Goal: Information Seeking & Learning: Learn about a topic

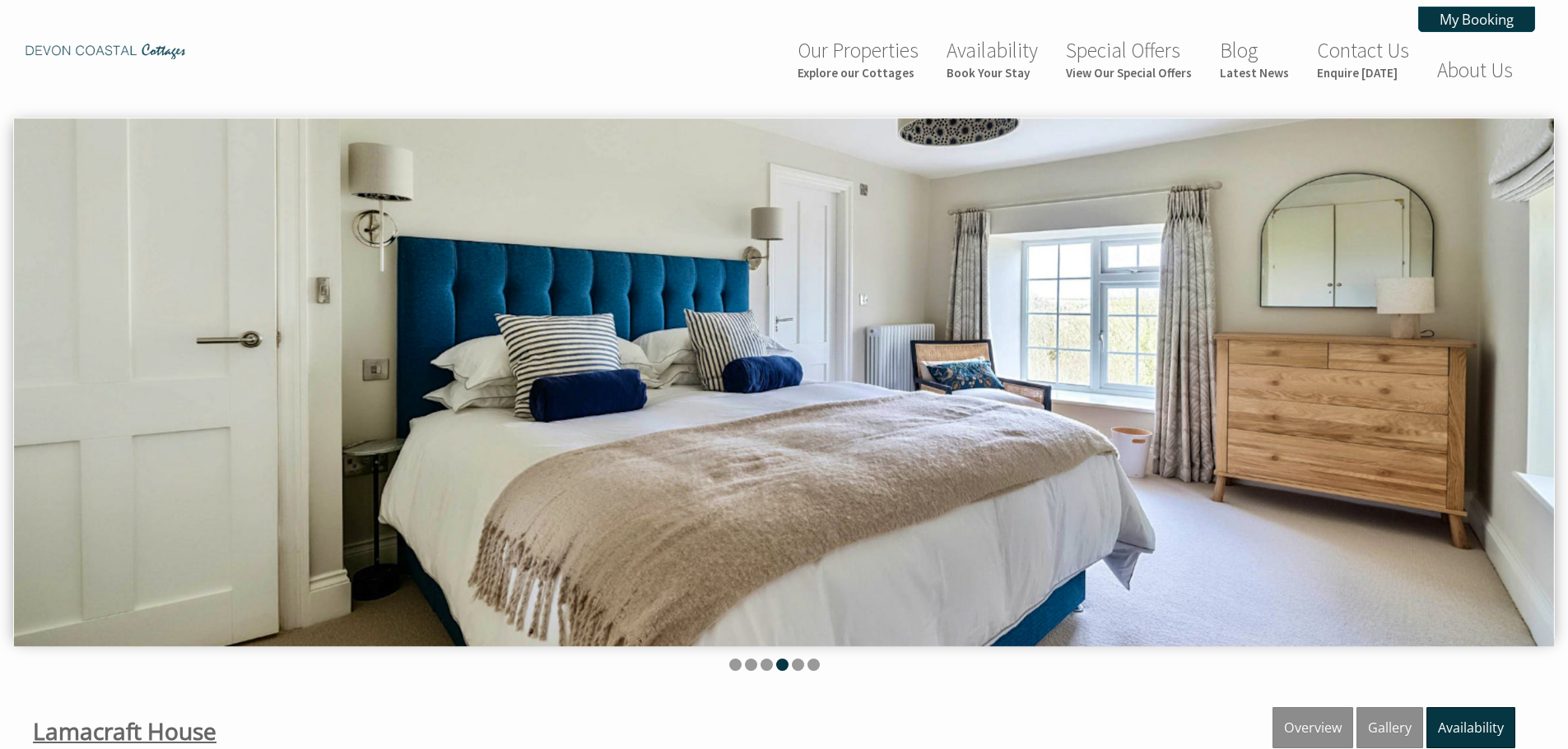
click at [149, 732] on span "Lamacraft House" at bounding box center [125, 731] width 184 height 31
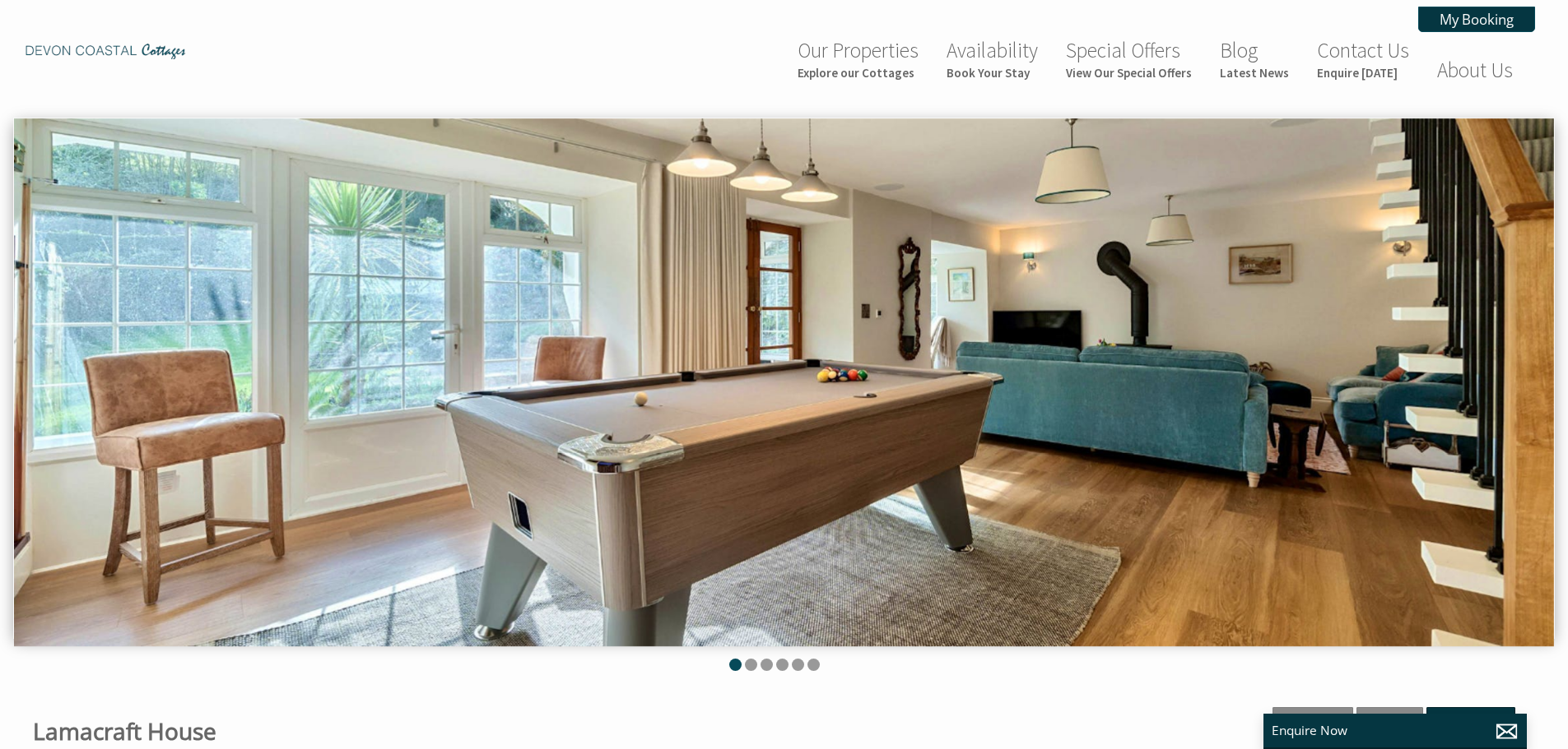
click at [738, 662] on li at bounding box center [735, 664] width 12 height 12
click at [881, 73] on small "Explore our Cottages" at bounding box center [858, 72] width 121 height 15
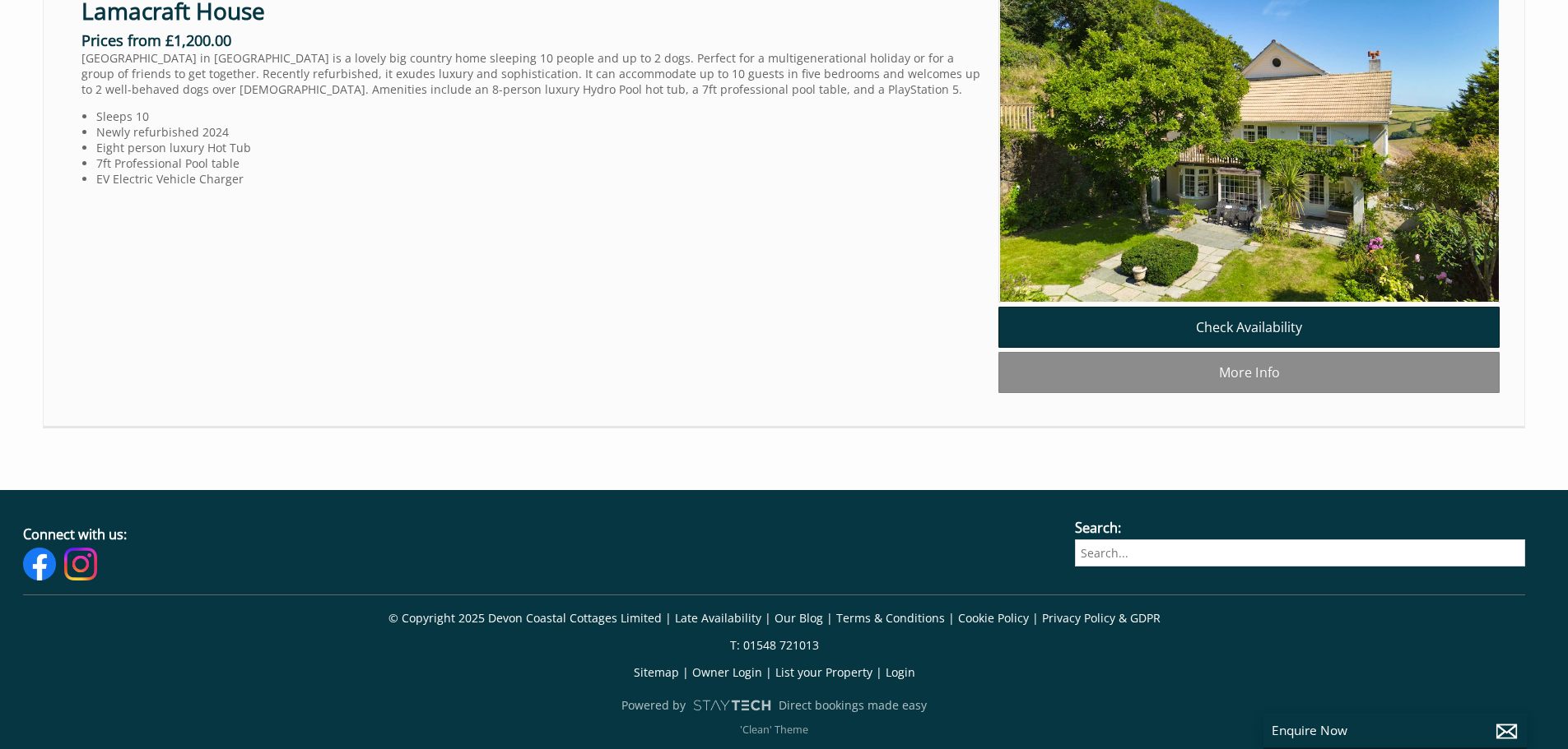
scroll to position [1893, 0]
click at [153, 27] on link "Lamacraft House" at bounding box center [173, 10] width 184 height 31
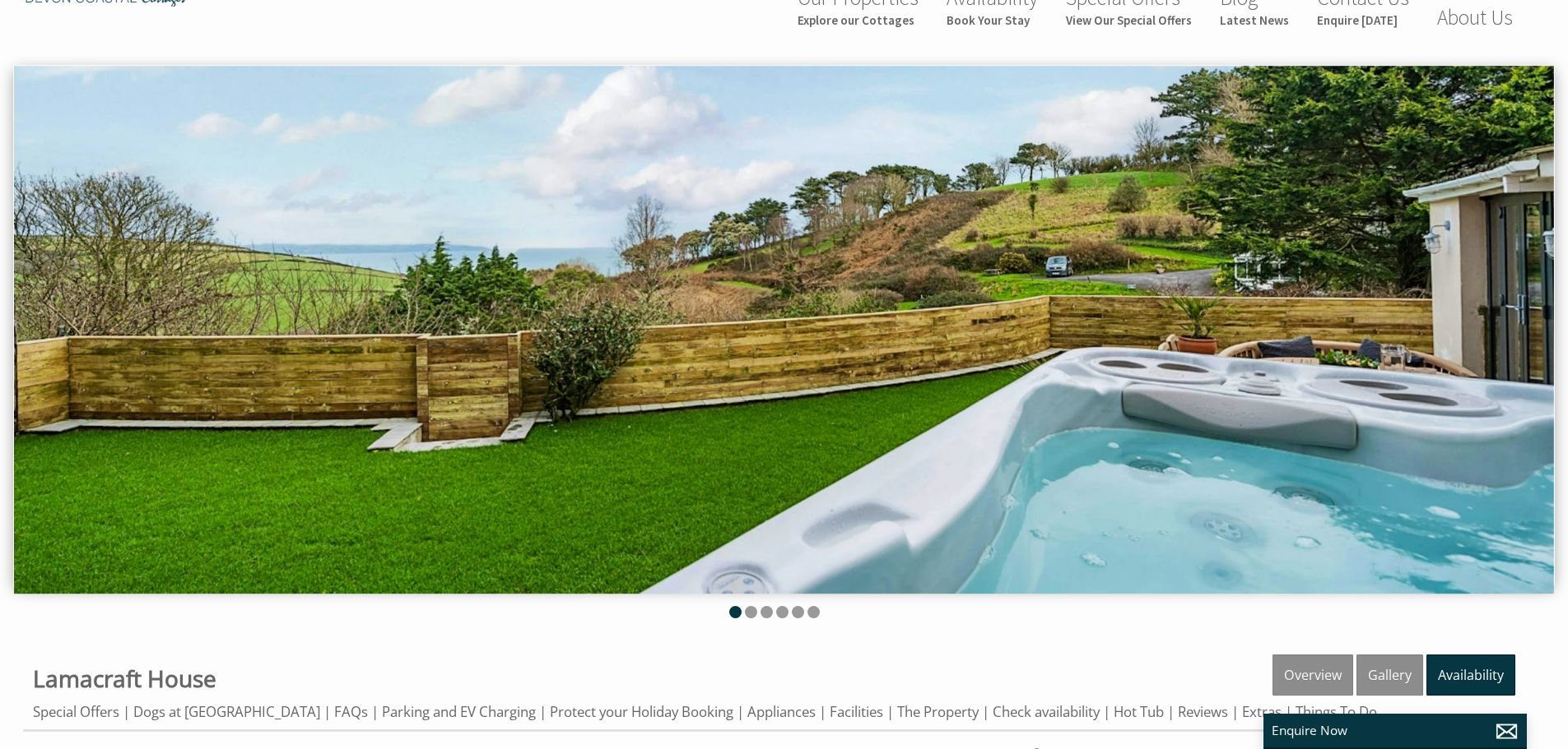
scroll to position [82, 0]
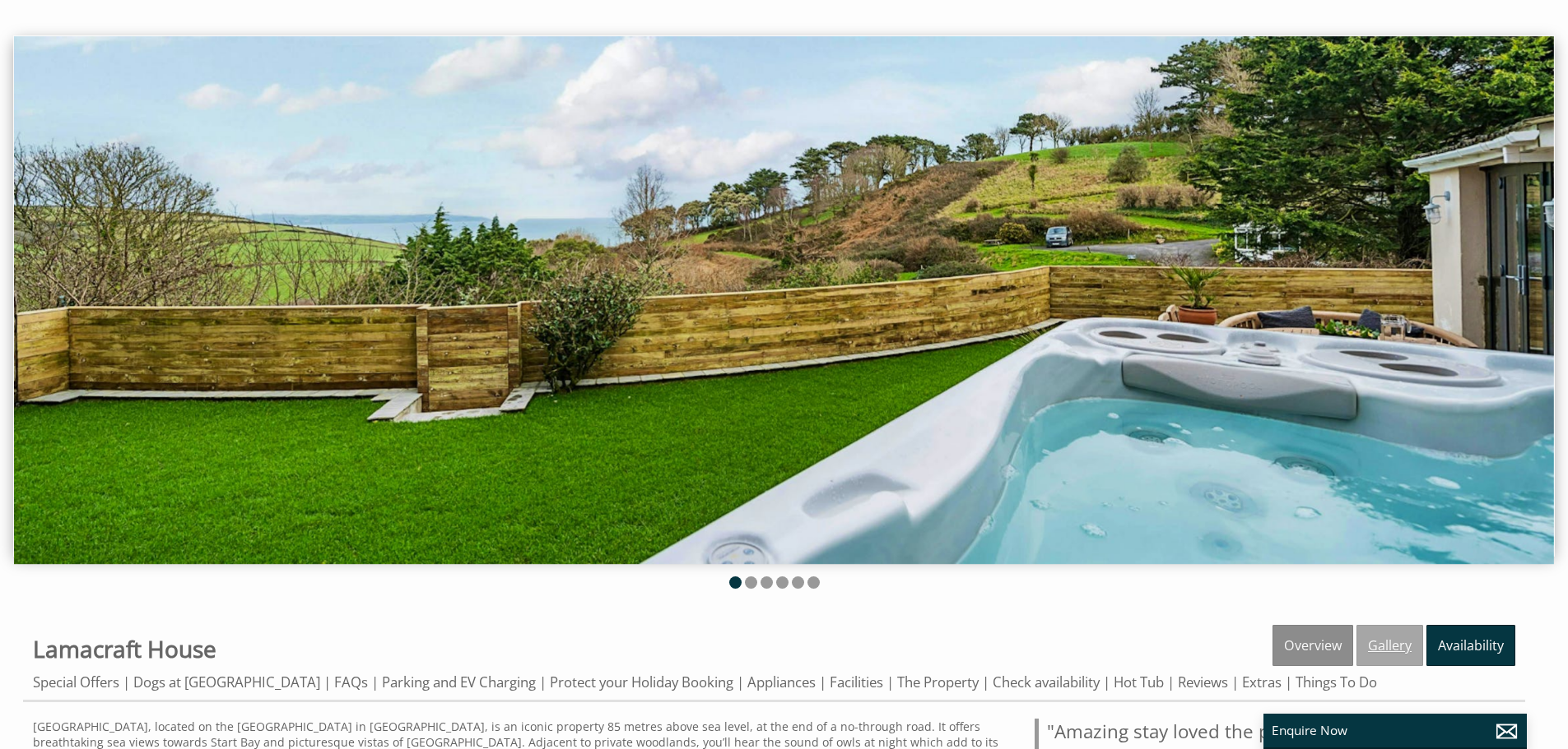
click at [1397, 645] on link "Gallery" at bounding box center [1390, 645] width 67 height 41
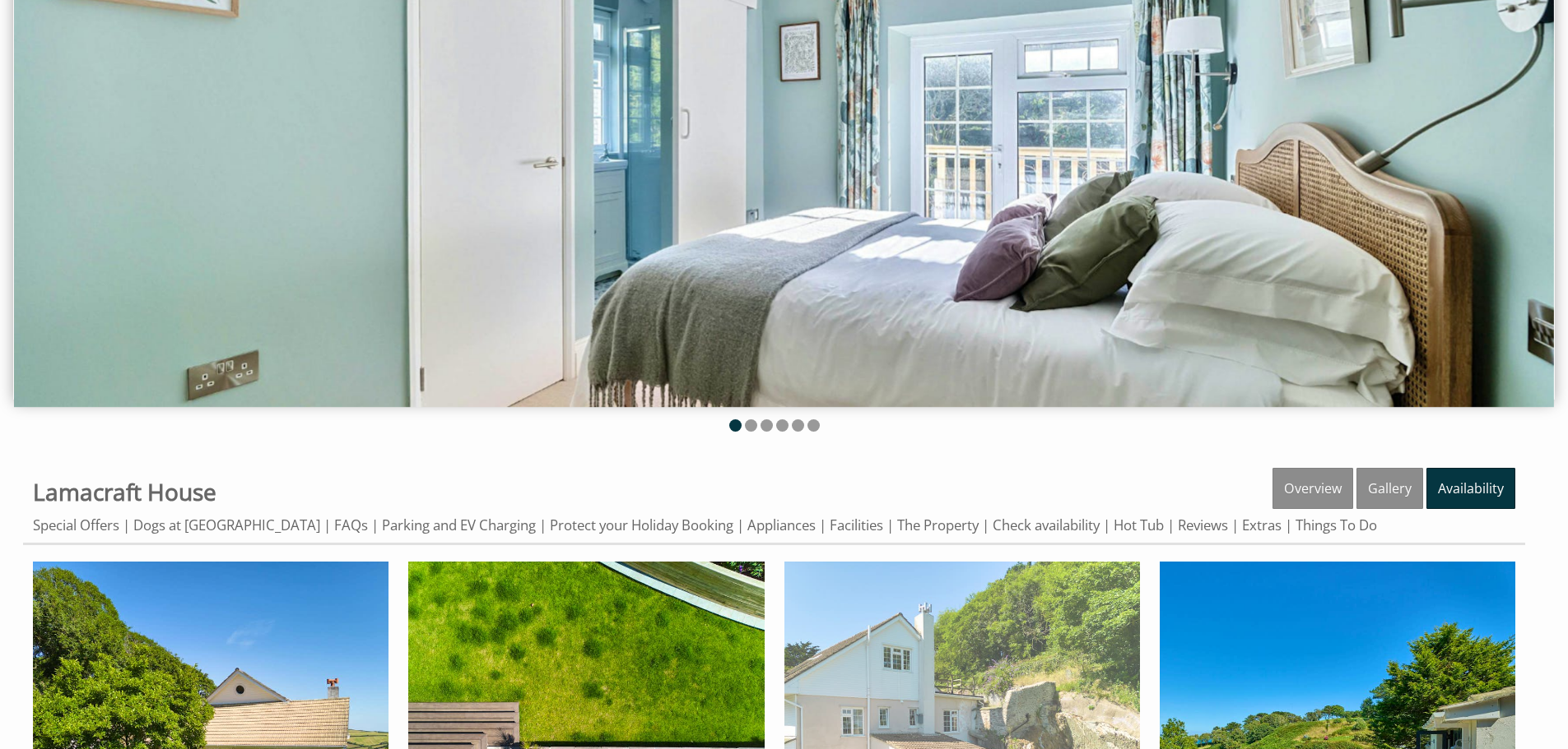
scroll to position [494, 0]
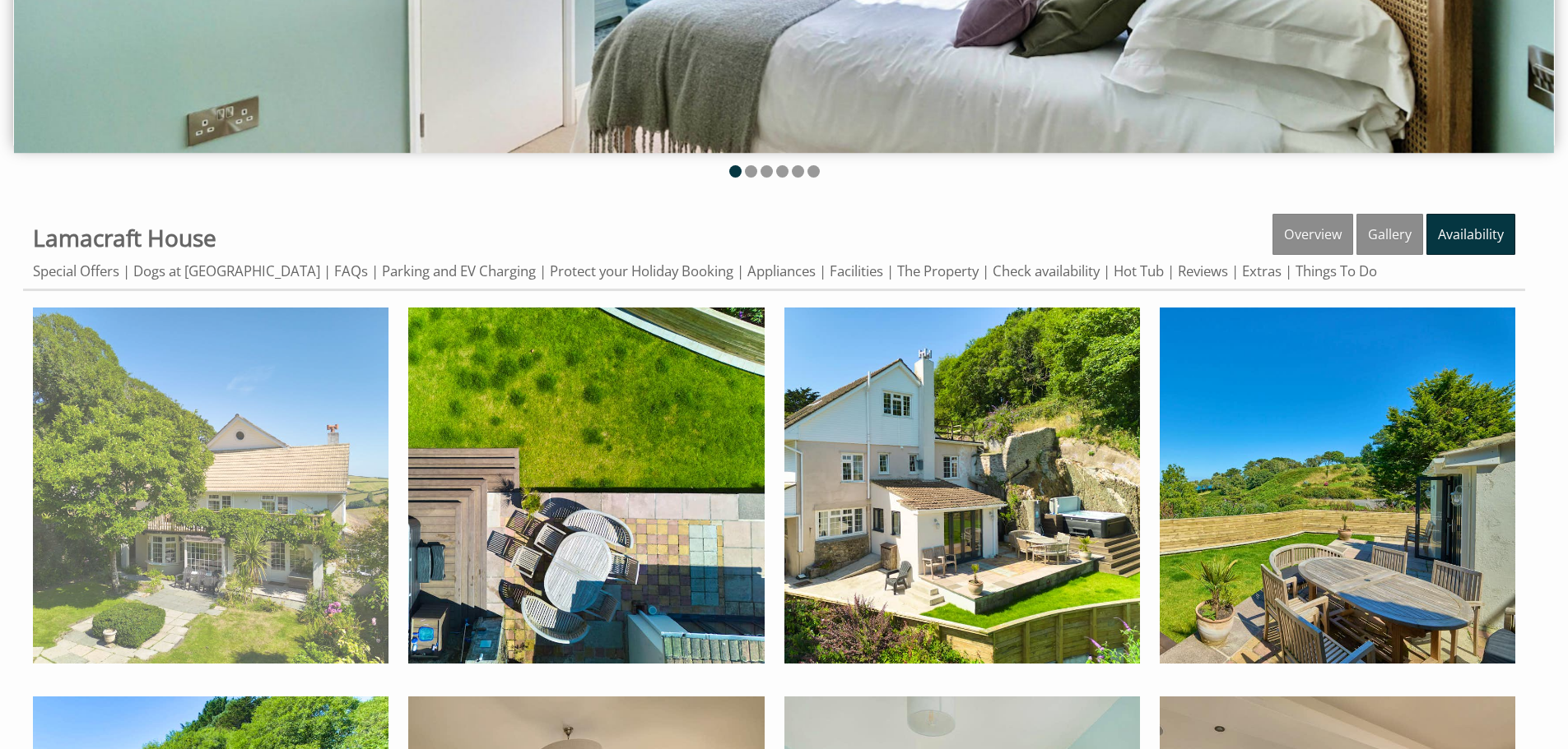
click at [200, 541] on img at bounding box center [211, 485] width 356 height 355
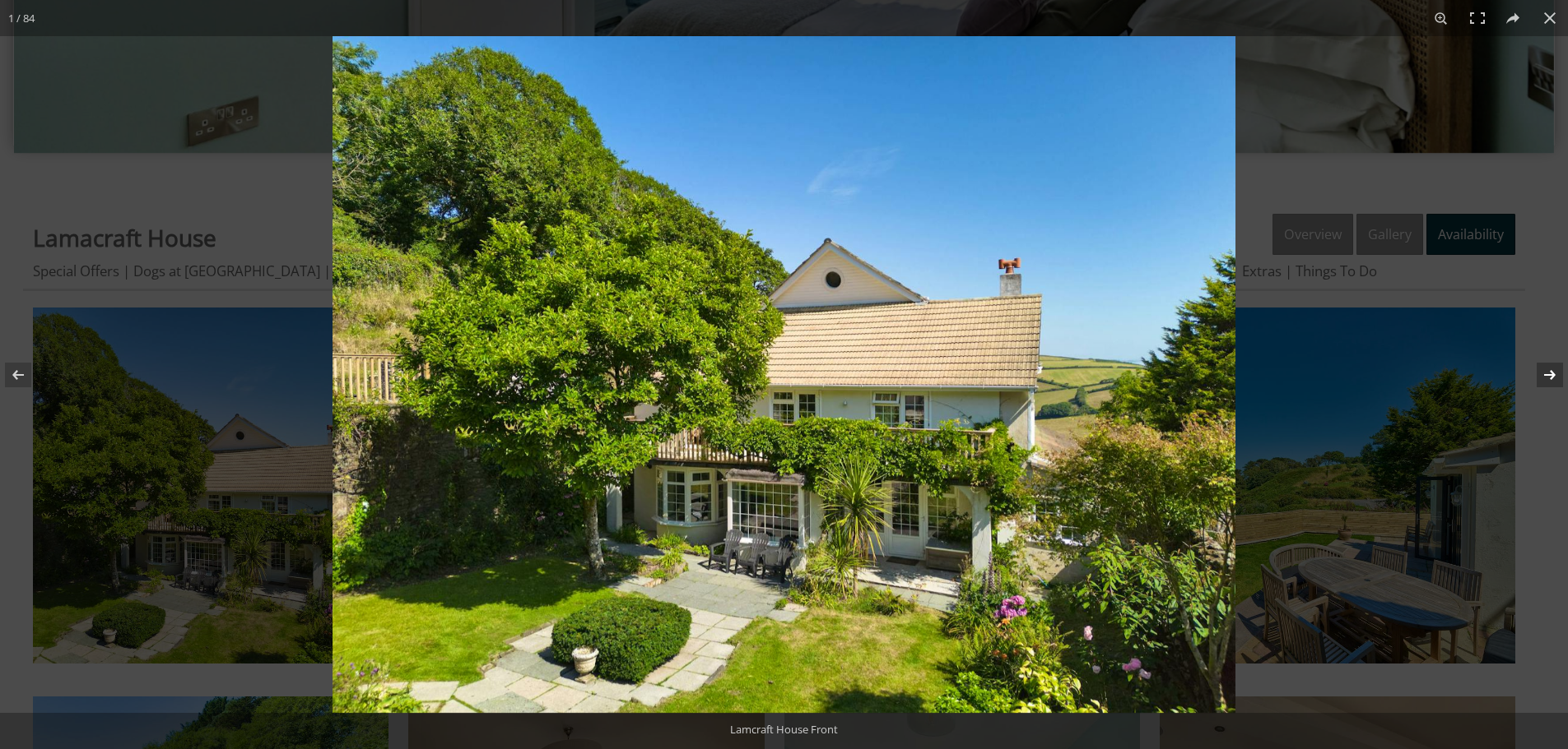
click at [1555, 376] on button at bounding box center [1538, 374] width 57 height 82
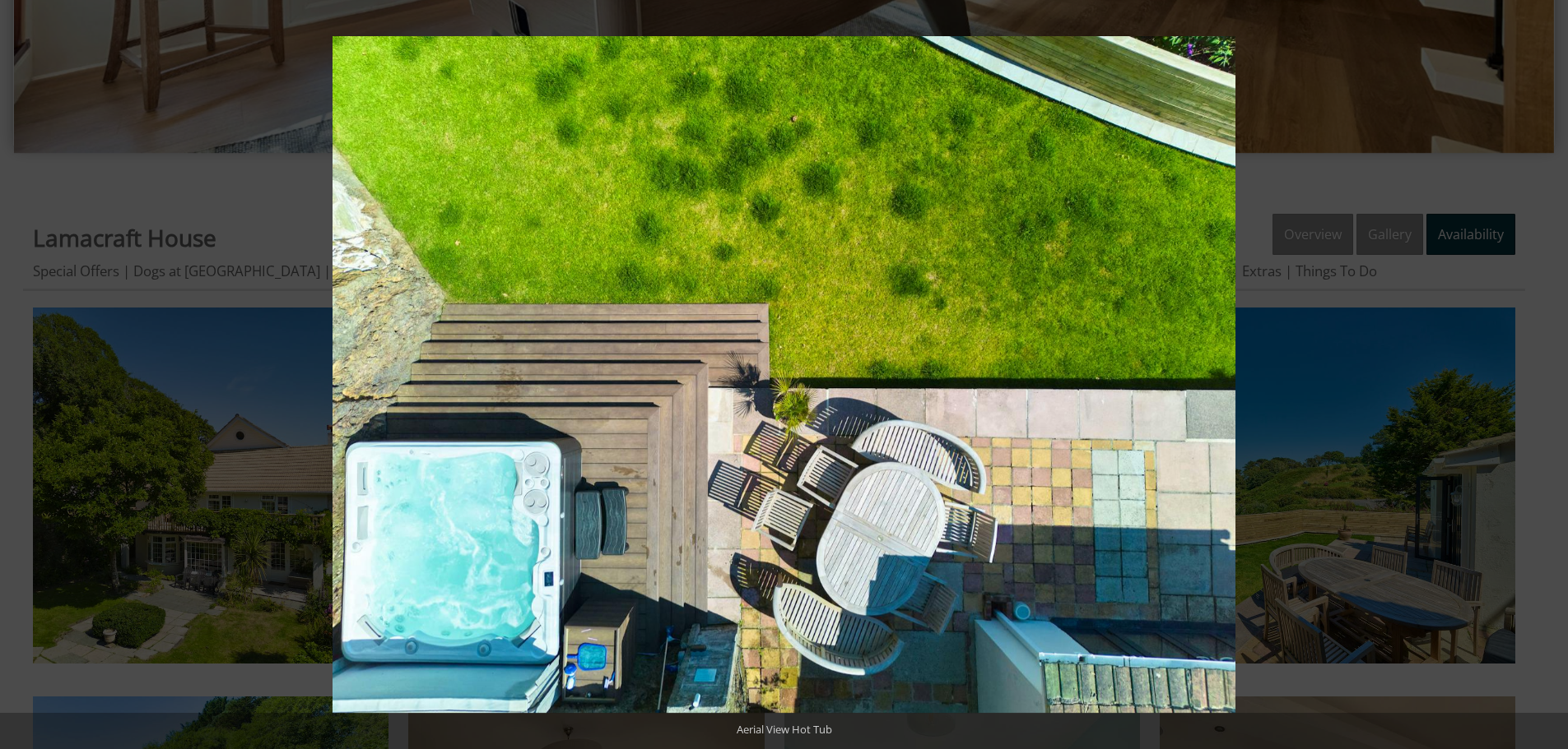
click at [1555, 376] on button at bounding box center [1538, 374] width 57 height 82
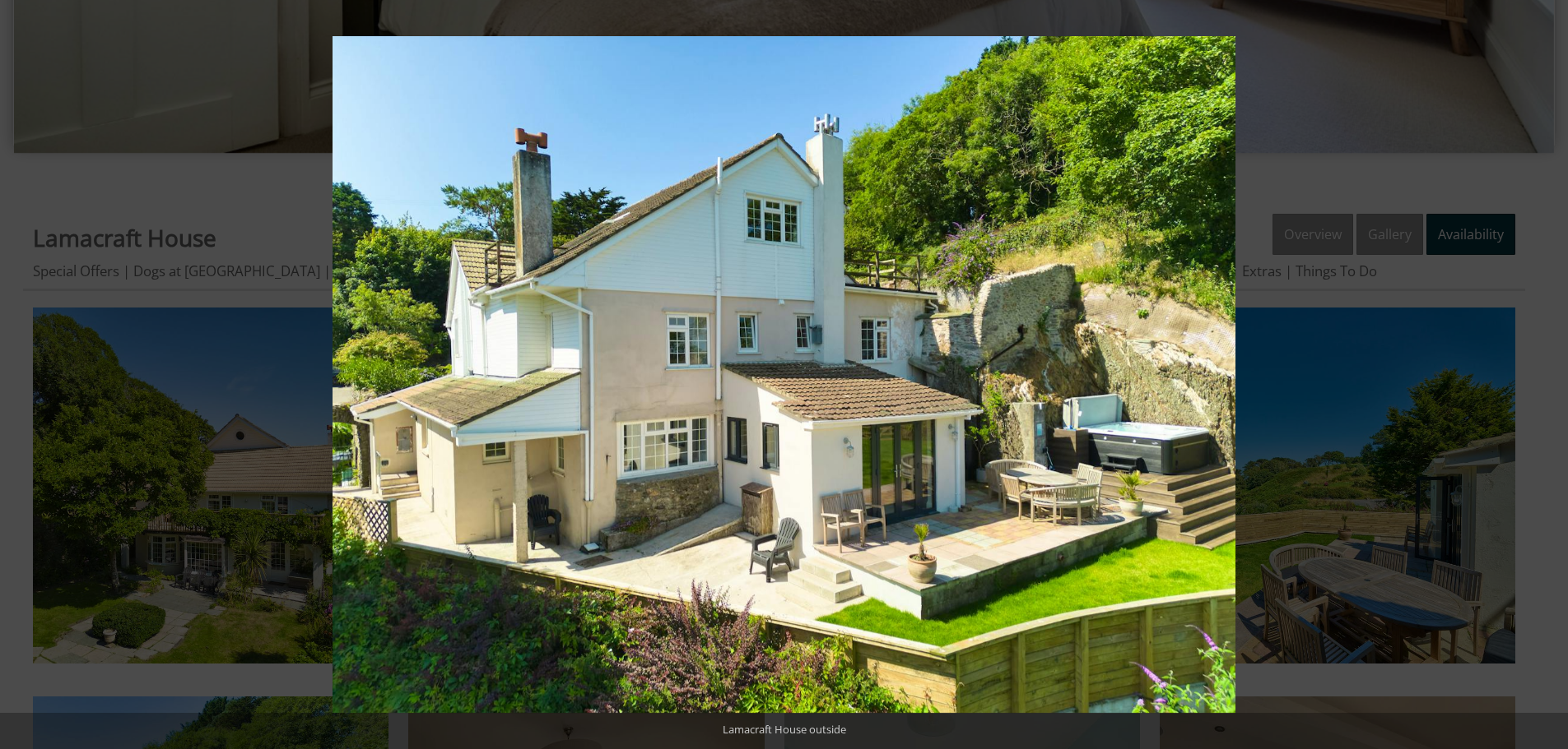
click at [1555, 376] on button at bounding box center [1538, 374] width 57 height 82
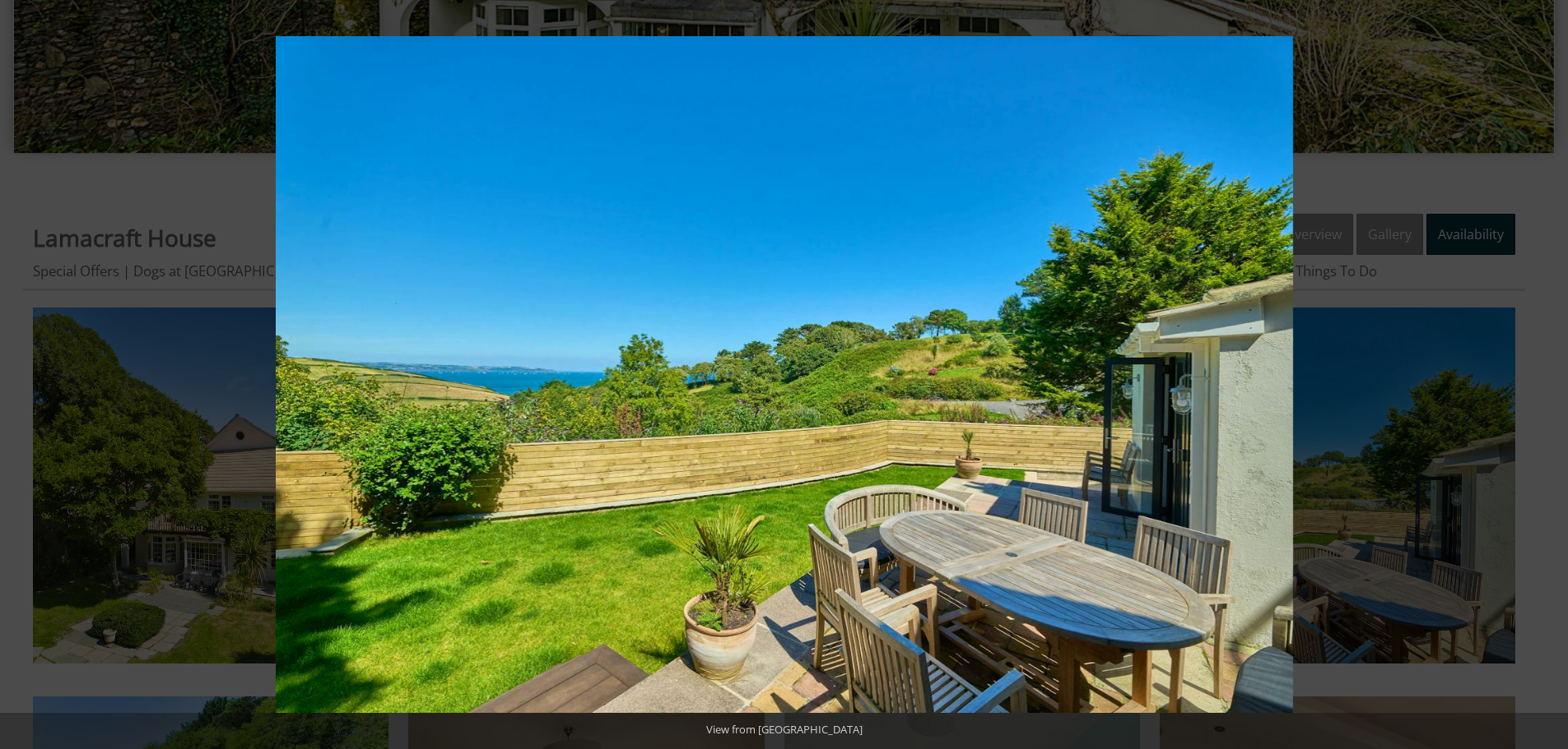
click at [1555, 376] on button at bounding box center [1538, 374] width 57 height 82
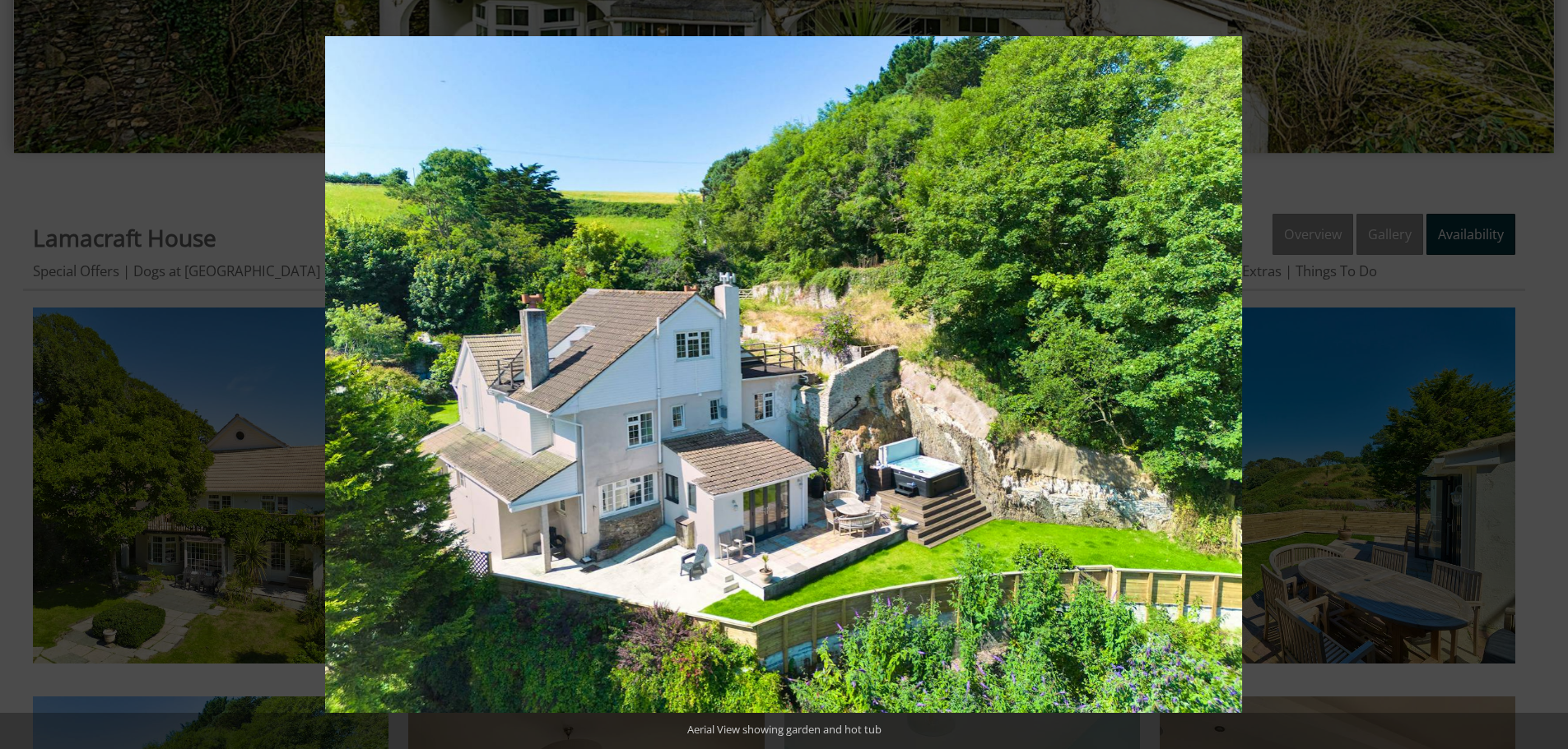
click at [1555, 376] on button at bounding box center [1538, 374] width 57 height 82
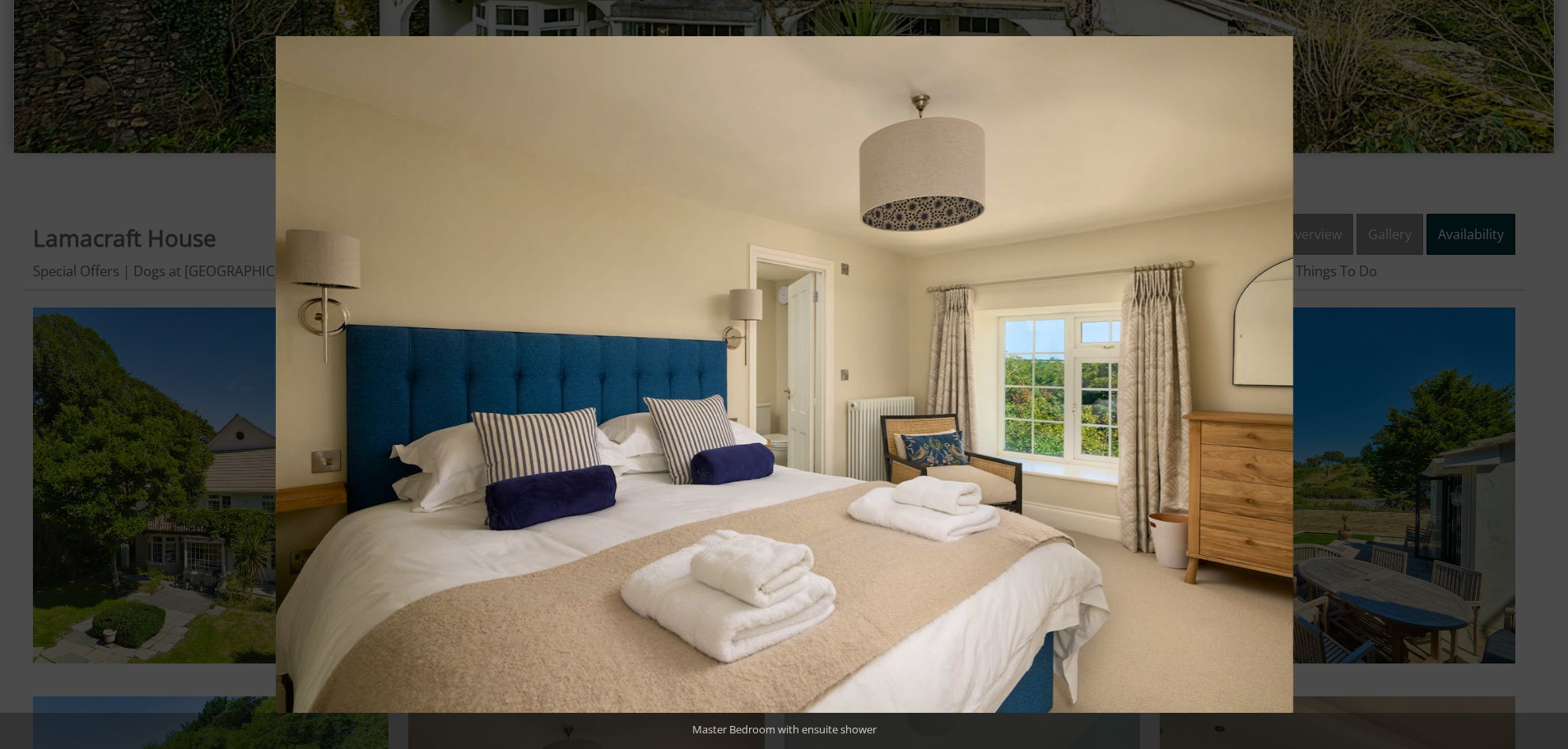
click at [1555, 376] on button at bounding box center [1538, 374] width 57 height 82
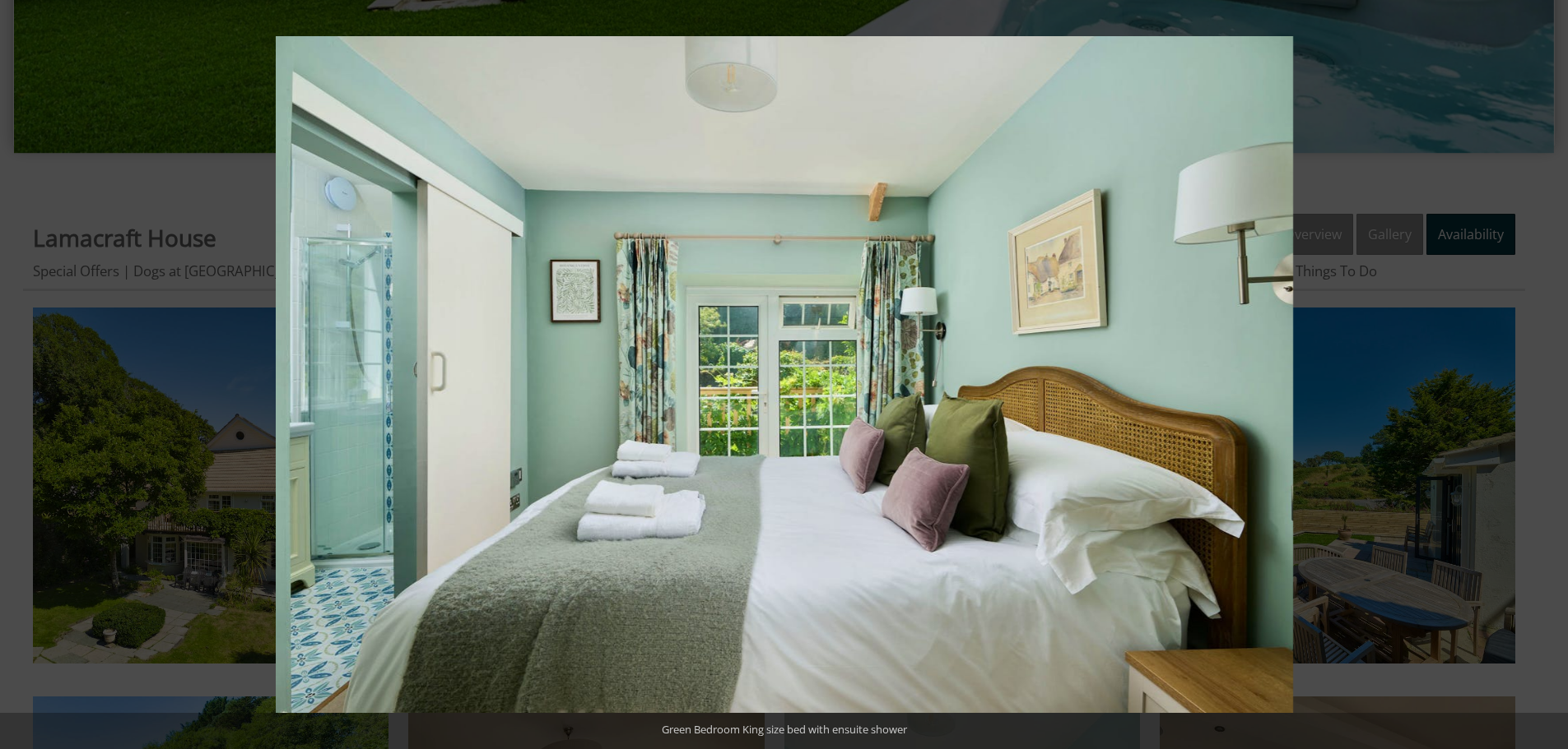
click at [1555, 376] on button at bounding box center [1538, 374] width 57 height 82
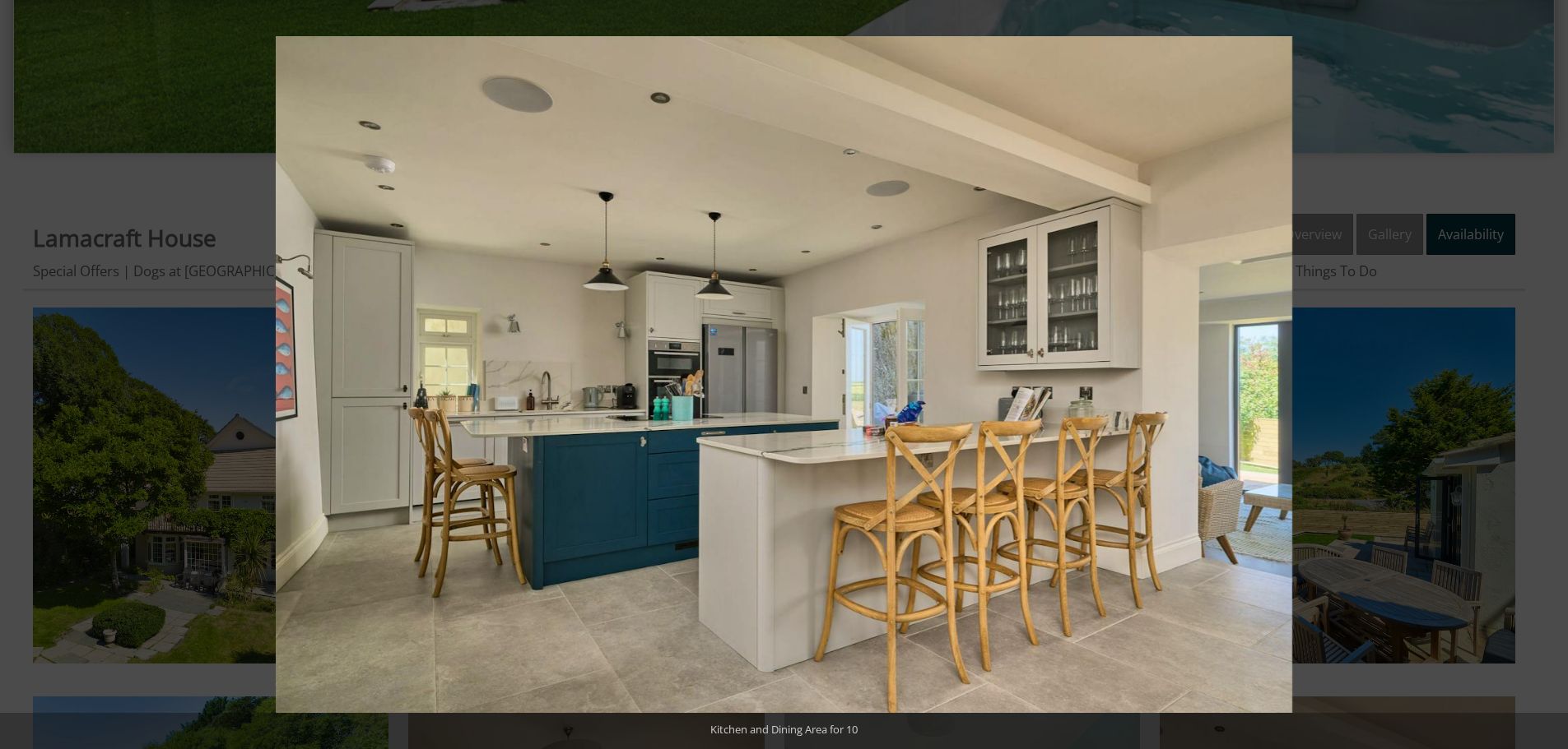
click at [1555, 376] on button at bounding box center [1538, 374] width 57 height 82
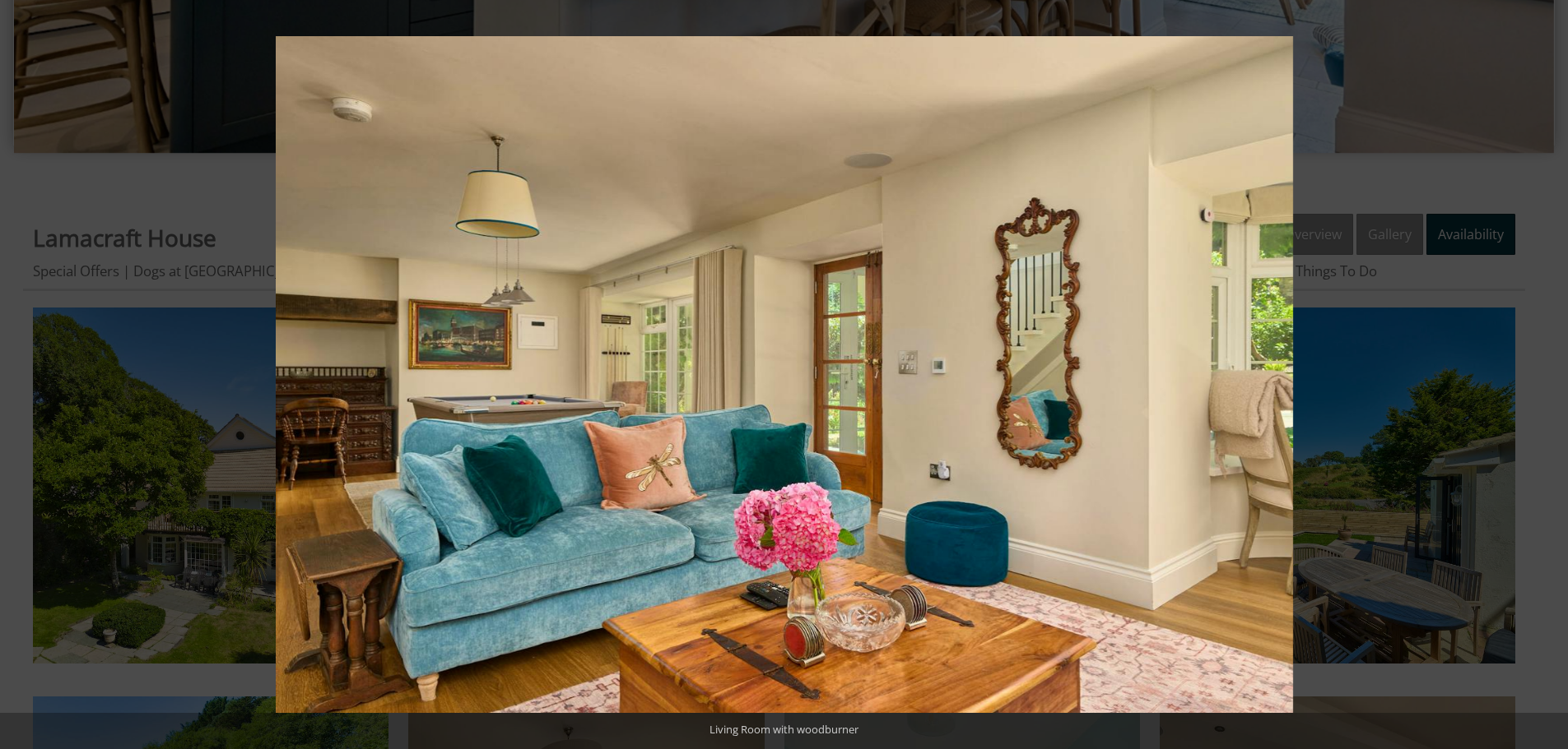
click at [1555, 376] on button at bounding box center [1538, 374] width 57 height 82
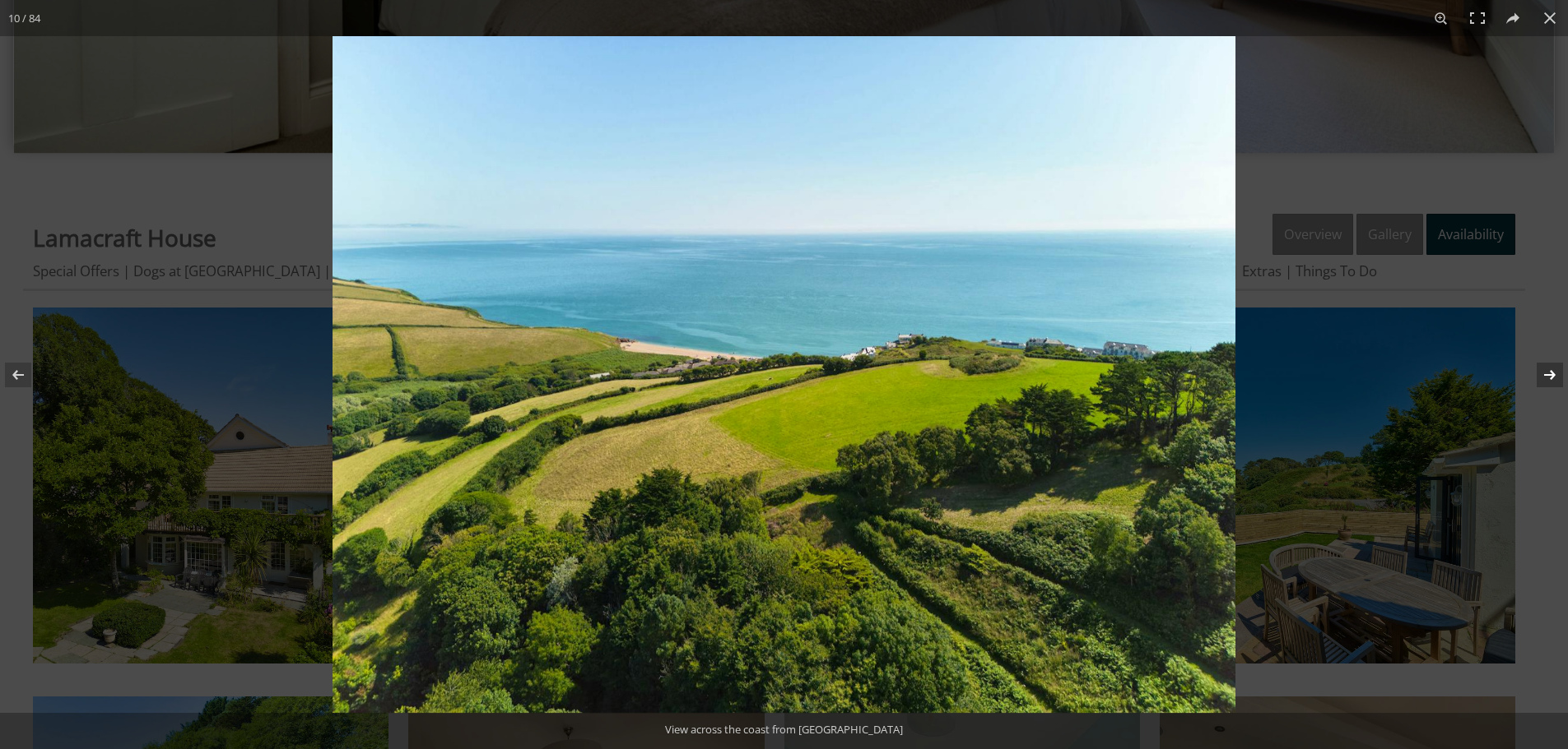
click at [1548, 382] on button at bounding box center [1538, 374] width 57 height 82
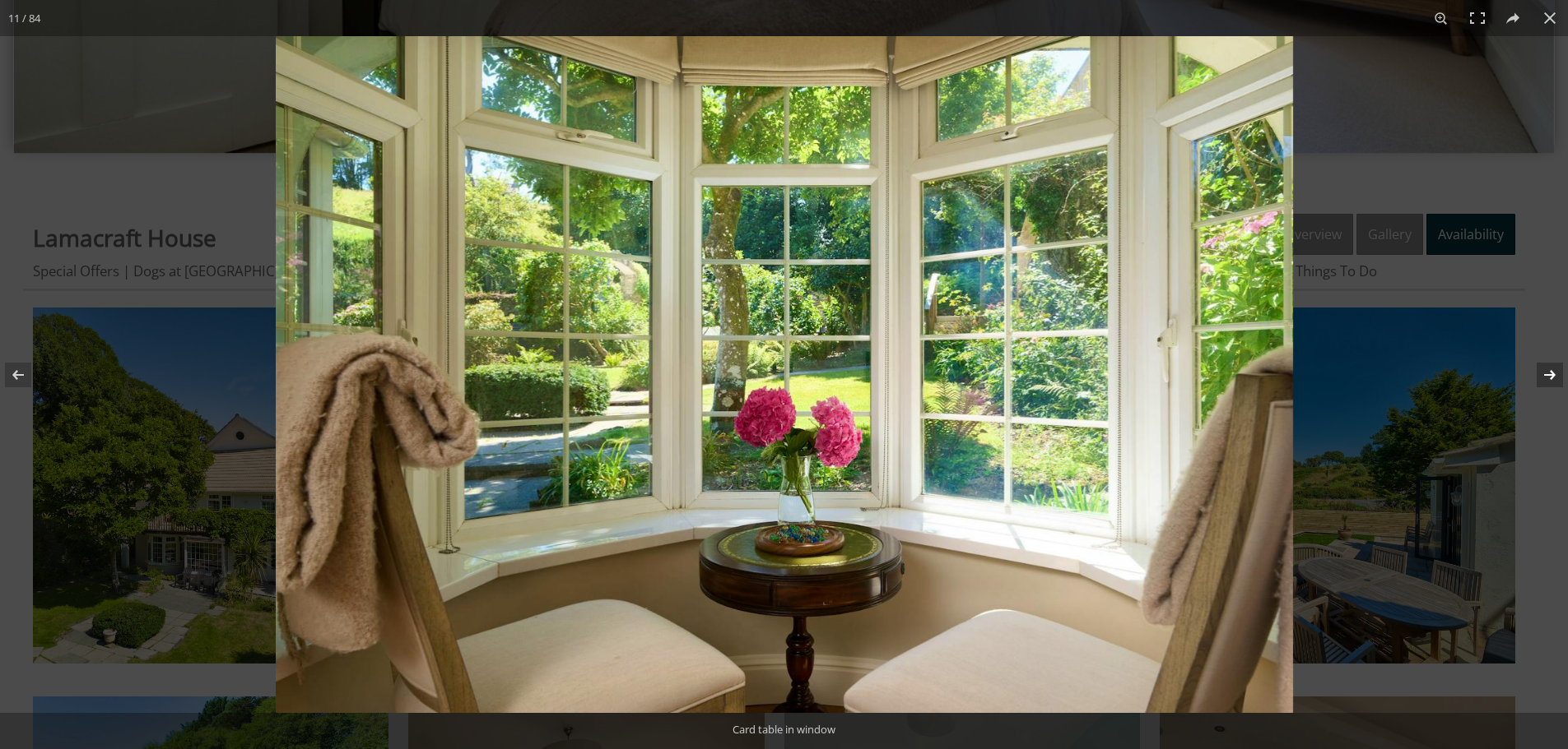
click at [1548, 382] on button at bounding box center [1538, 374] width 57 height 82
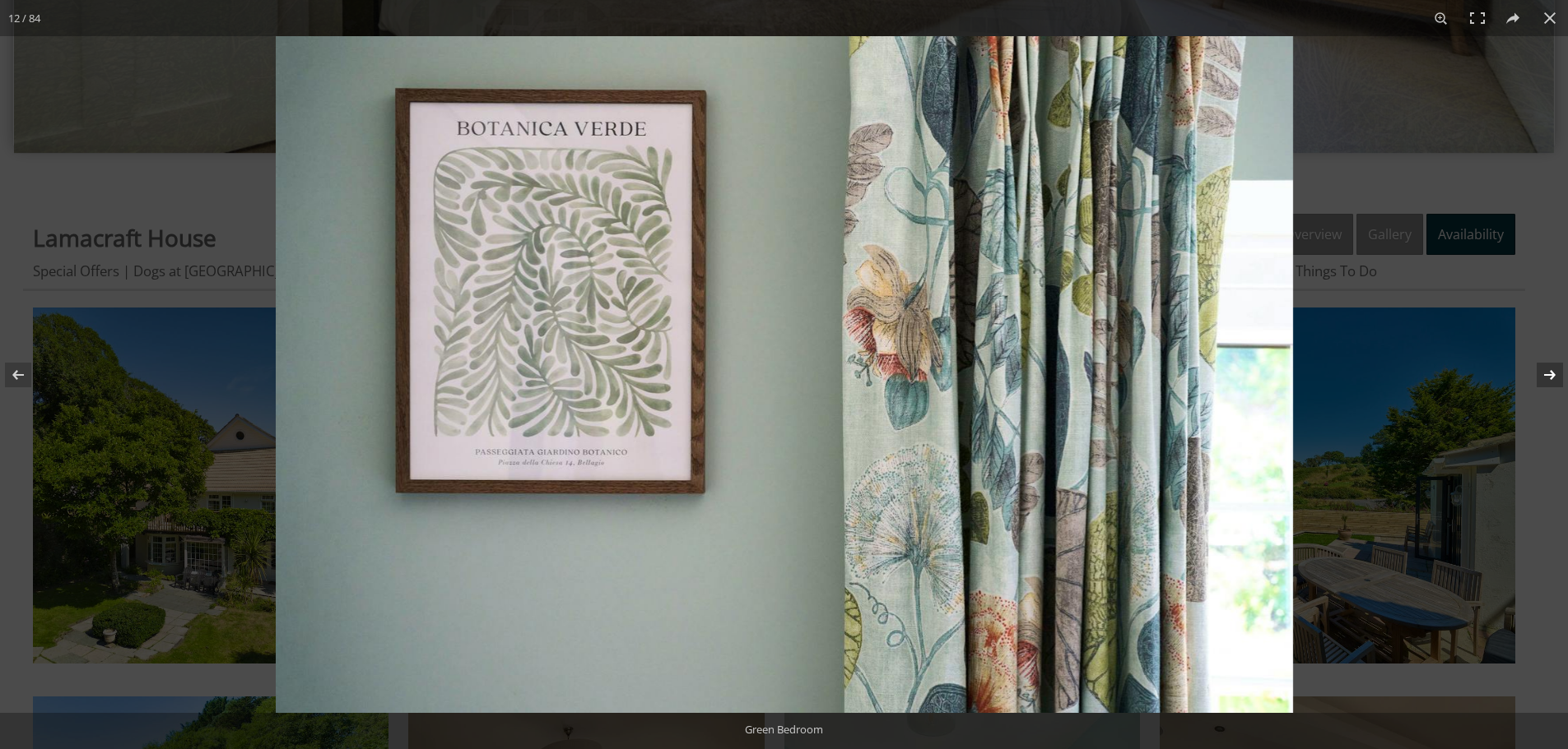
click at [1548, 382] on button at bounding box center [1538, 374] width 57 height 82
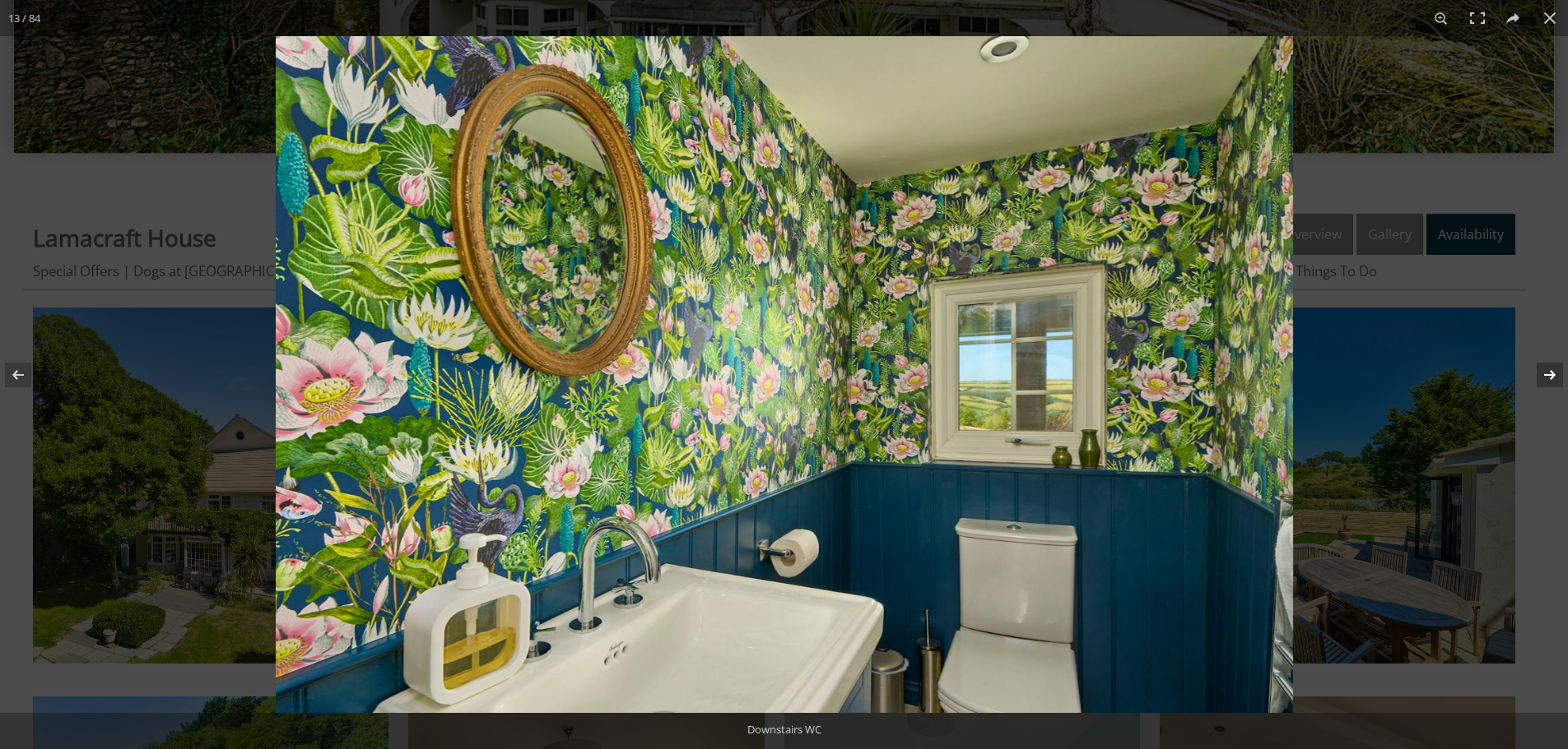
click at [1548, 382] on button at bounding box center [1538, 374] width 57 height 82
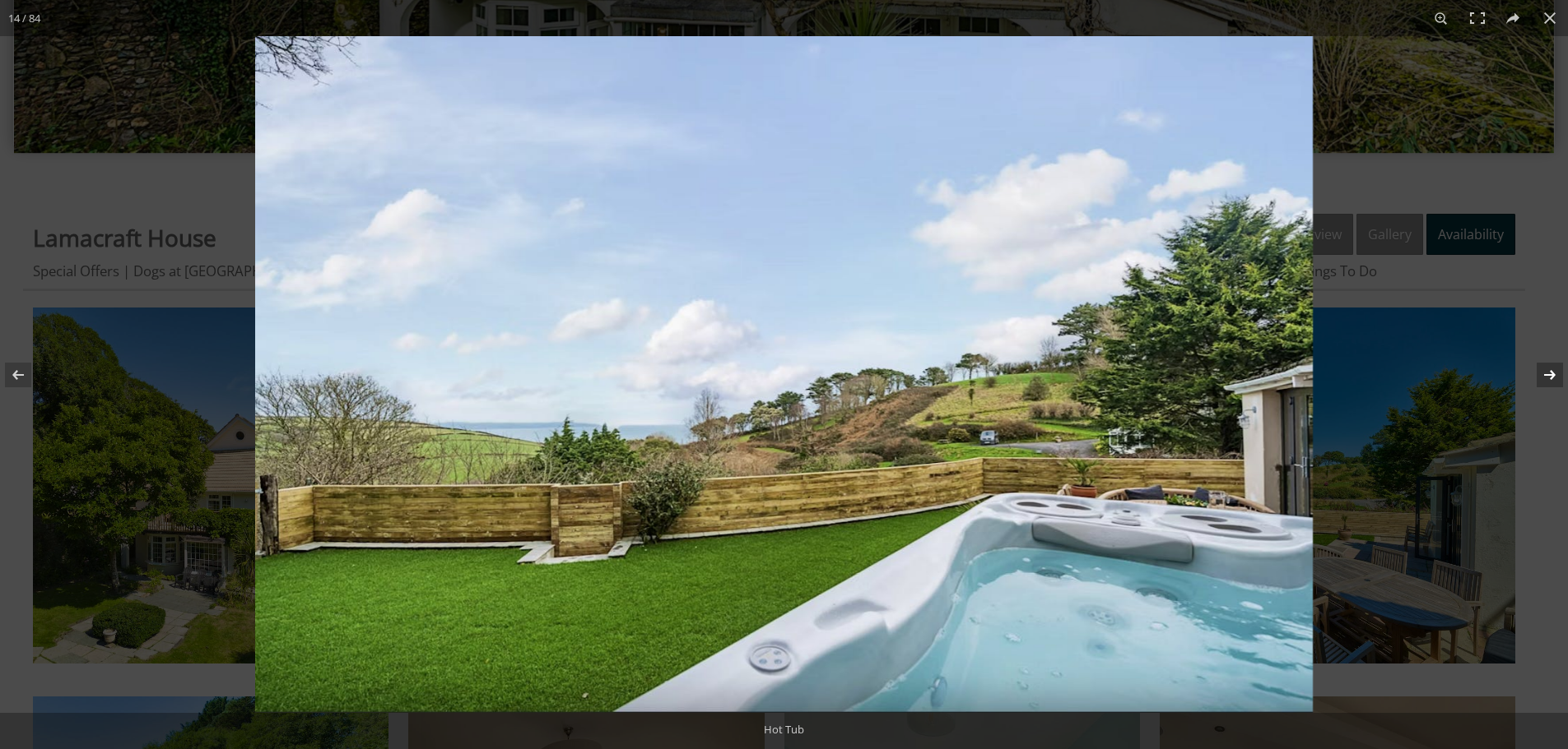
click at [1548, 382] on button at bounding box center [1538, 374] width 57 height 82
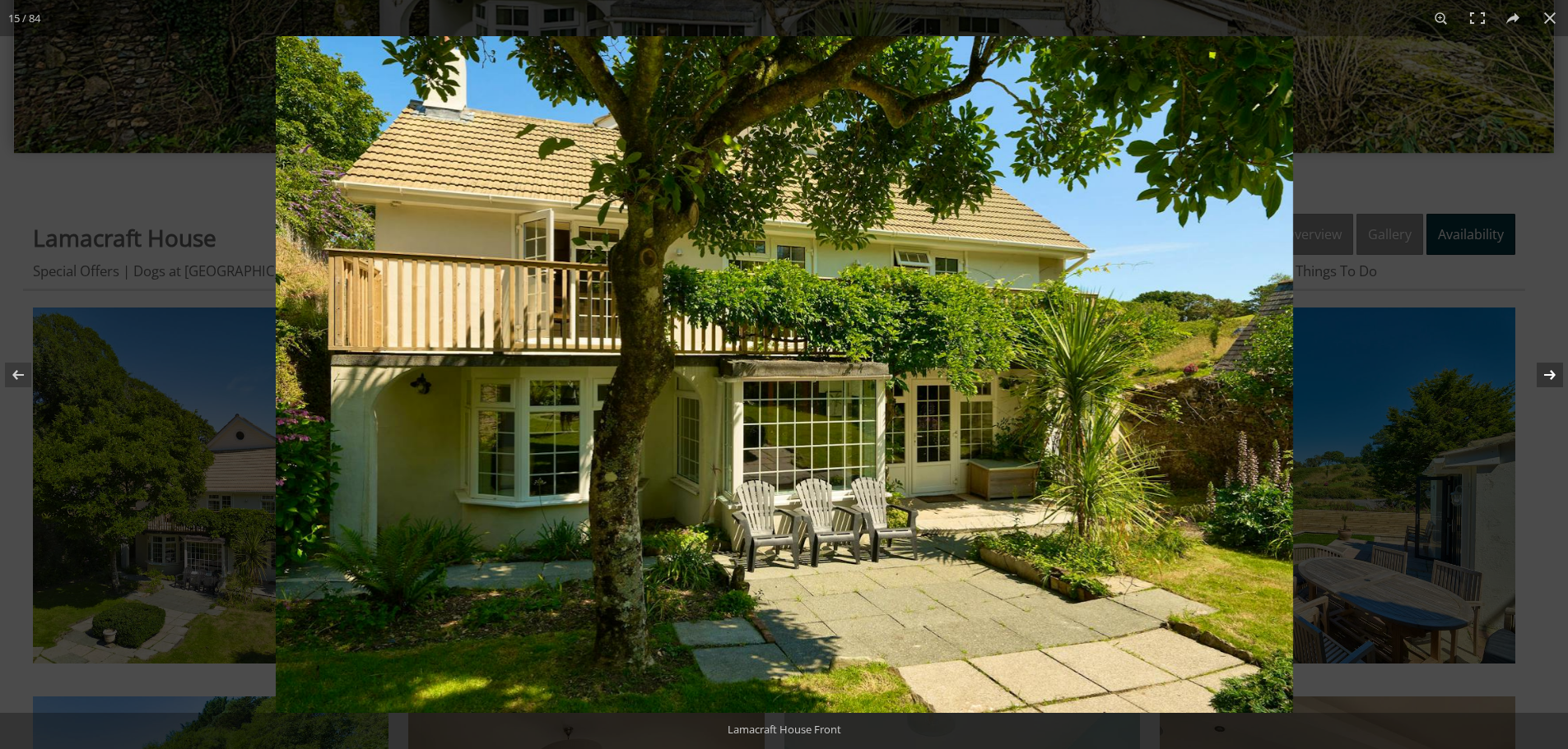
click at [1548, 382] on button at bounding box center [1538, 374] width 57 height 82
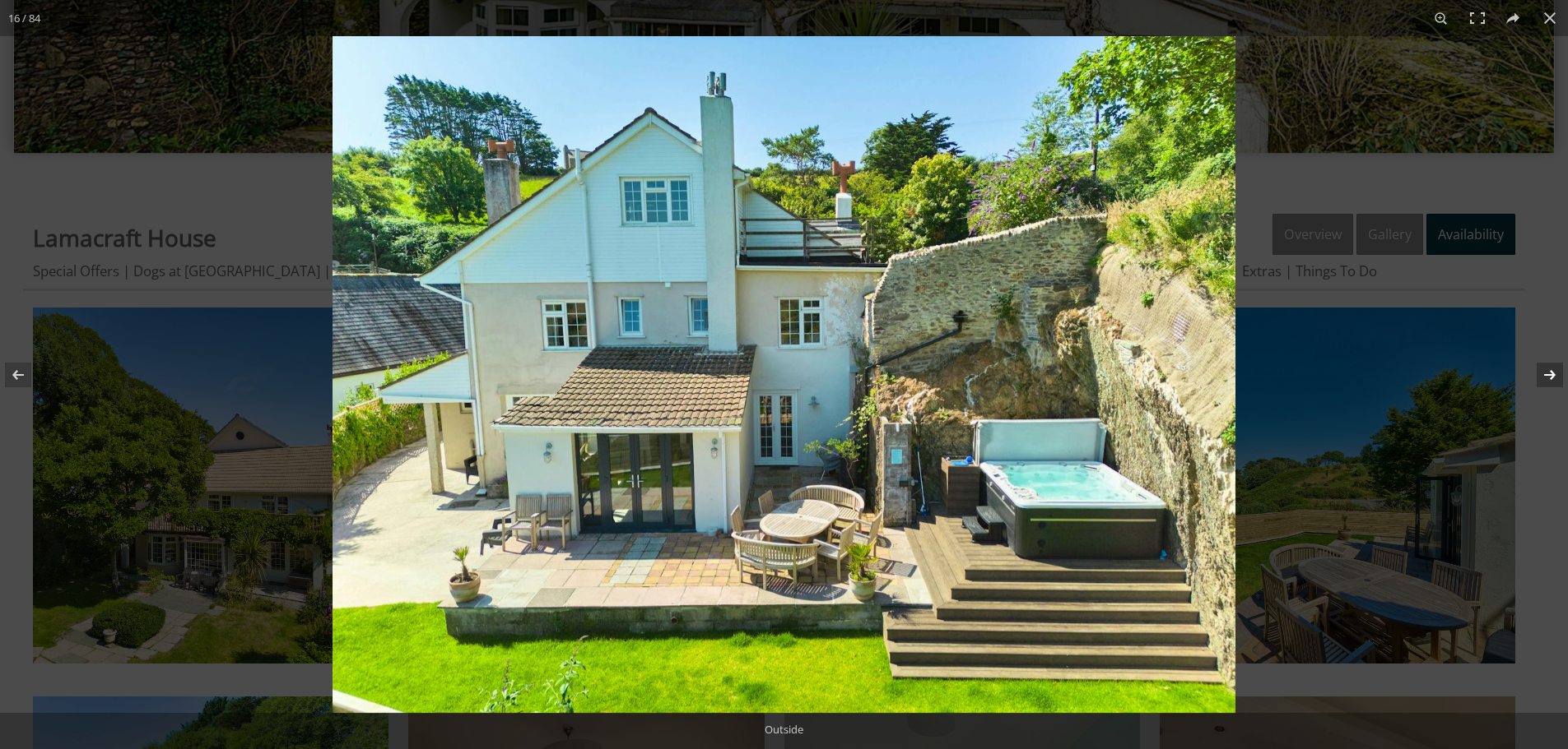
click at [1548, 382] on button at bounding box center [1538, 374] width 57 height 82
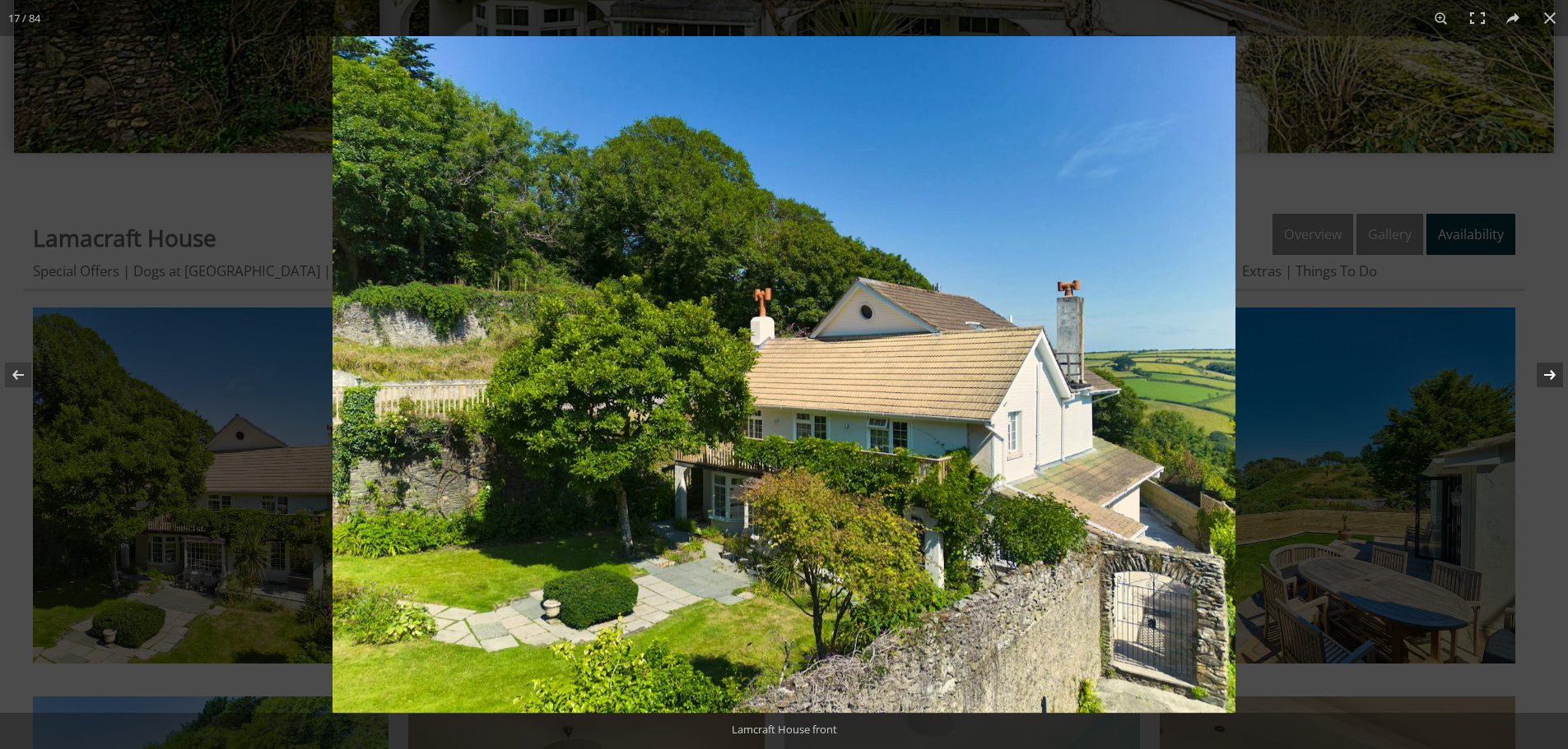
click at [1548, 382] on button at bounding box center [1538, 374] width 57 height 82
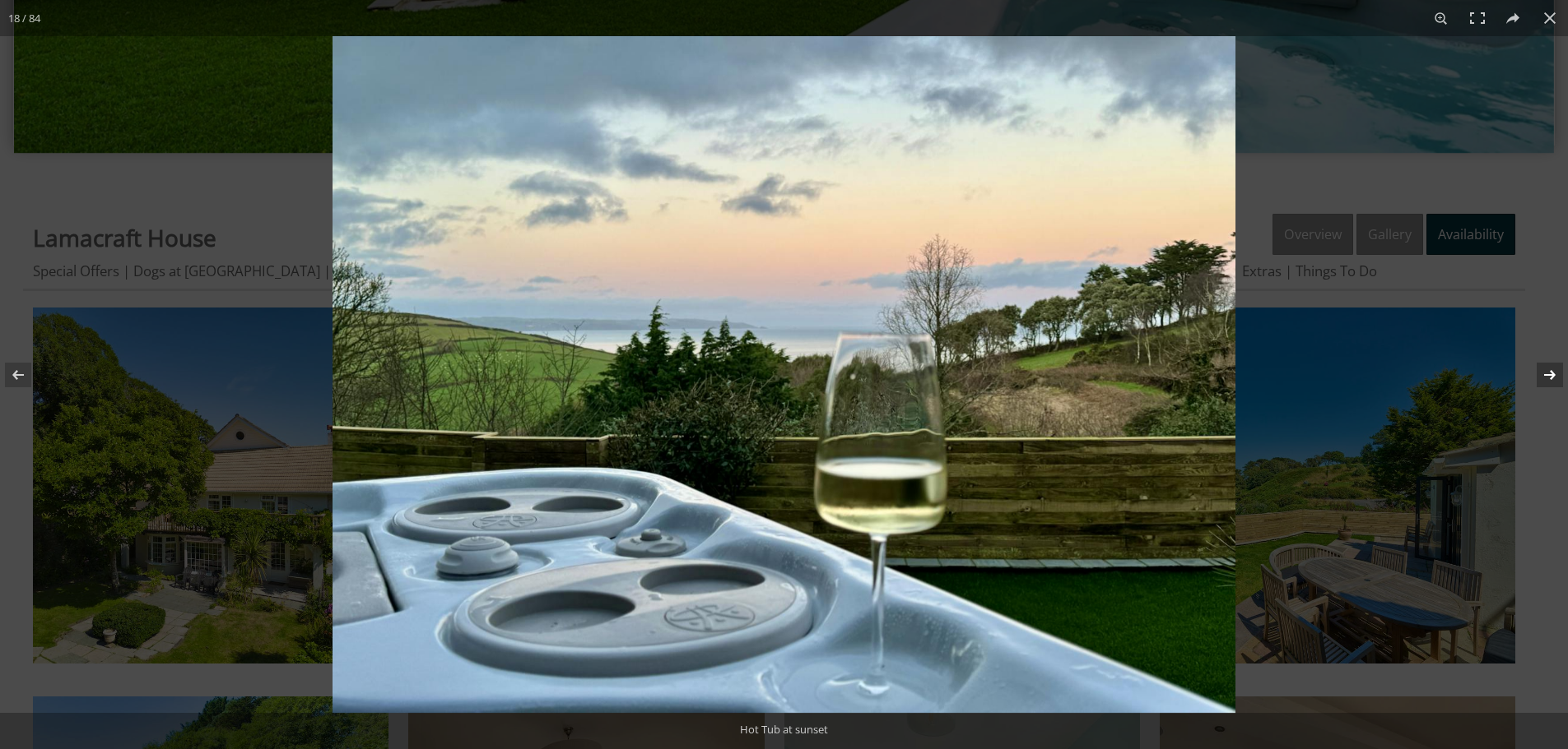
click at [1548, 382] on button at bounding box center [1538, 374] width 57 height 82
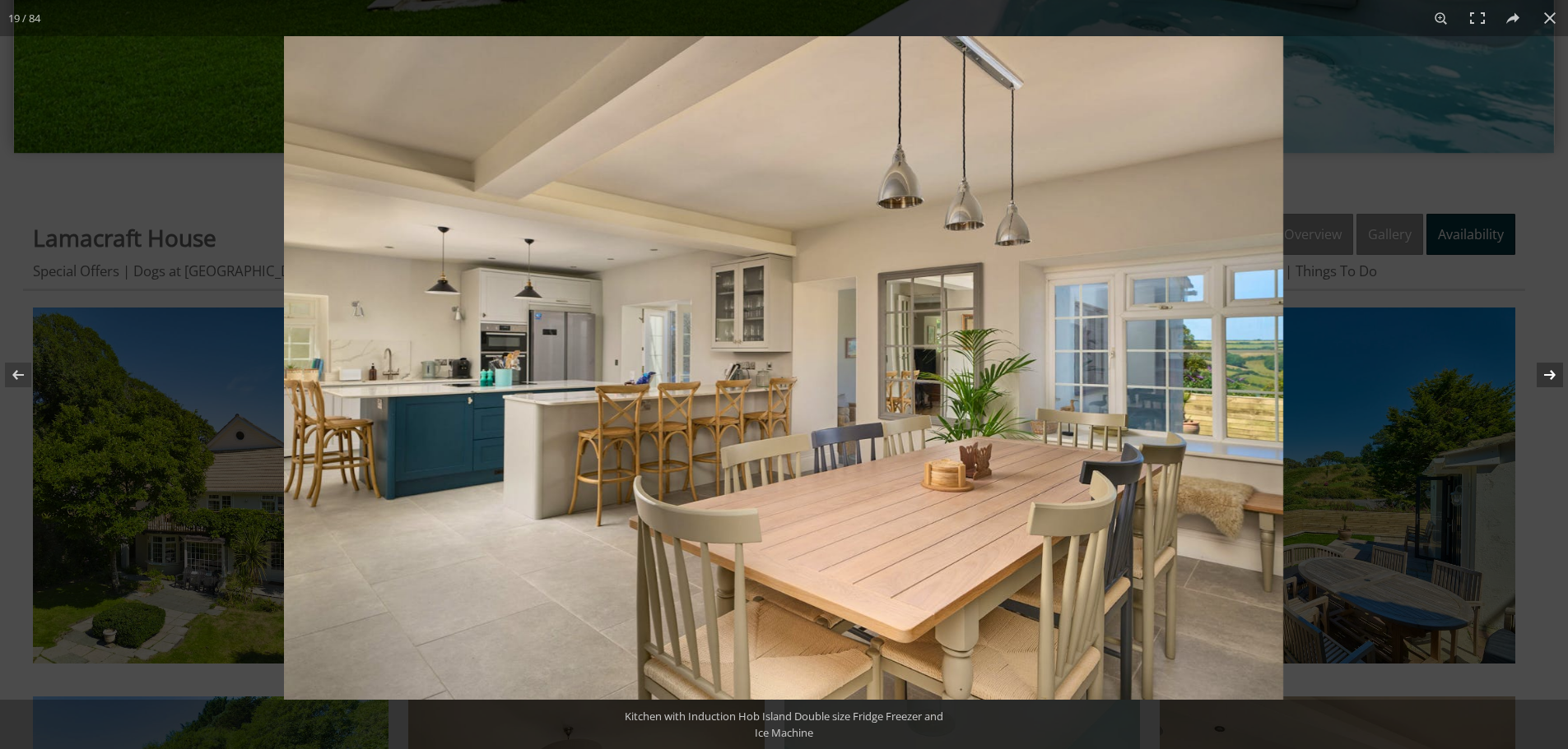
click at [1548, 382] on button at bounding box center [1538, 374] width 57 height 82
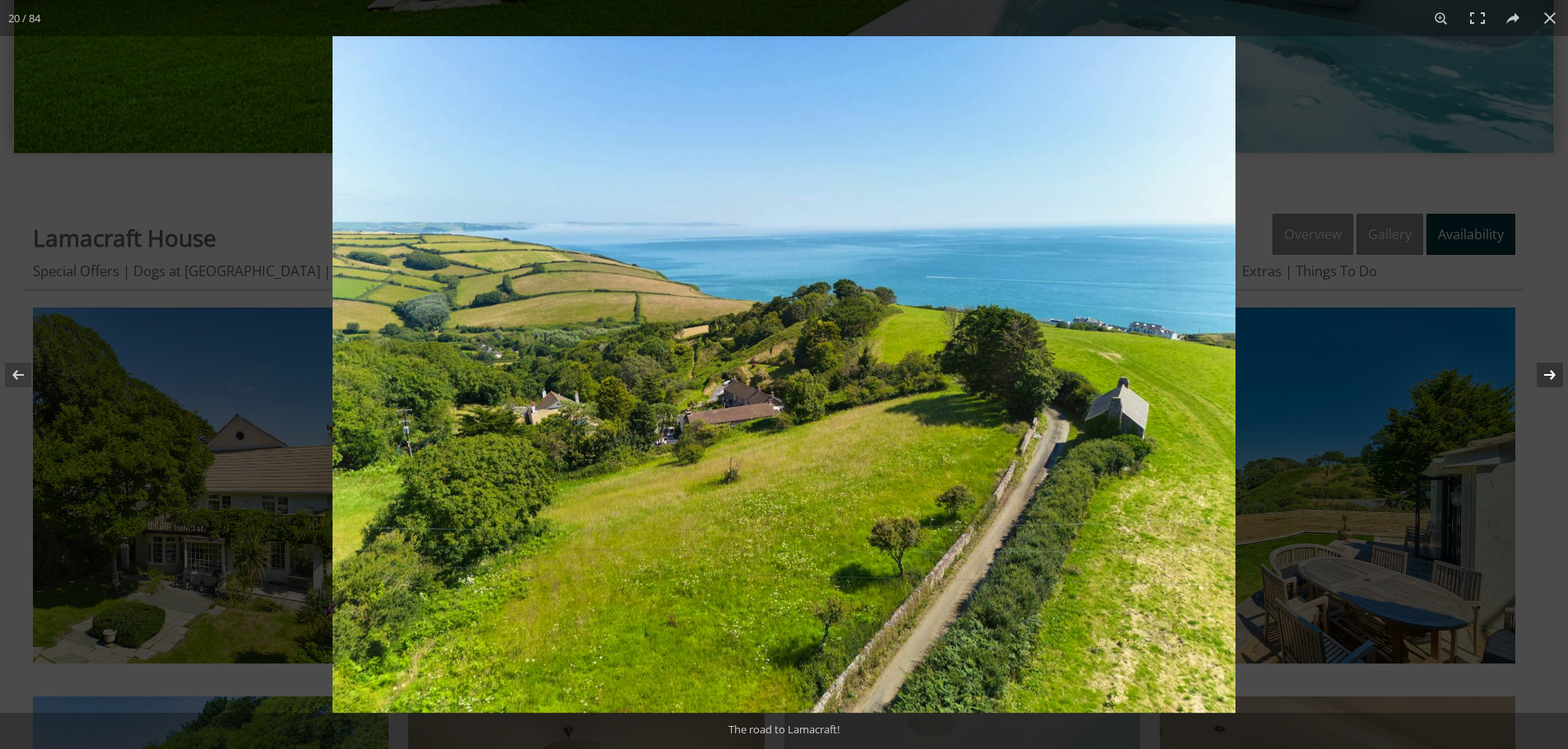
click at [1548, 382] on button at bounding box center [1538, 374] width 57 height 82
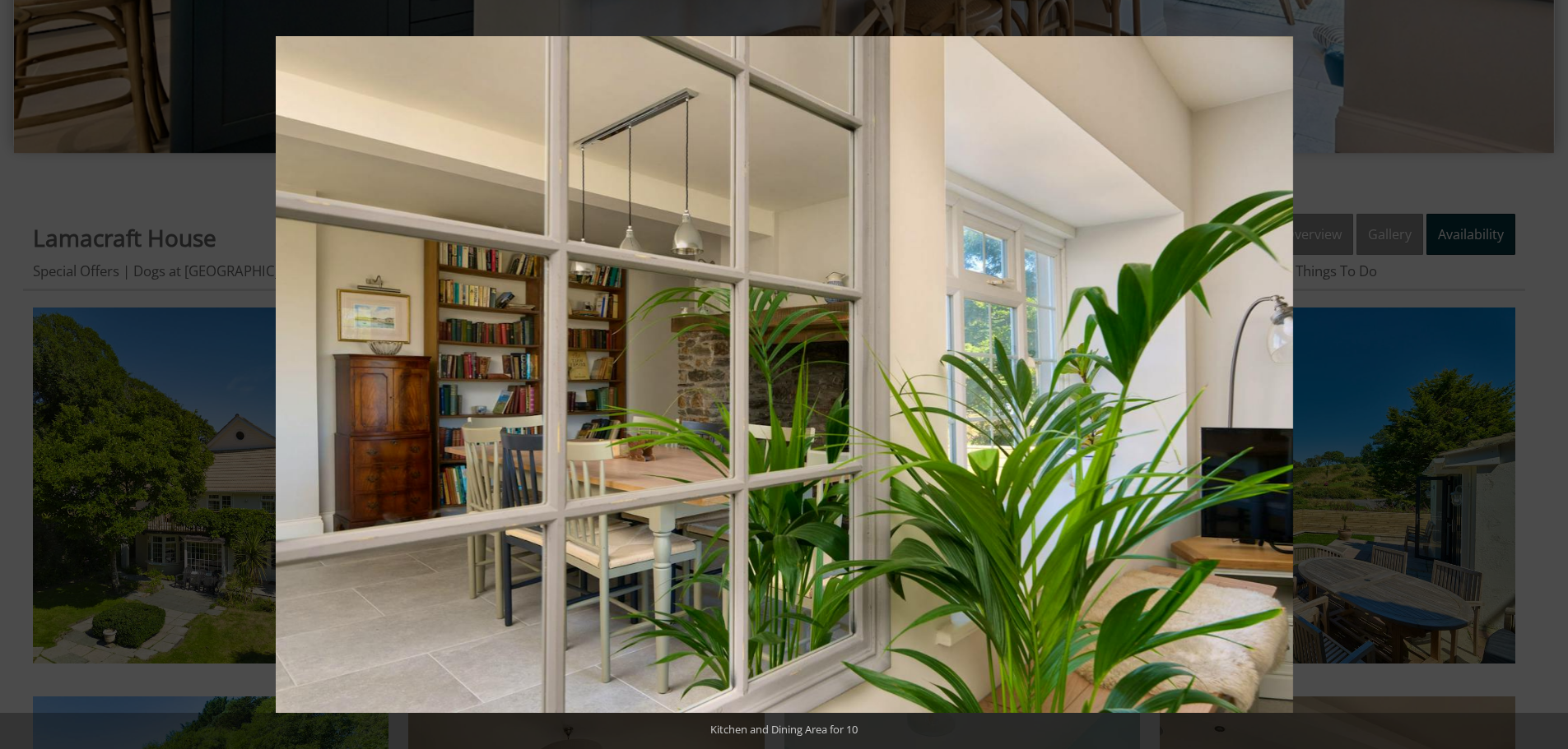
click at [1548, 382] on button at bounding box center [1538, 374] width 57 height 82
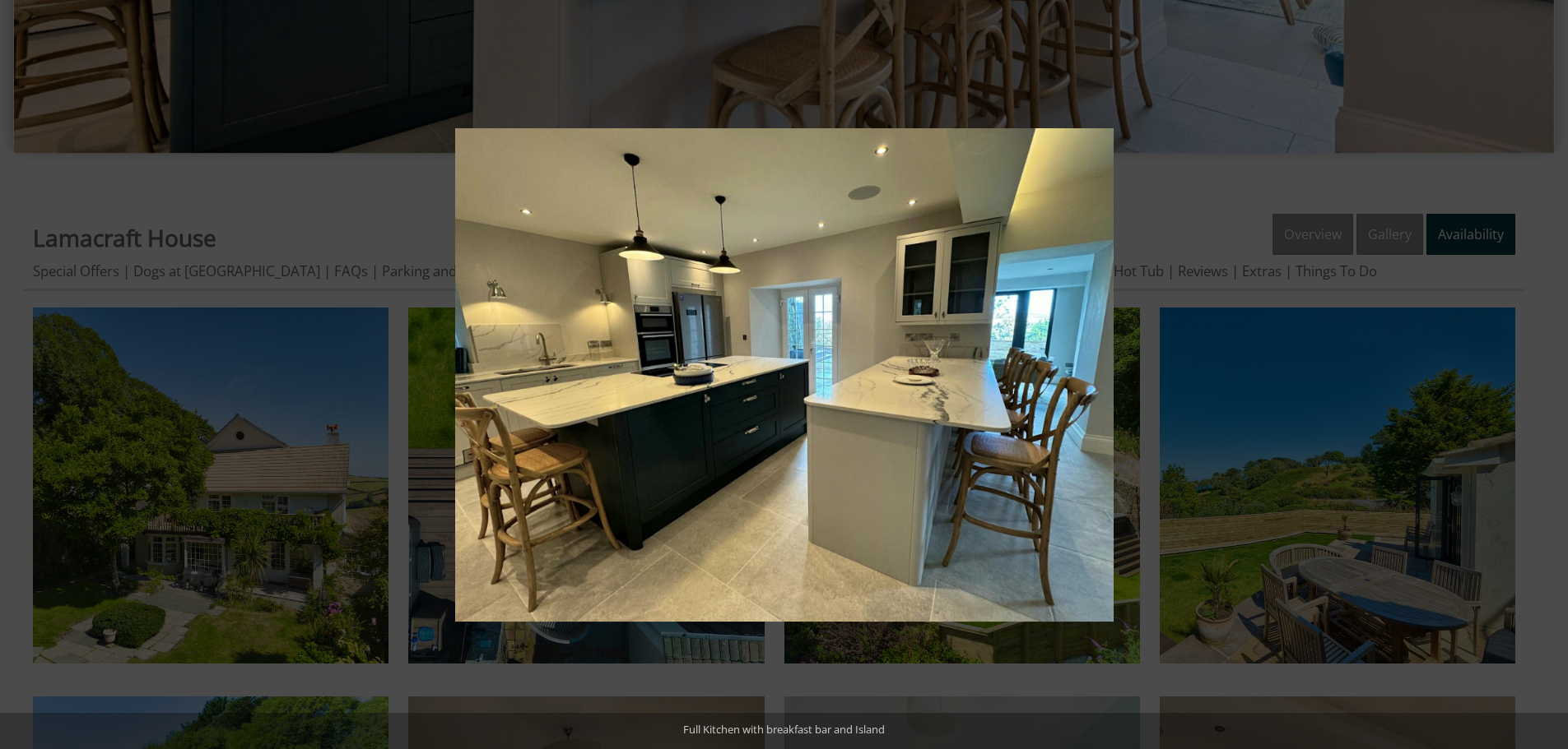
click at [1548, 382] on button at bounding box center [1538, 374] width 57 height 82
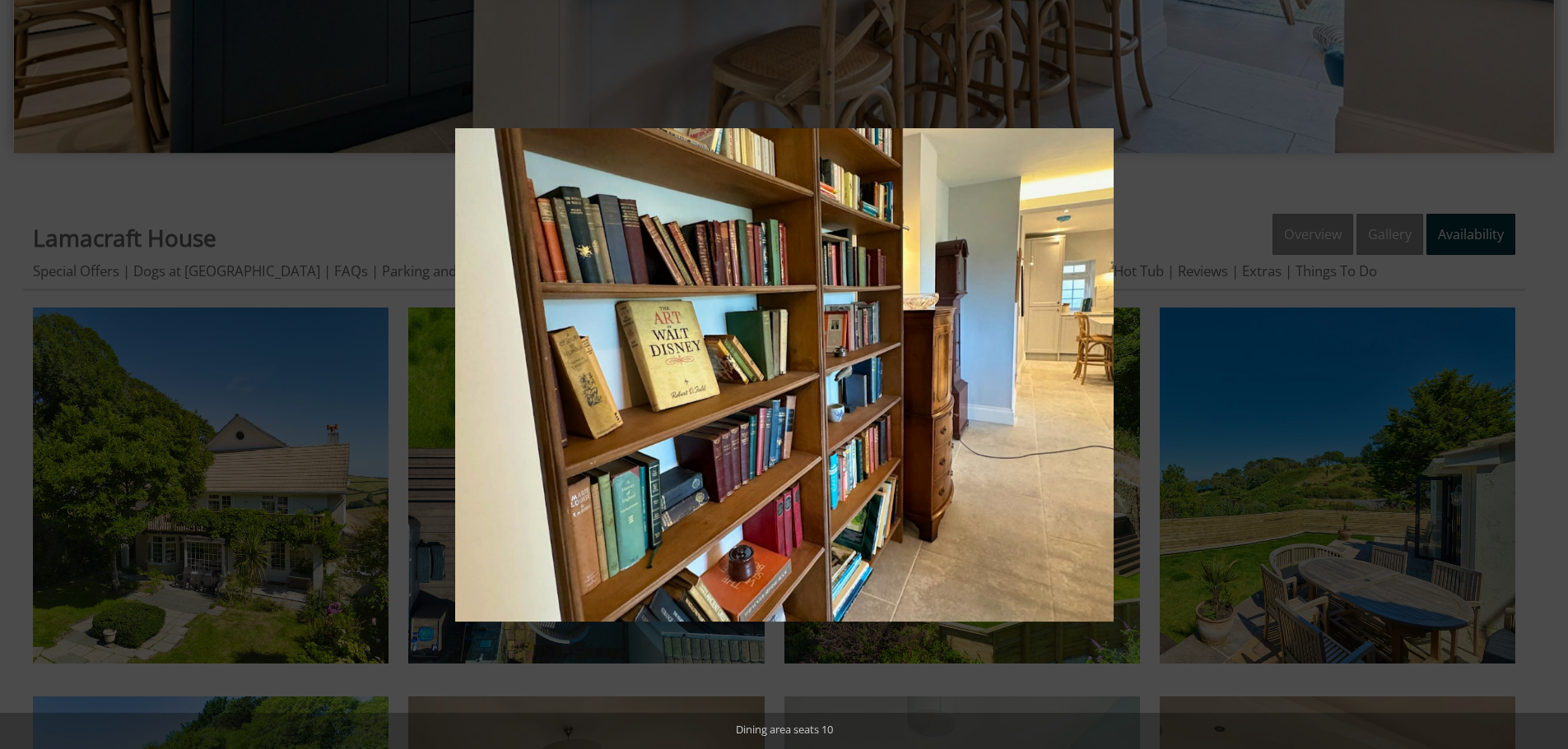
click at [1548, 382] on button at bounding box center [1538, 374] width 57 height 82
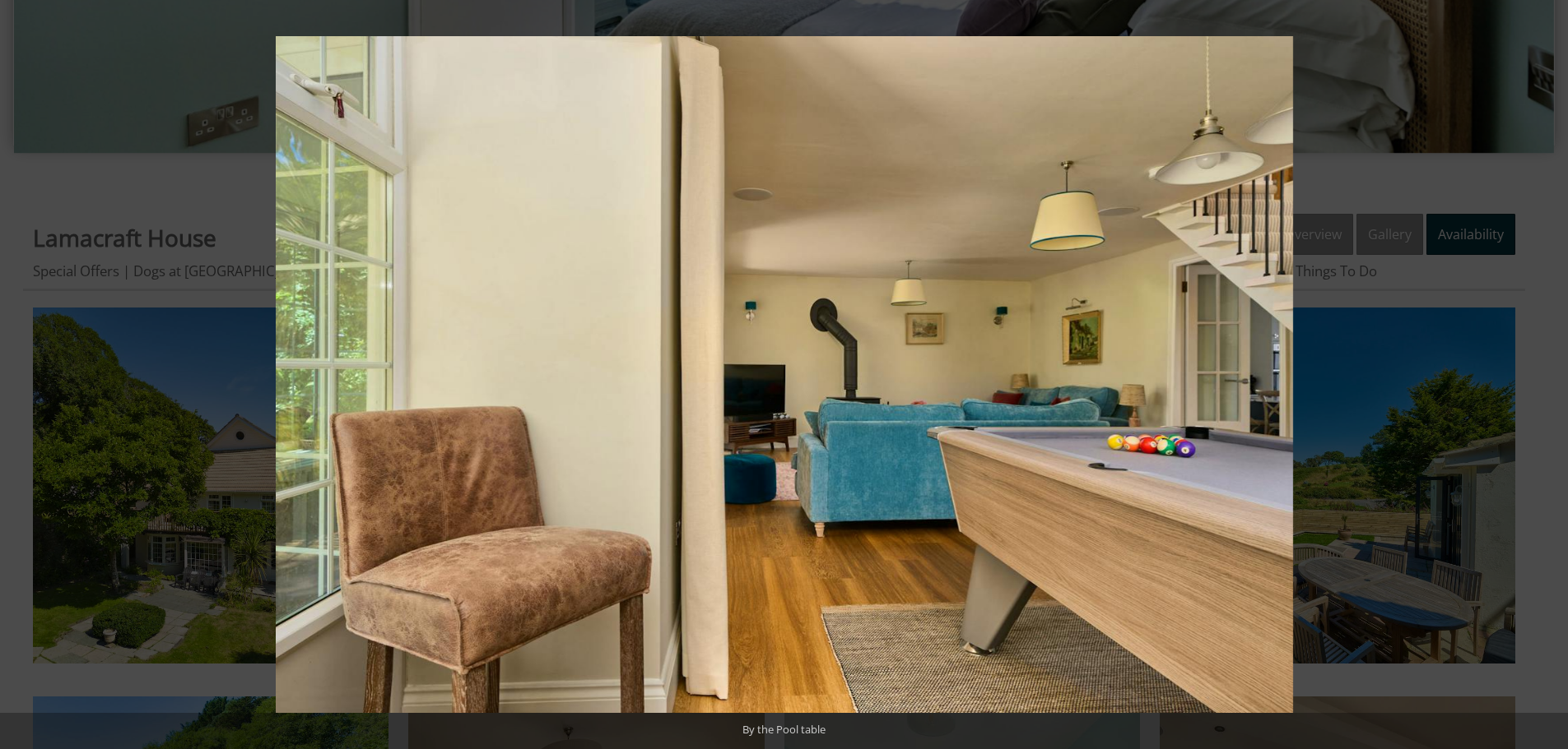
click at [1548, 382] on button at bounding box center [1538, 374] width 57 height 82
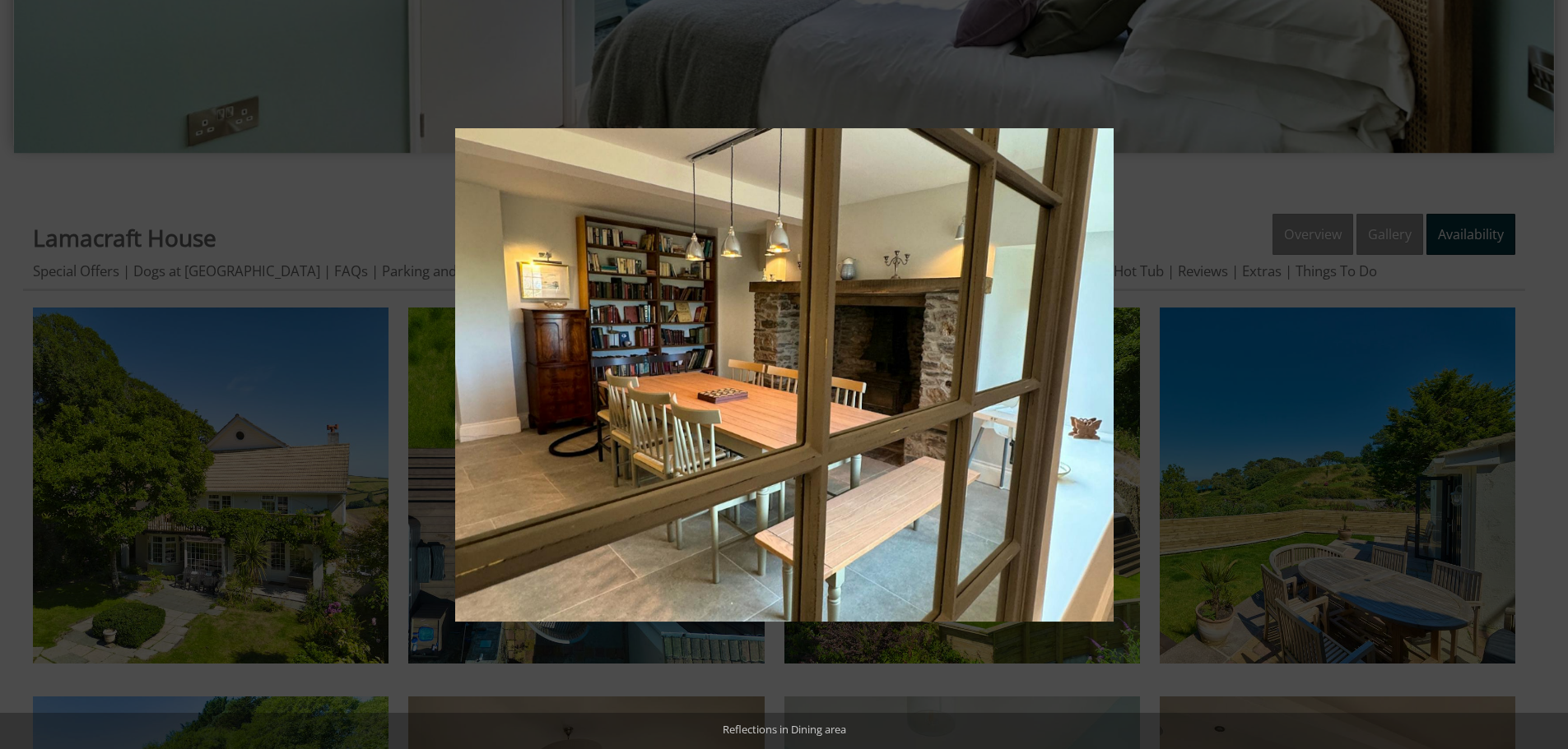
click at [1548, 382] on button at bounding box center [1538, 374] width 57 height 82
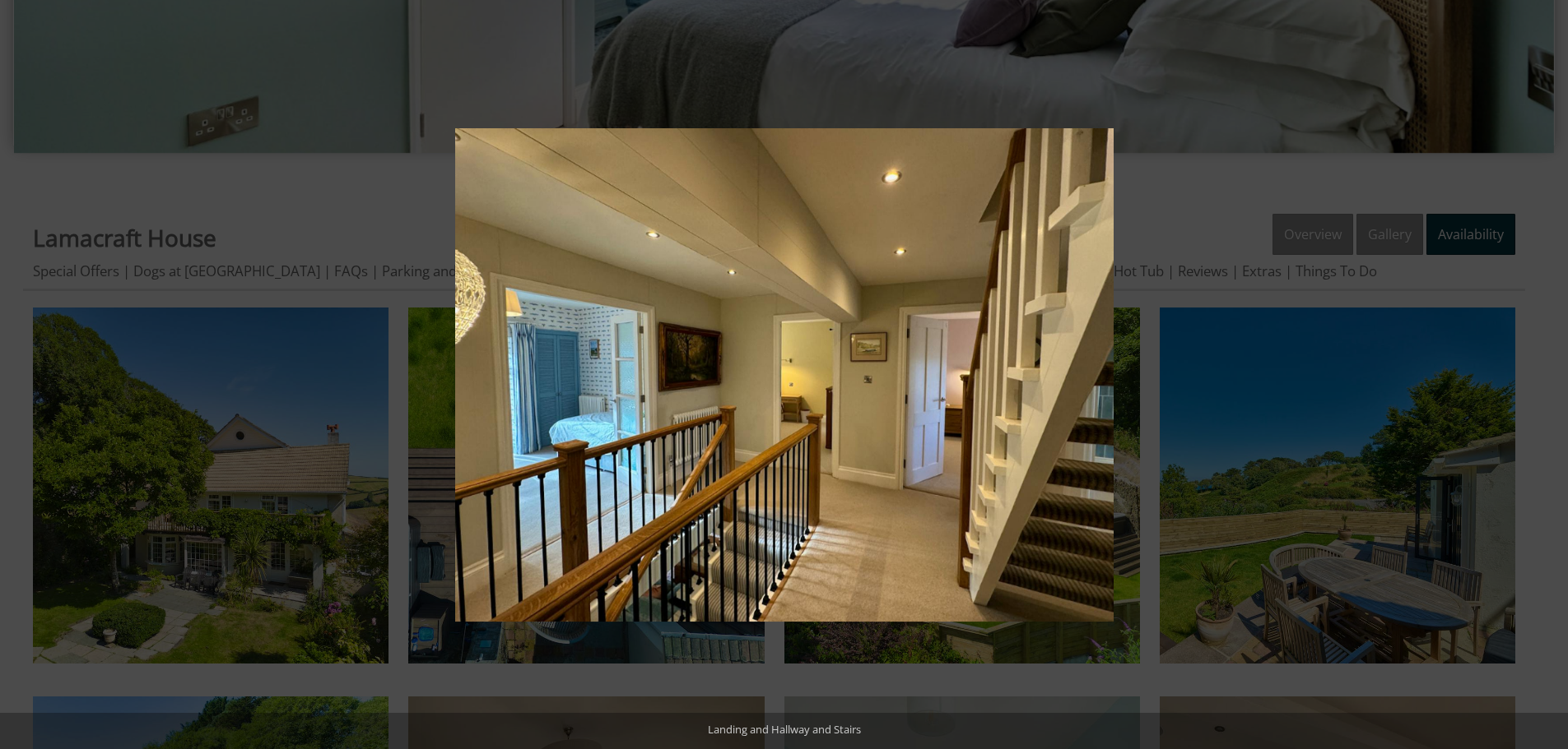
click at [1548, 382] on button at bounding box center [1538, 374] width 57 height 82
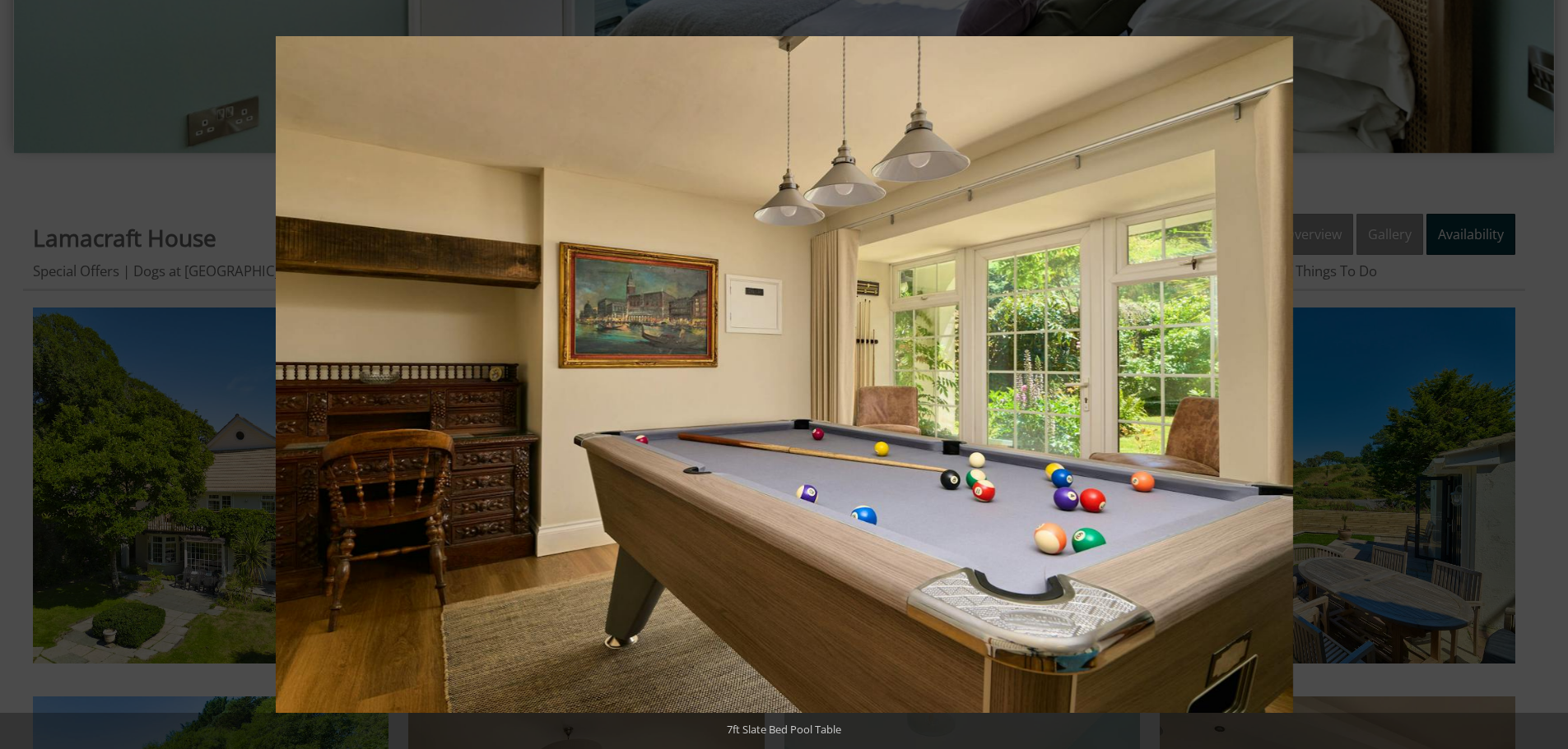
click at [1548, 382] on button at bounding box center [1538, 374] width 57 height 82
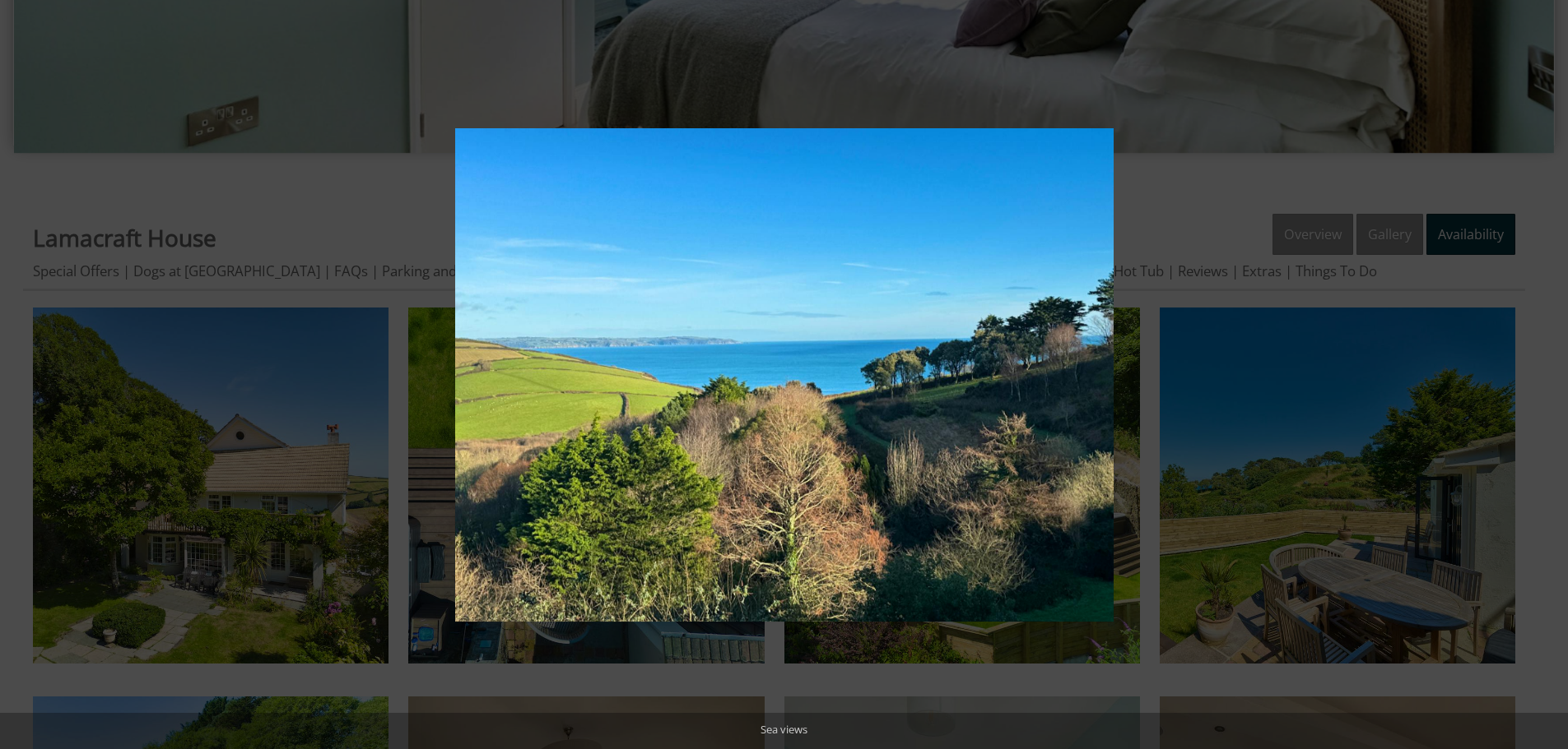
click at [1548, 382] on button at bounding box center [1538, 374] width 57 height 82
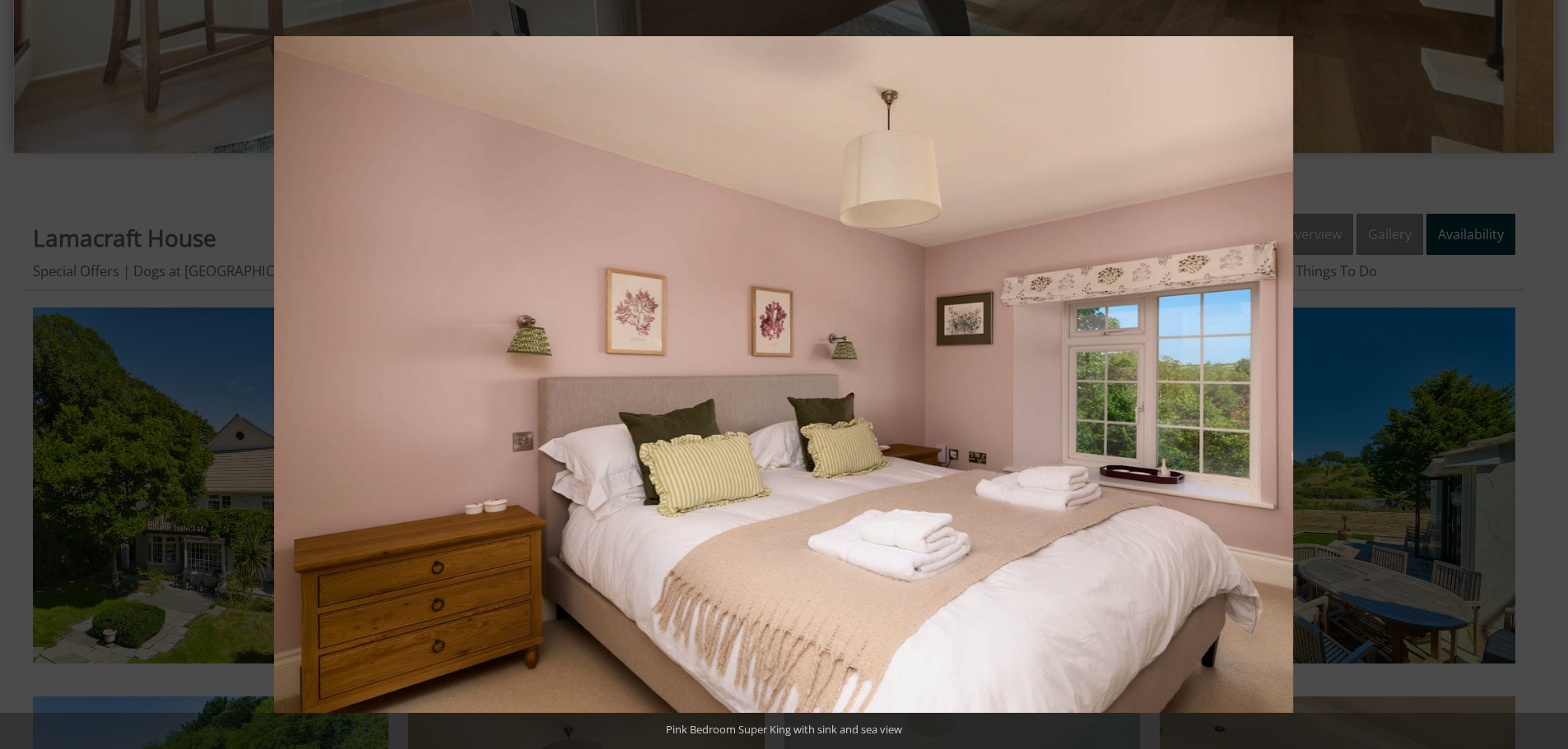
click at [1548, 382] on button at bounding box center [1538, 374] width 57 height 82
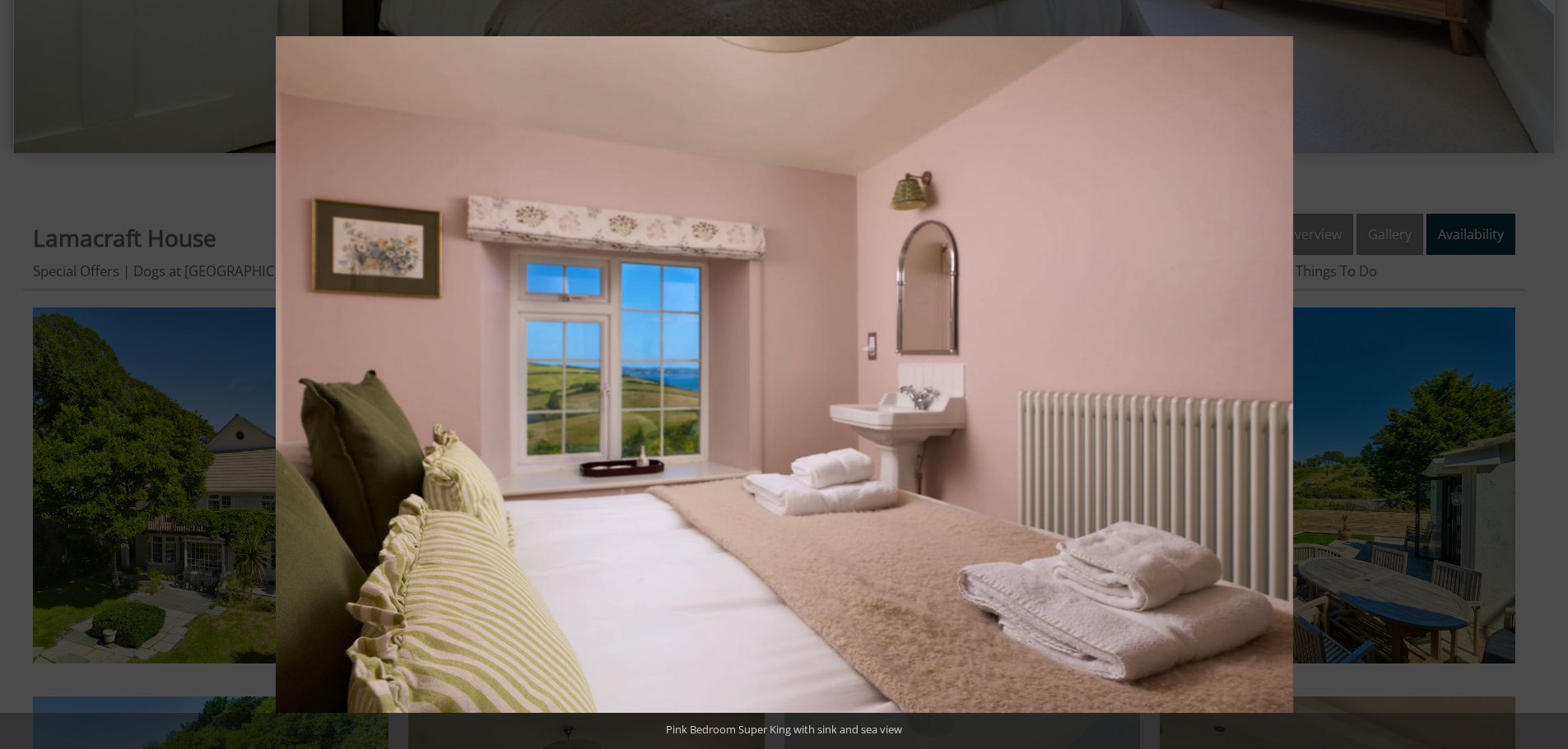
click at [1548, 382] on button at bounding box center [1538, 374] width 57 height 82
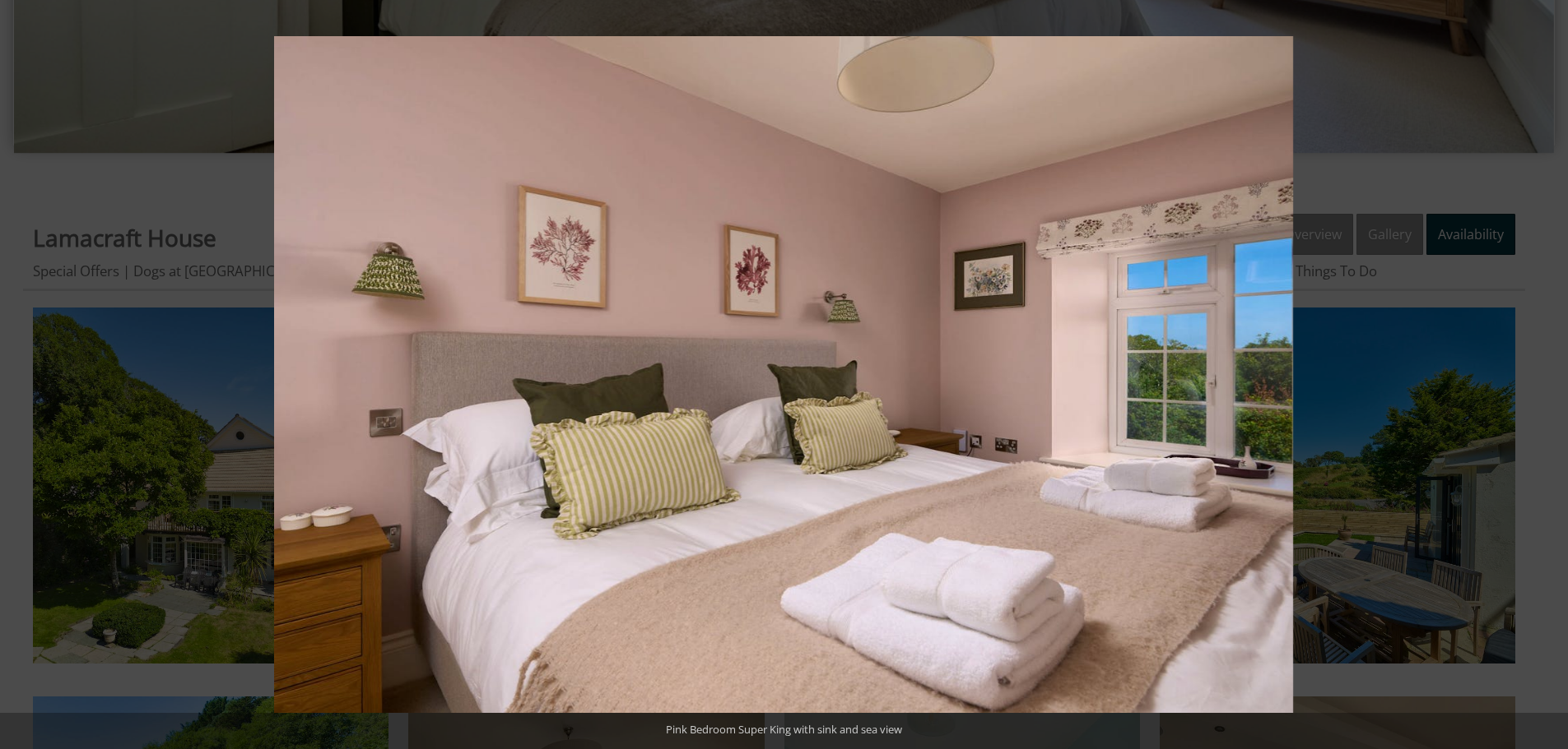
click at [1548, 382] on button at bounding box center [1538, 374] width 57 height 82
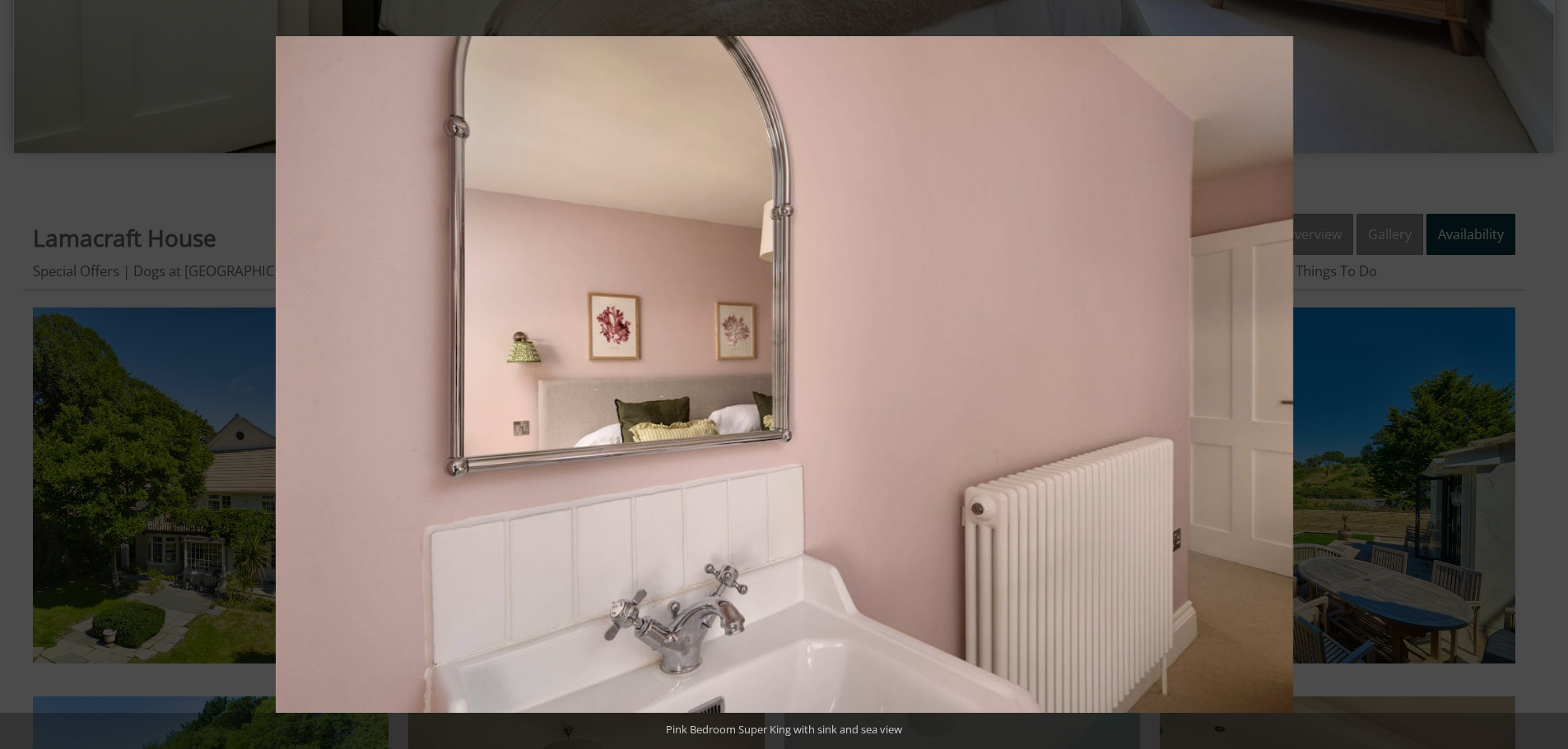
click at [1548, 382] on button at bounding box center [1538, 374] width 57 height 82
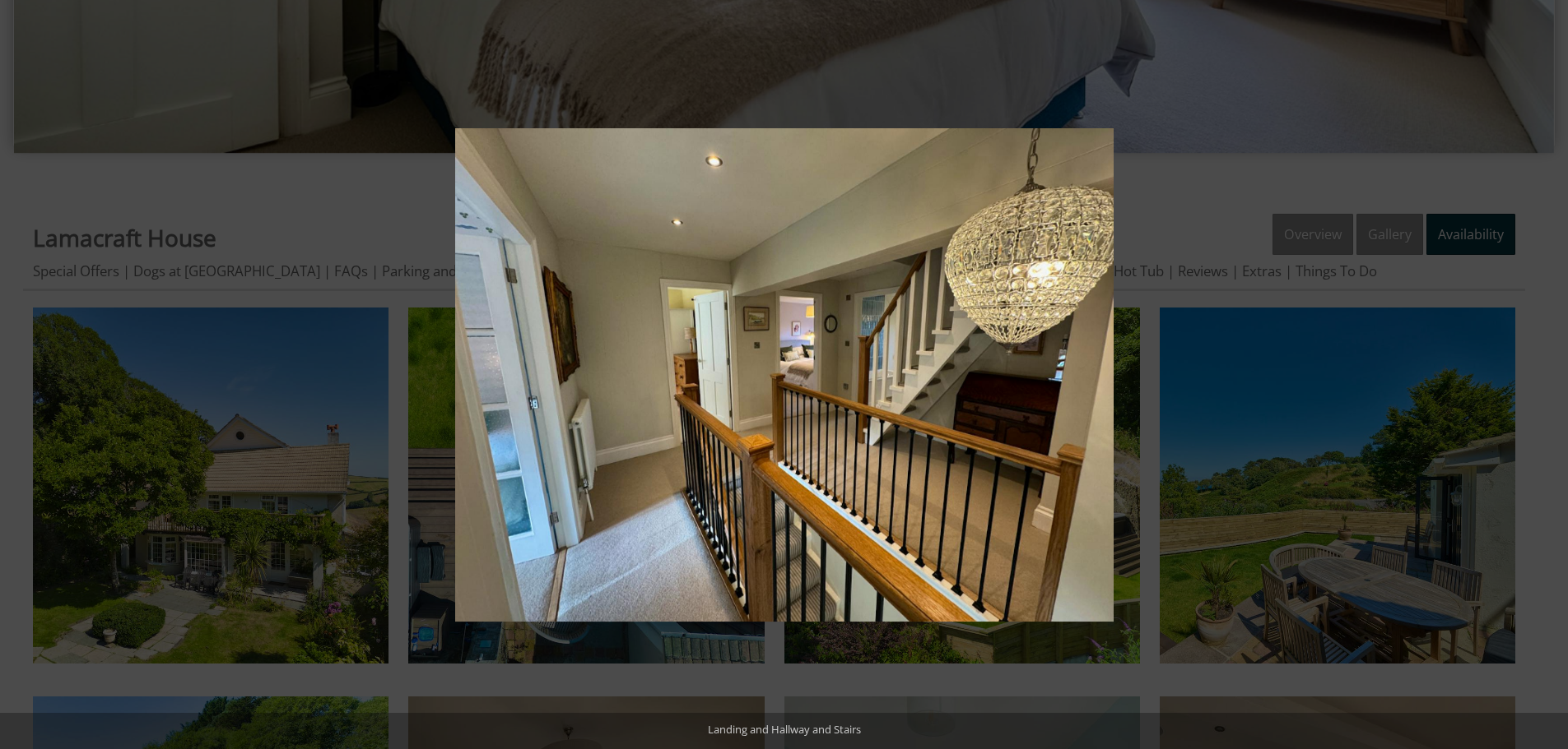
click at [1548, 382] on button at bounding box center [1538, 374] width 57 height 82
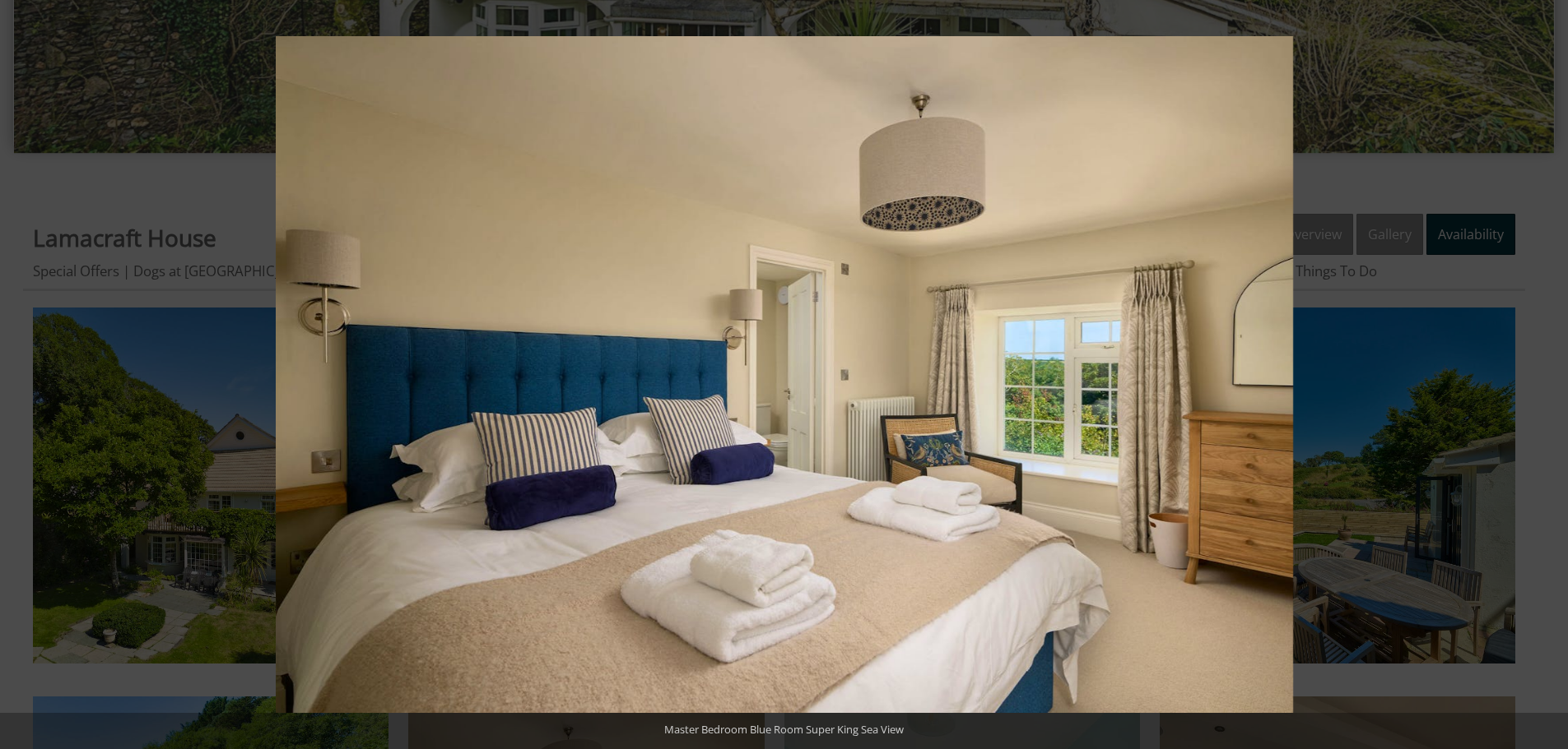
click at [1548, 382] on button at bounding box center [1538, 374] width 57 height 82
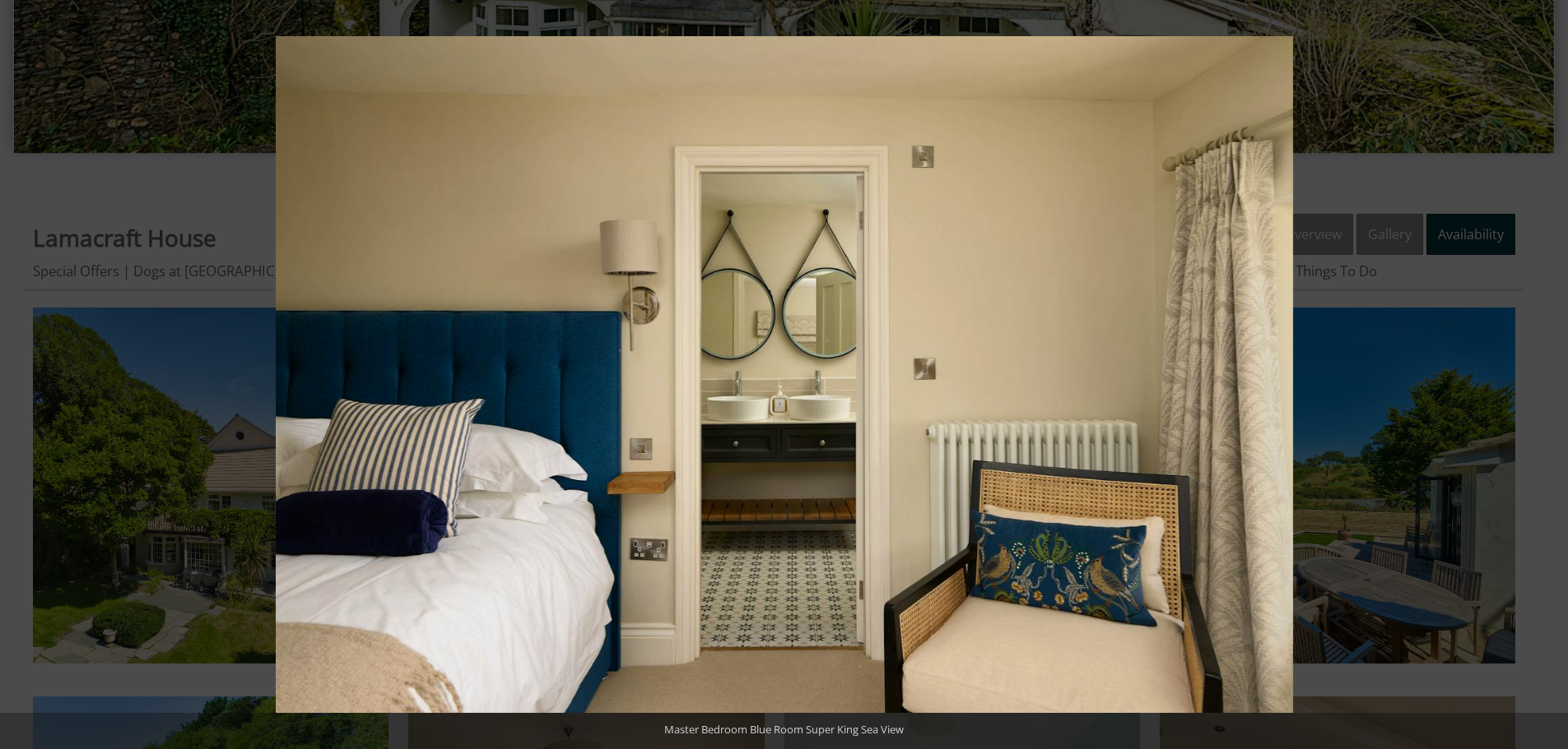
click at [1548, 382] on button at bounding box center [1538, 374] width 57 height 82
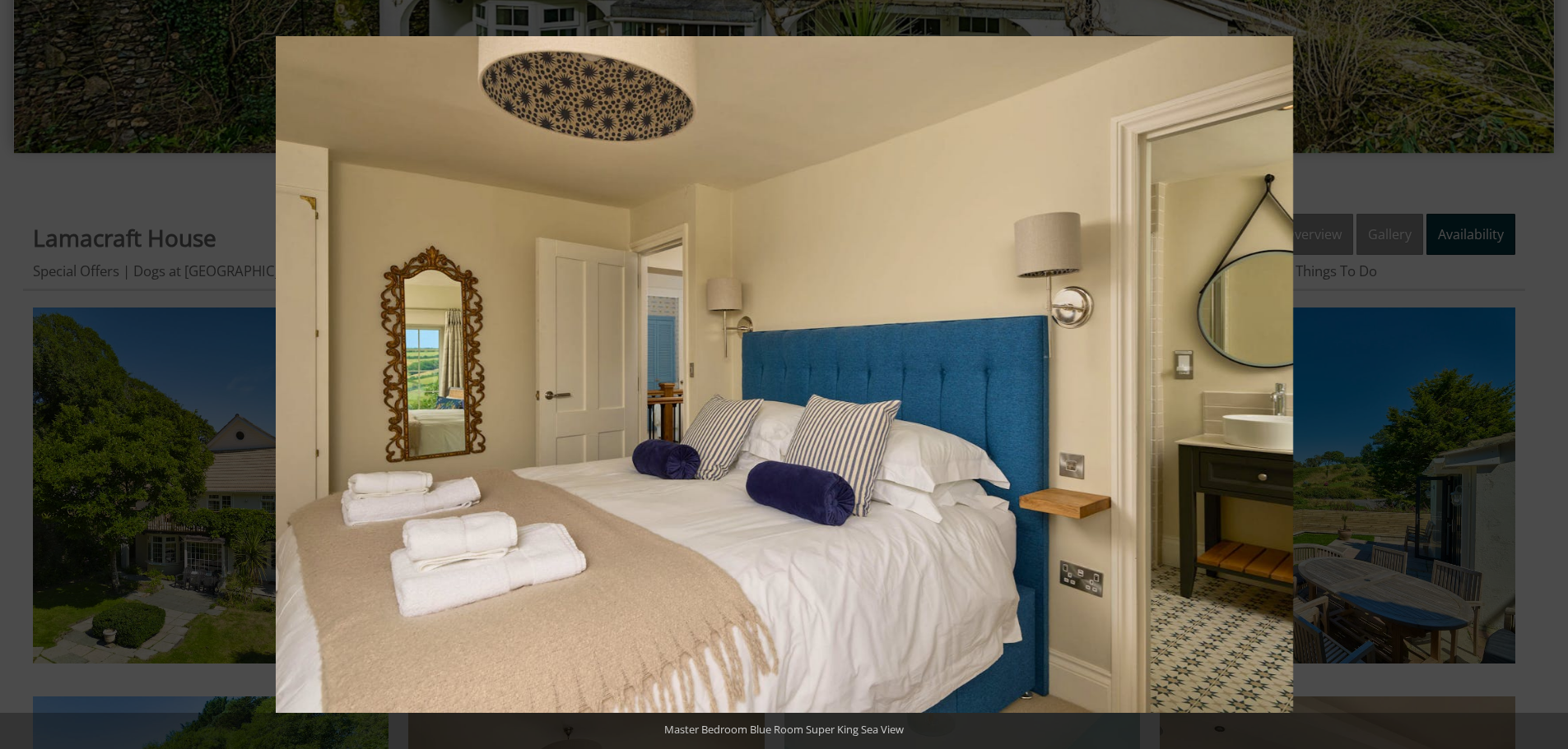
click at [1548, 382] on button at bounding box center [1538, 374] width 57 height 82
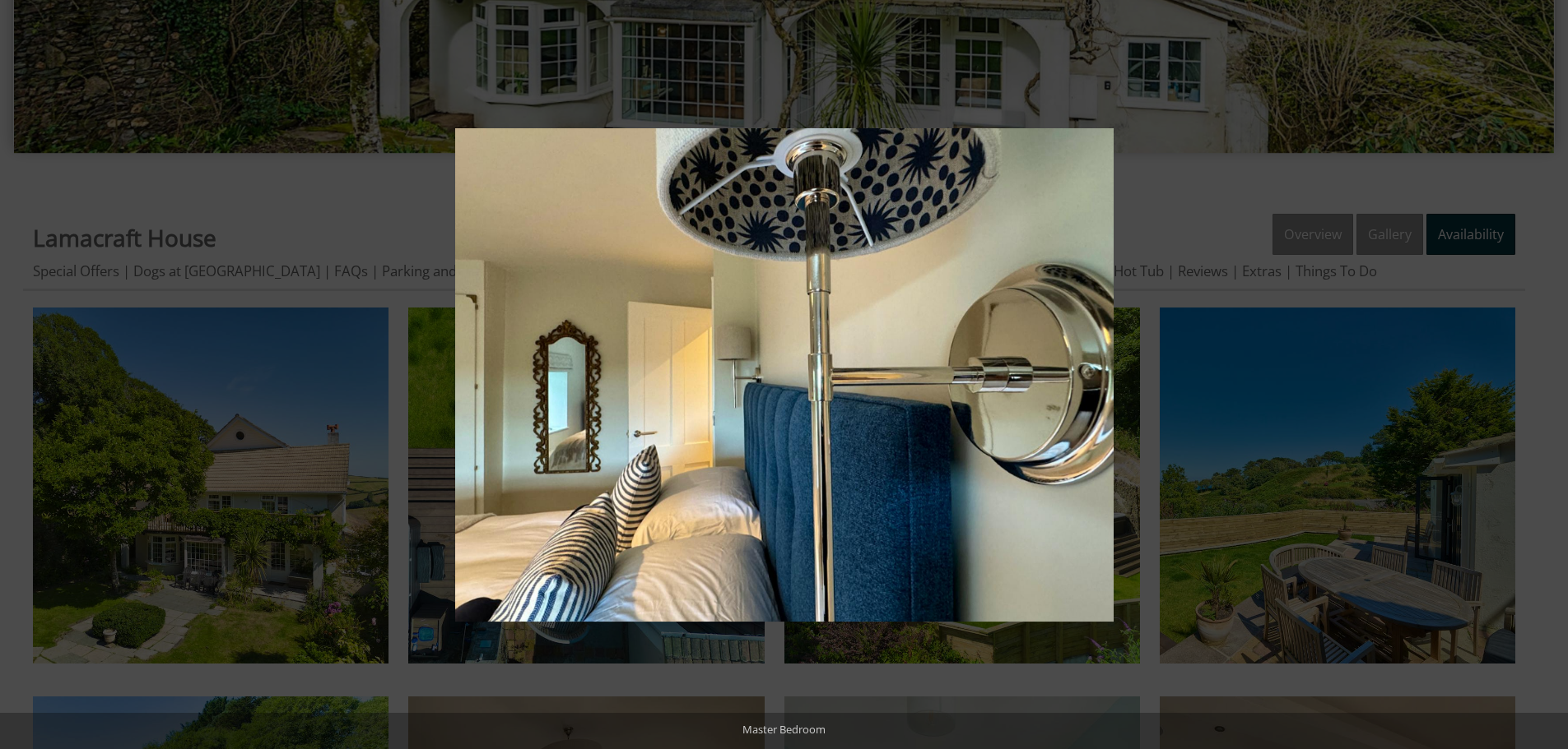
click at [1548, 382] on button at bounding box center [1538, 374] width 57 height 82
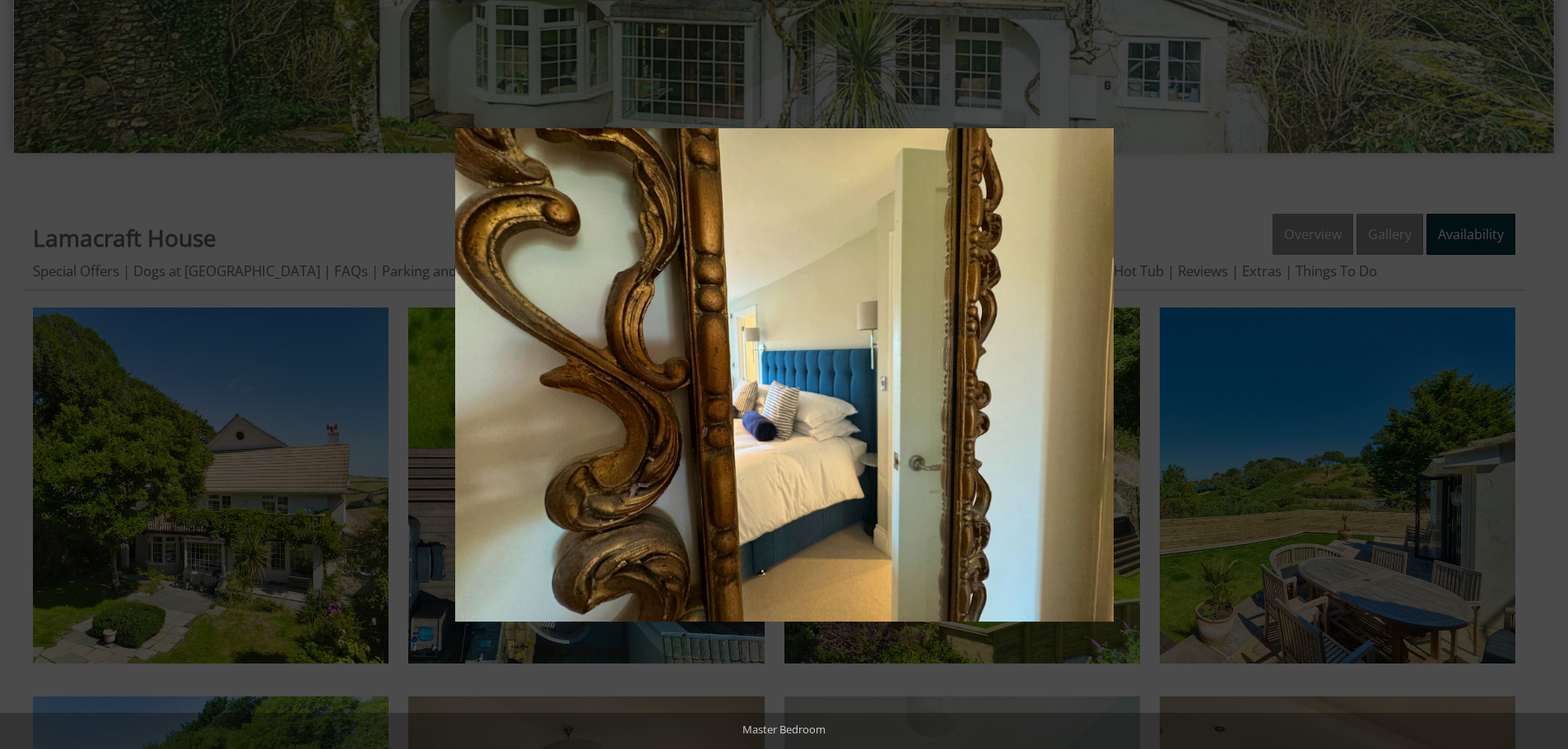
click at [1548, 382] on button at bounding box center [1538, 374] width 57 height 82
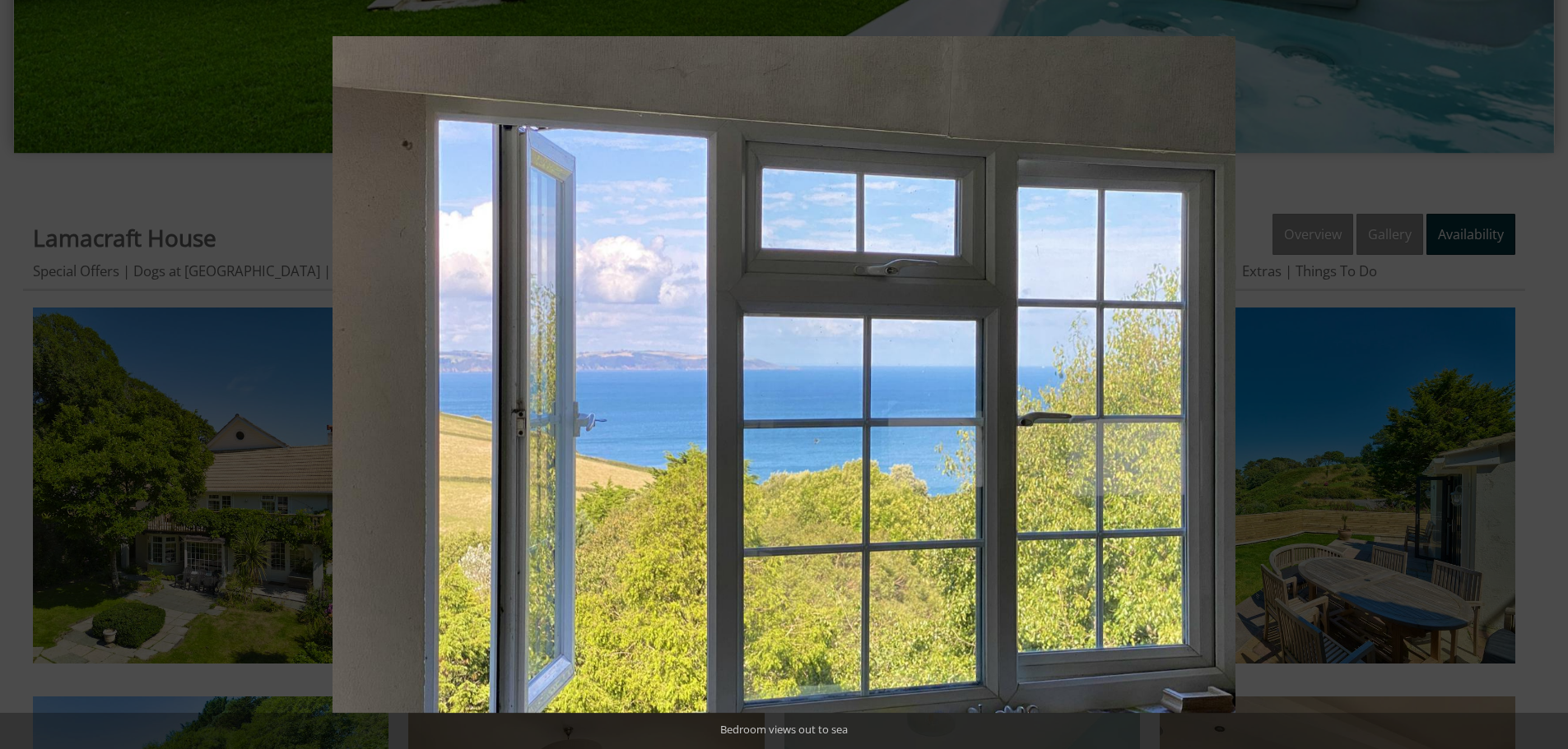
click at [1548, 382] on button at bounding box center [1538, 374] width 57 height 82
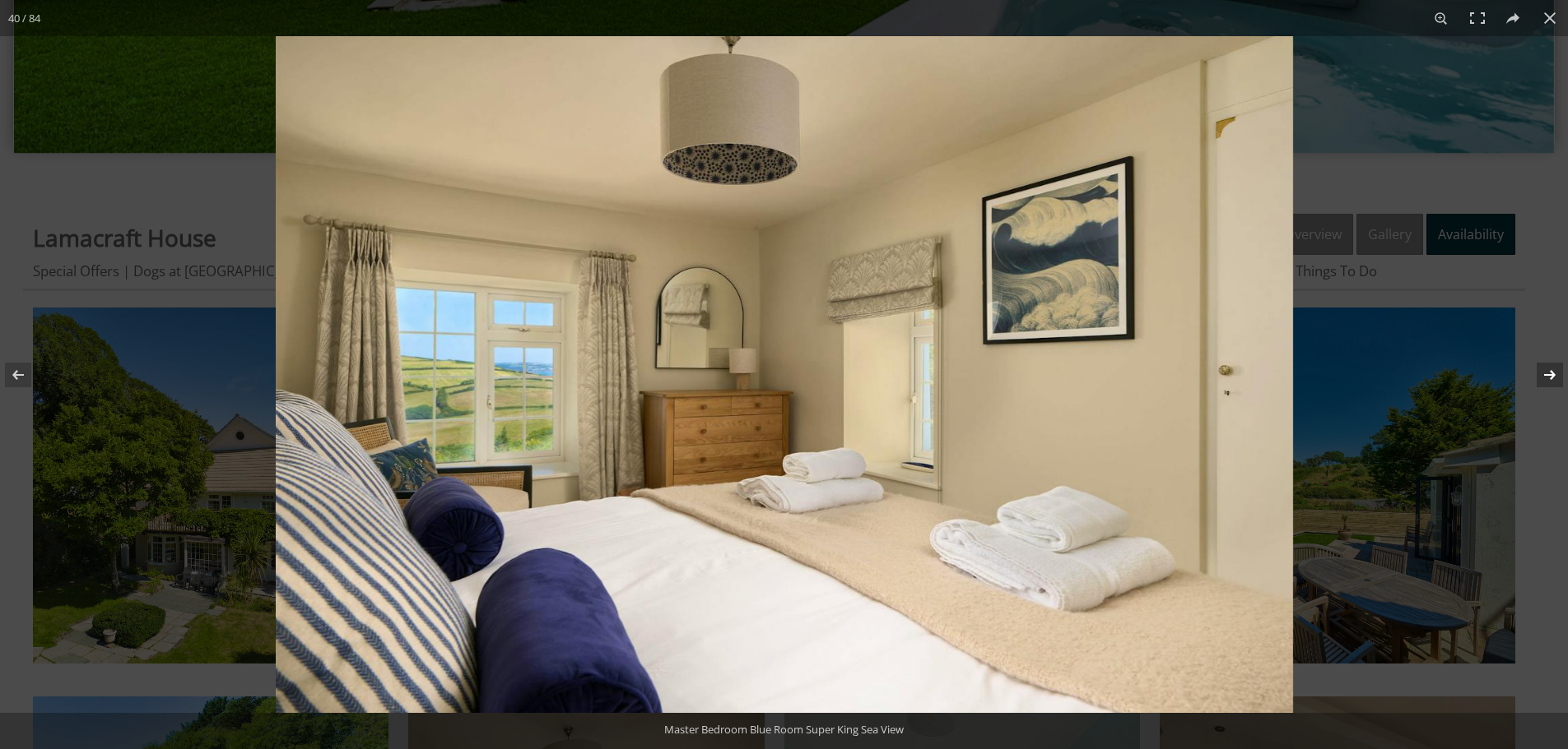
click at [1555, 378] on button at bounding box center [1538, 374] width 57 height 82
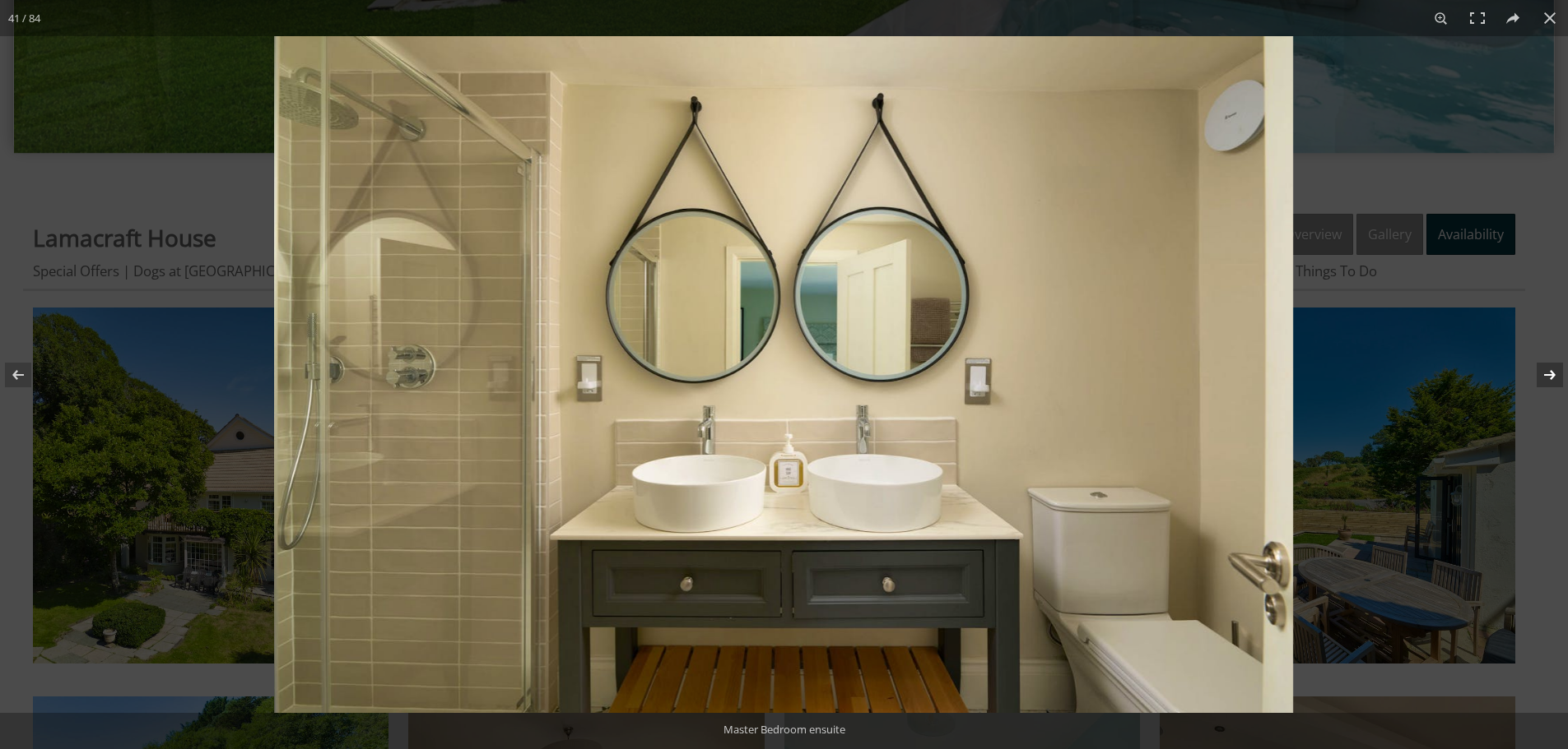
click at [1555, 378] on button at bounding box center [1538, 374] width 57 height 82
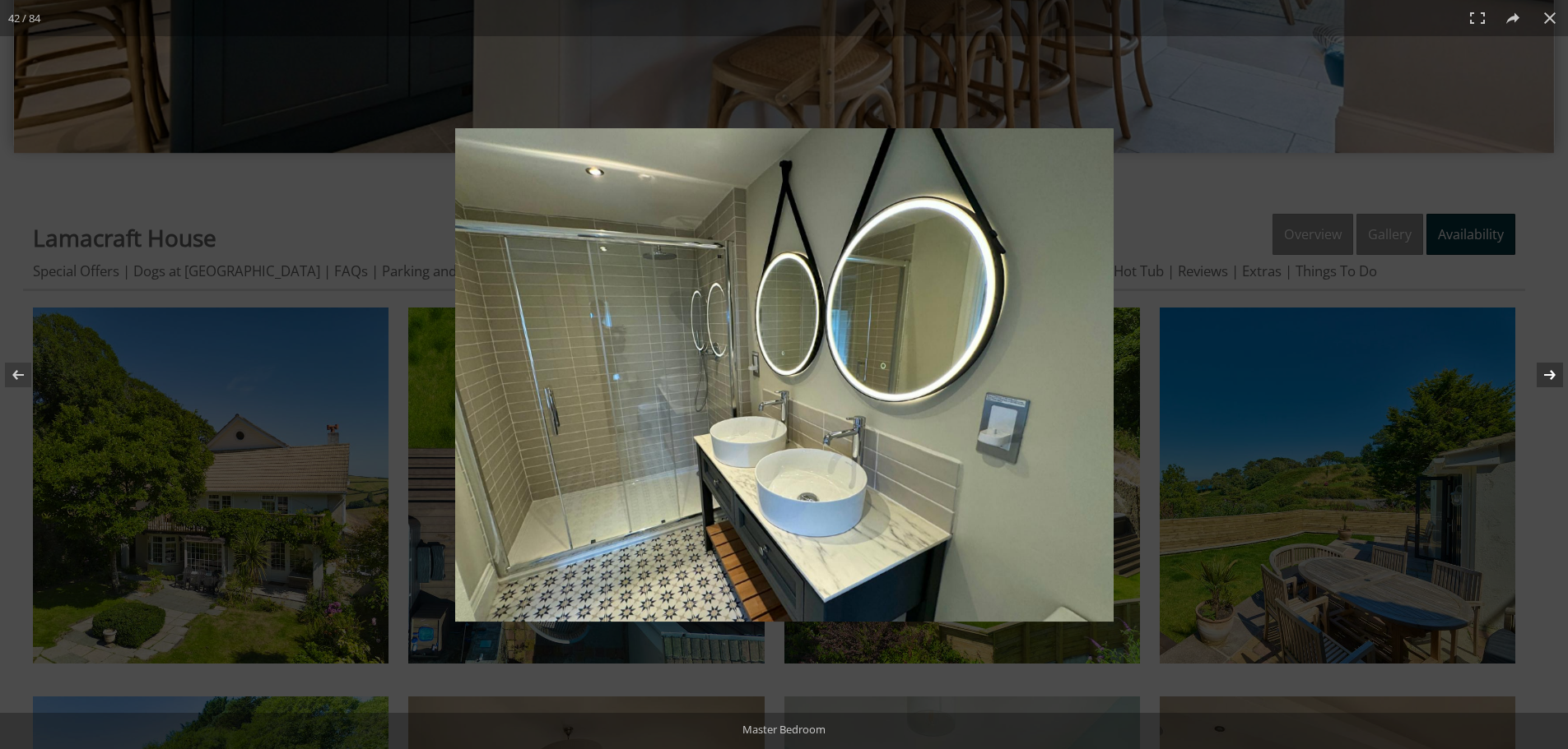
click at [1555, 378] on button at bounding box center [1538, 374] width 57 height 82
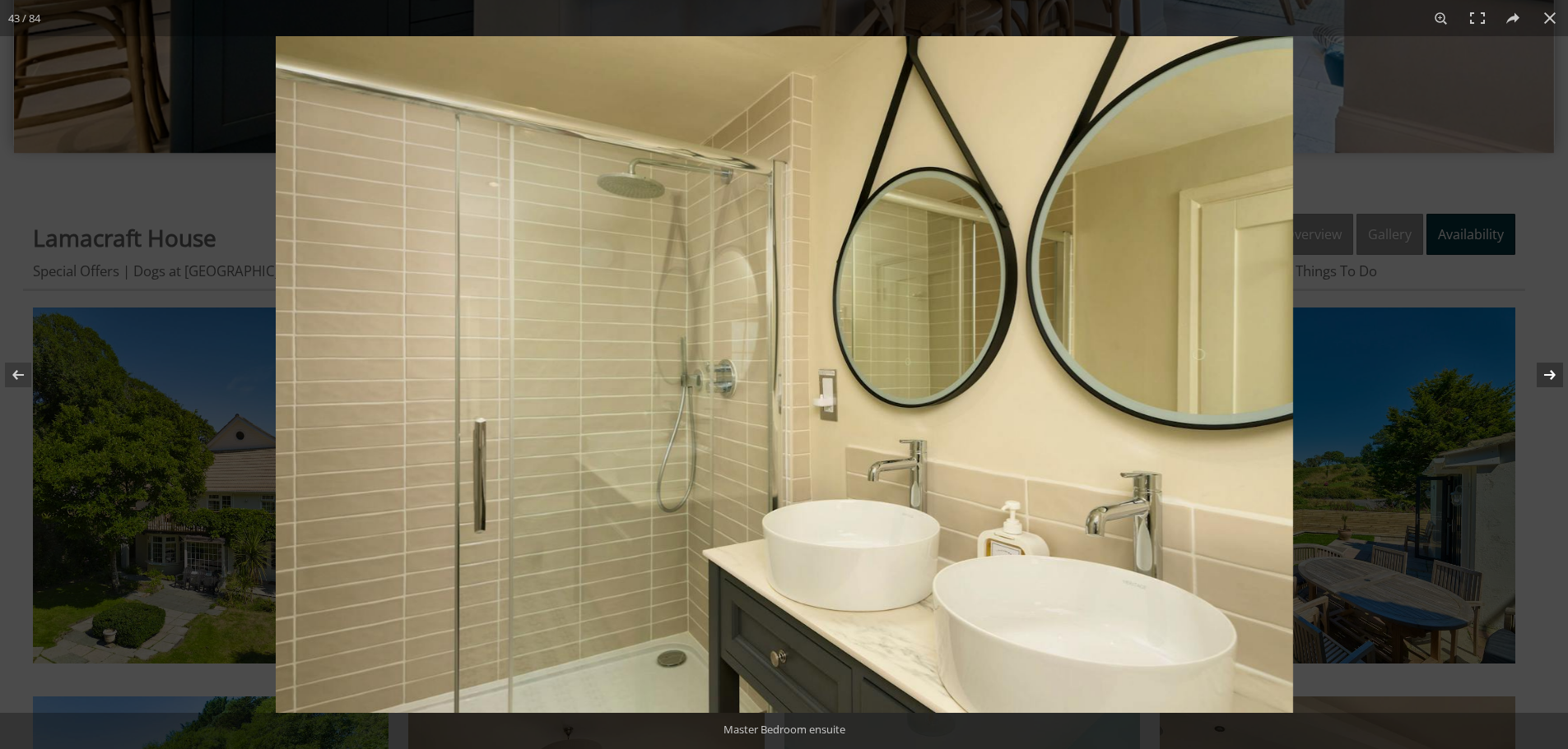
click at [1555, 378] on button at bounding box center [1538, 374] width 57 height 82
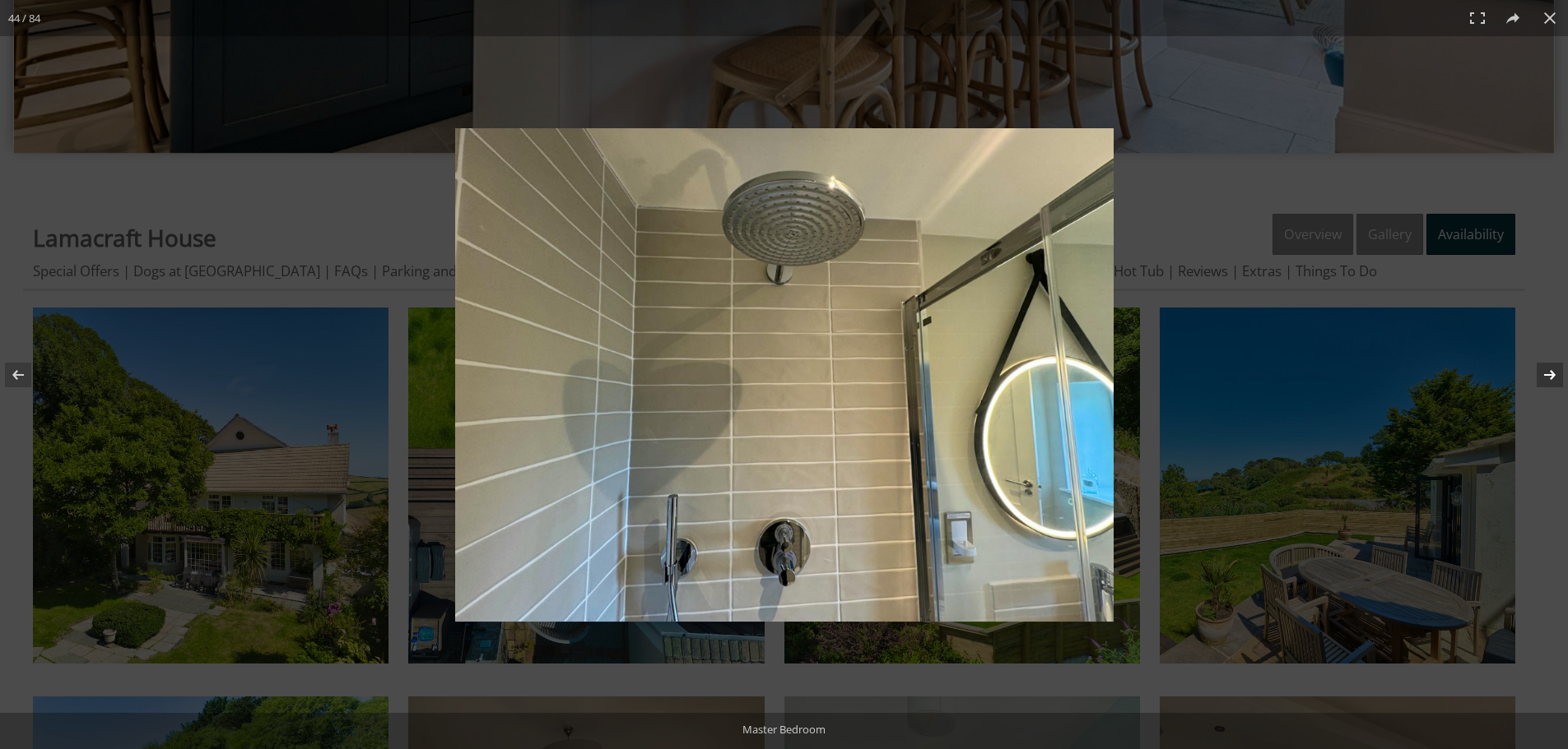
click at [1555, 378] on button at bounding box center [1538, 374] width 57 height 82
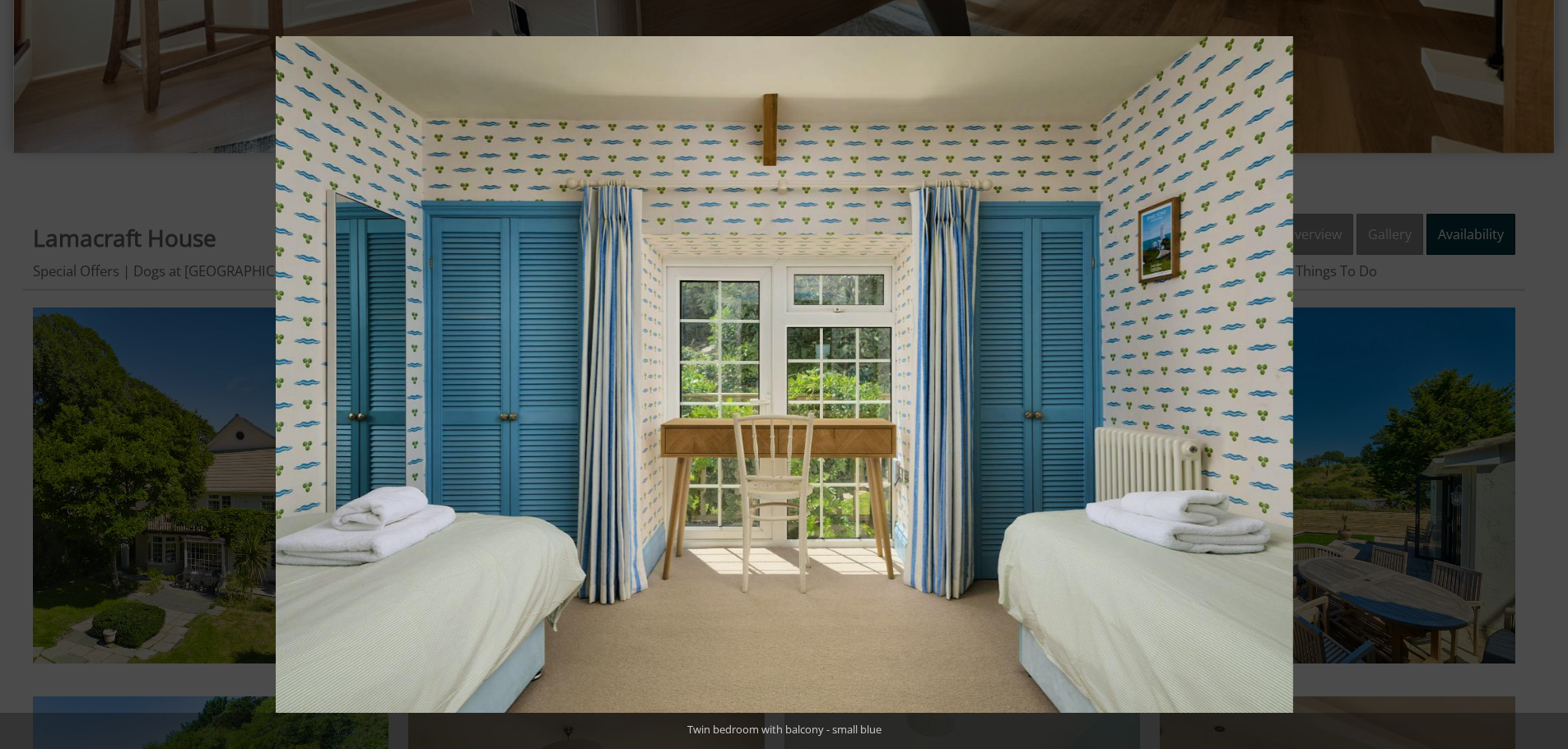
click at [1552, 378] on button at bounding box center [1538, 374] width 57 height 82
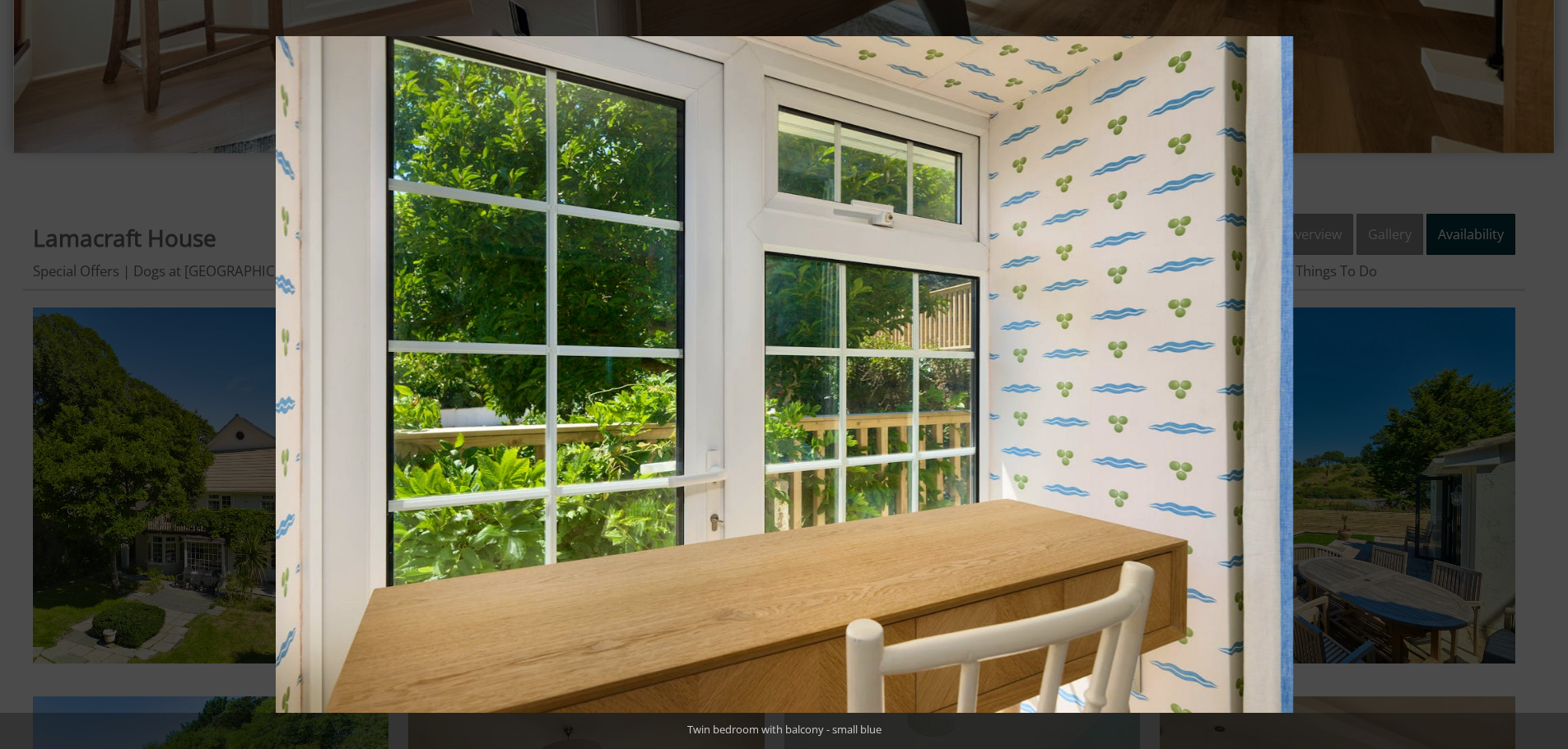
click at [1552, 378] on button at bounding box center [1538, 374] width 57 height 82
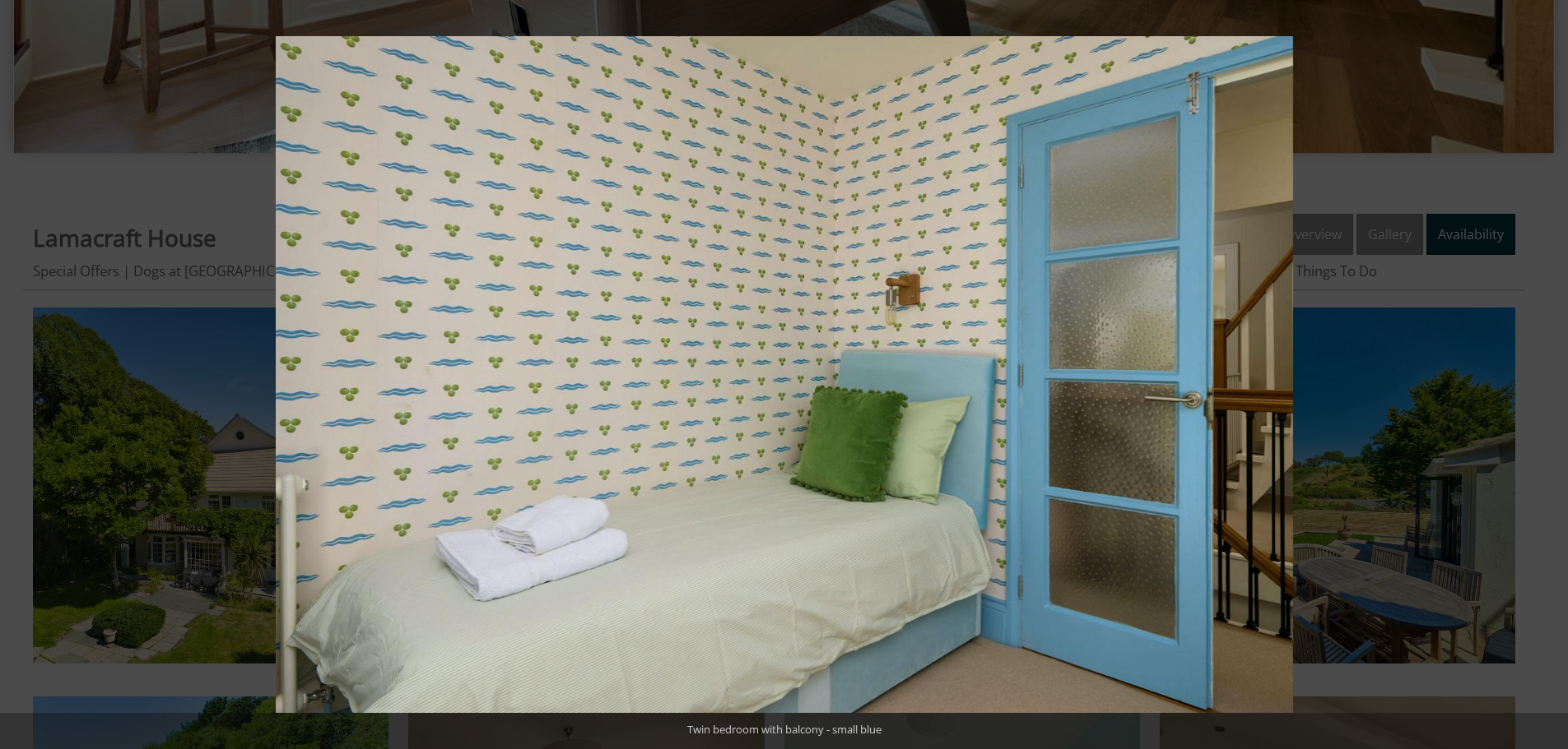
click at [1552, 378] on button at bounding box center [1538, 374] width 57 height 82
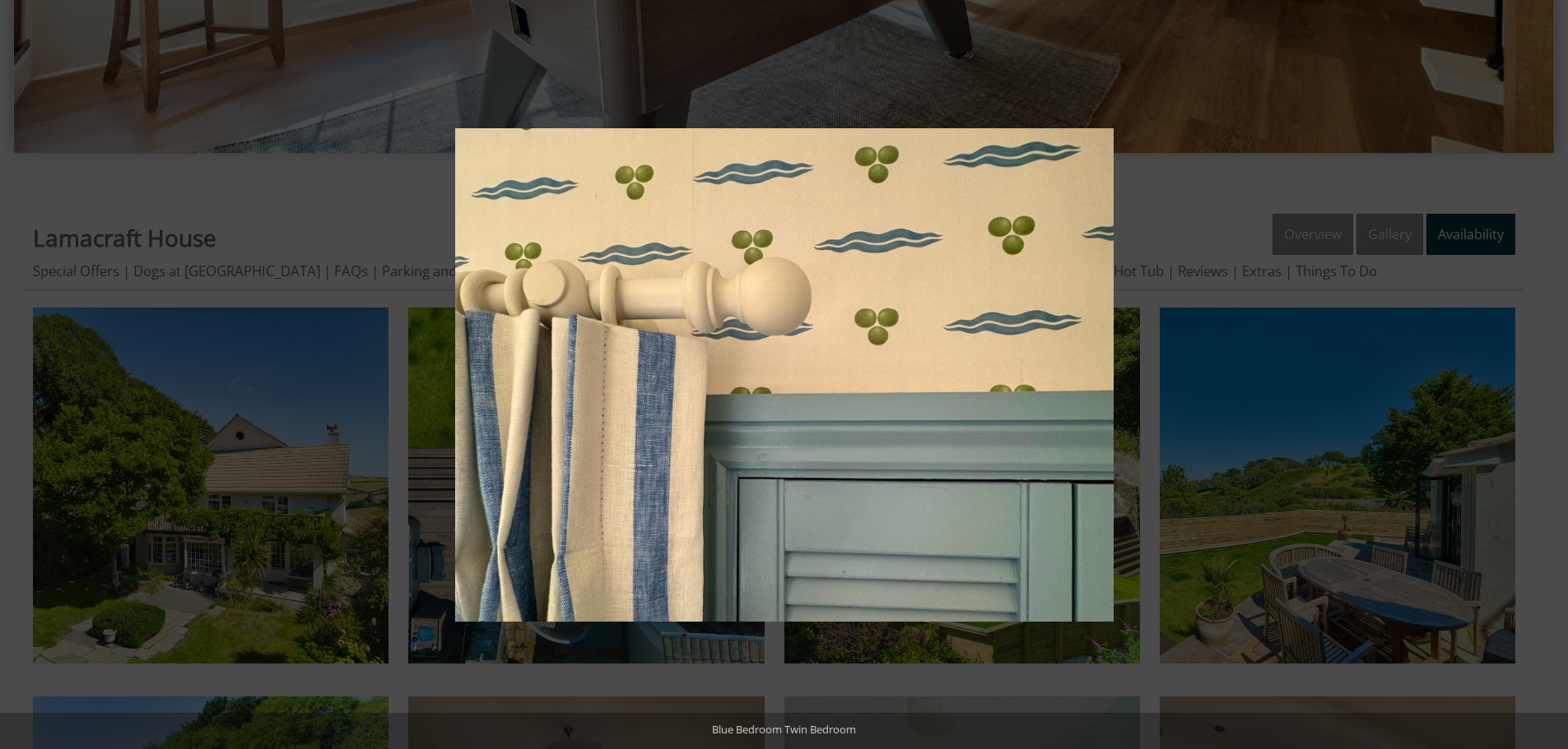
click at [1552, 378] on button at bounding box center [1538, 374] width 57 height 82
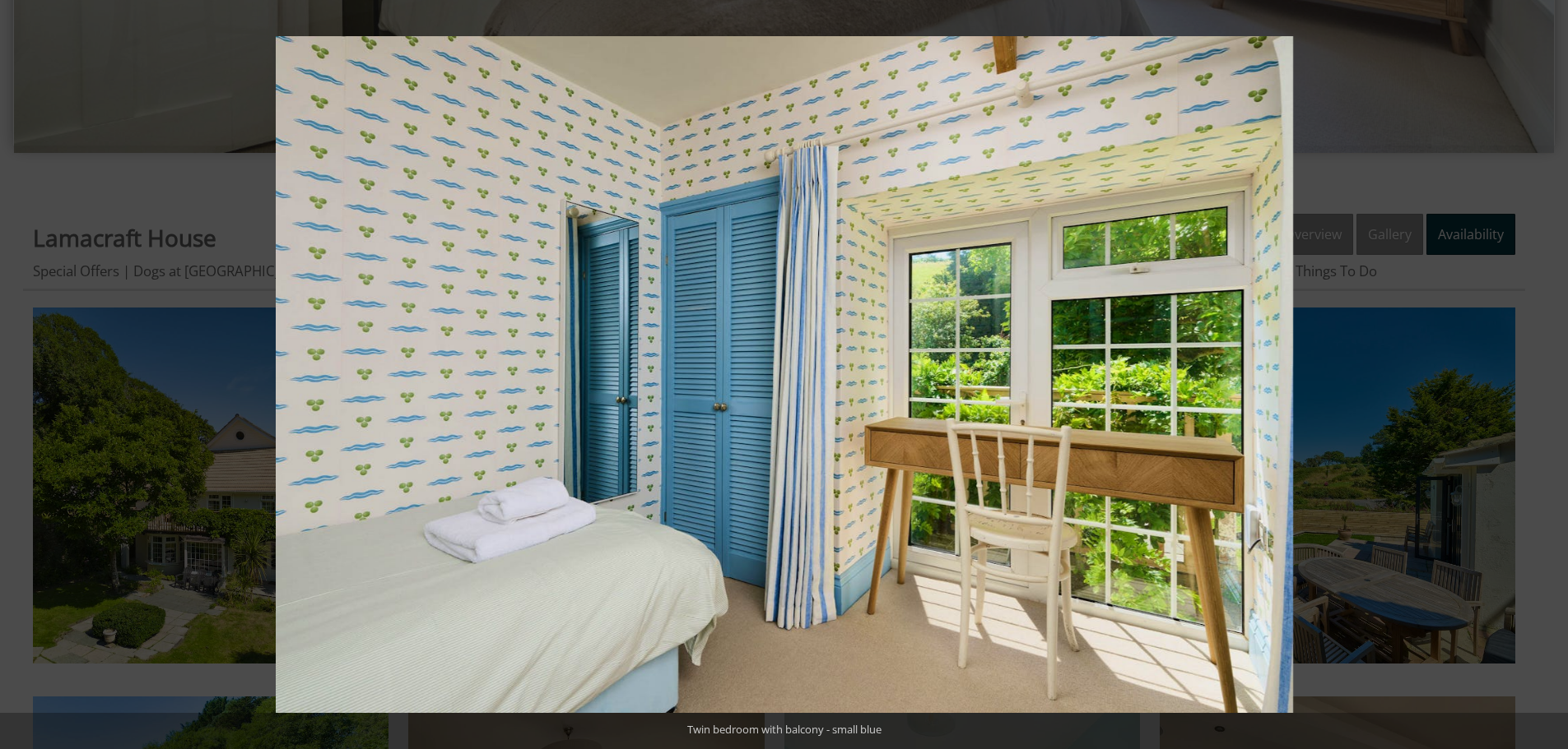
click at [1552, 378] on button at bounding box center [1538, 374] width 57 height 82
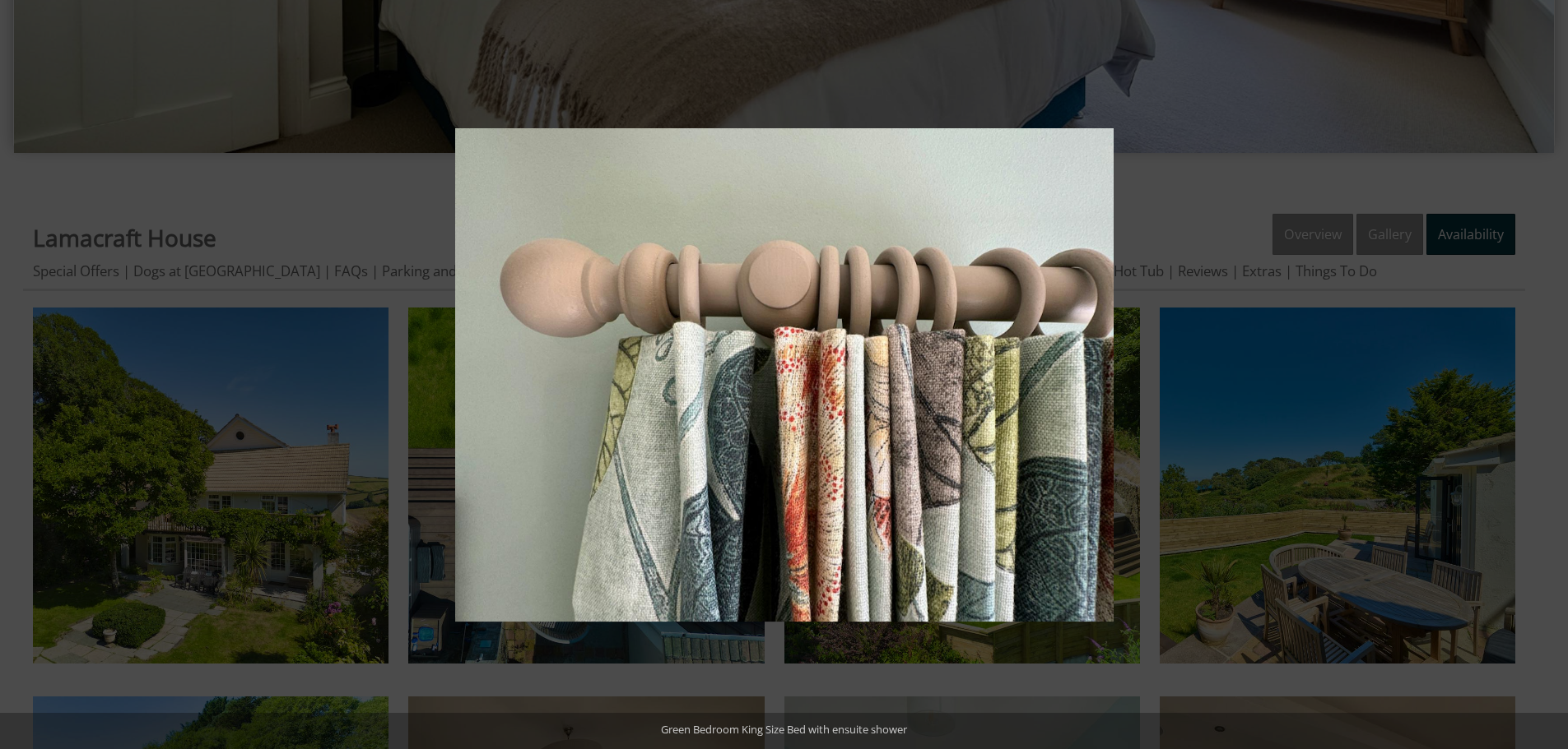
click at [1552, 378] on button at bounding box center [1538, 374] width 57 height 82
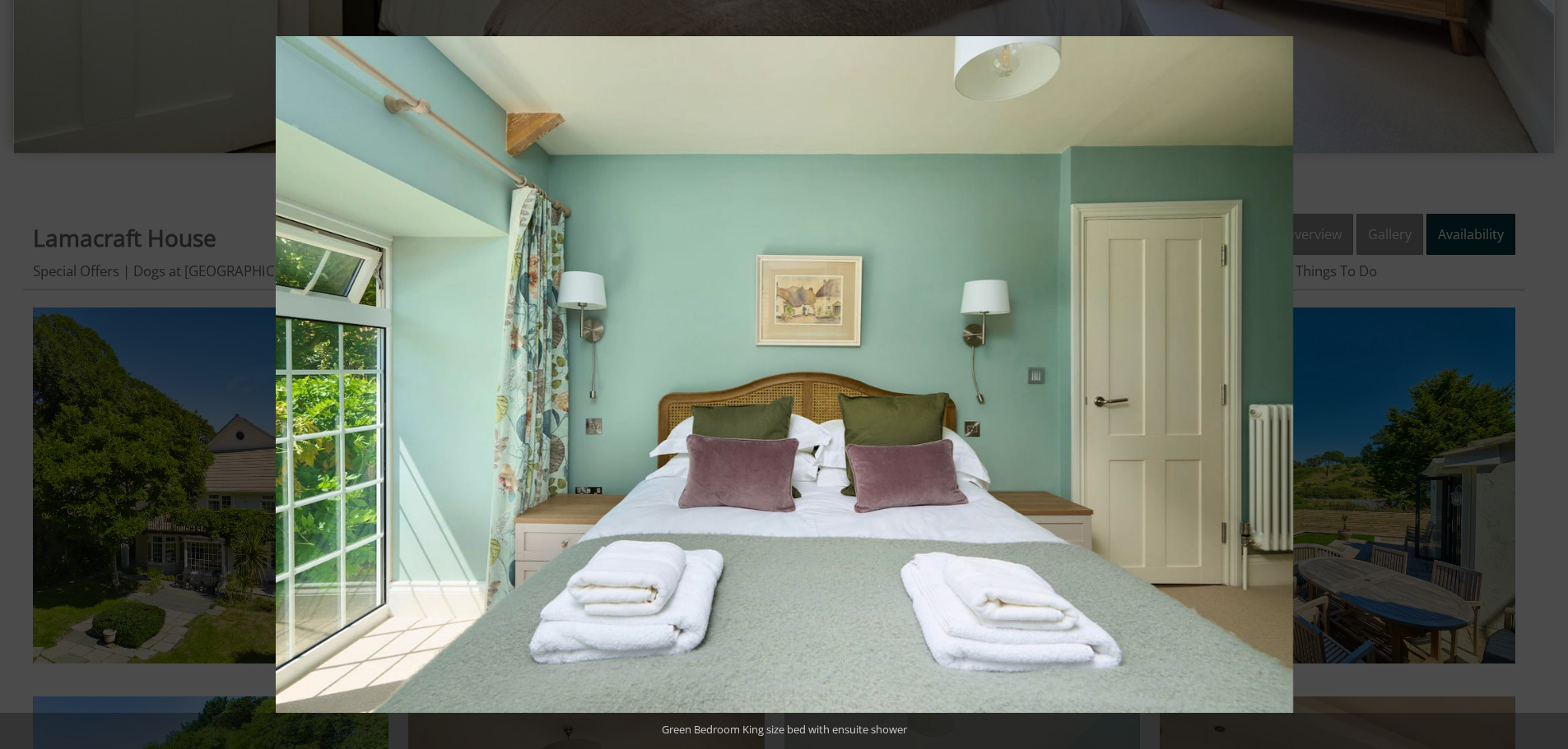
click at [1552, 378] on button at bounding box center [1538, 374] width 57 height 82
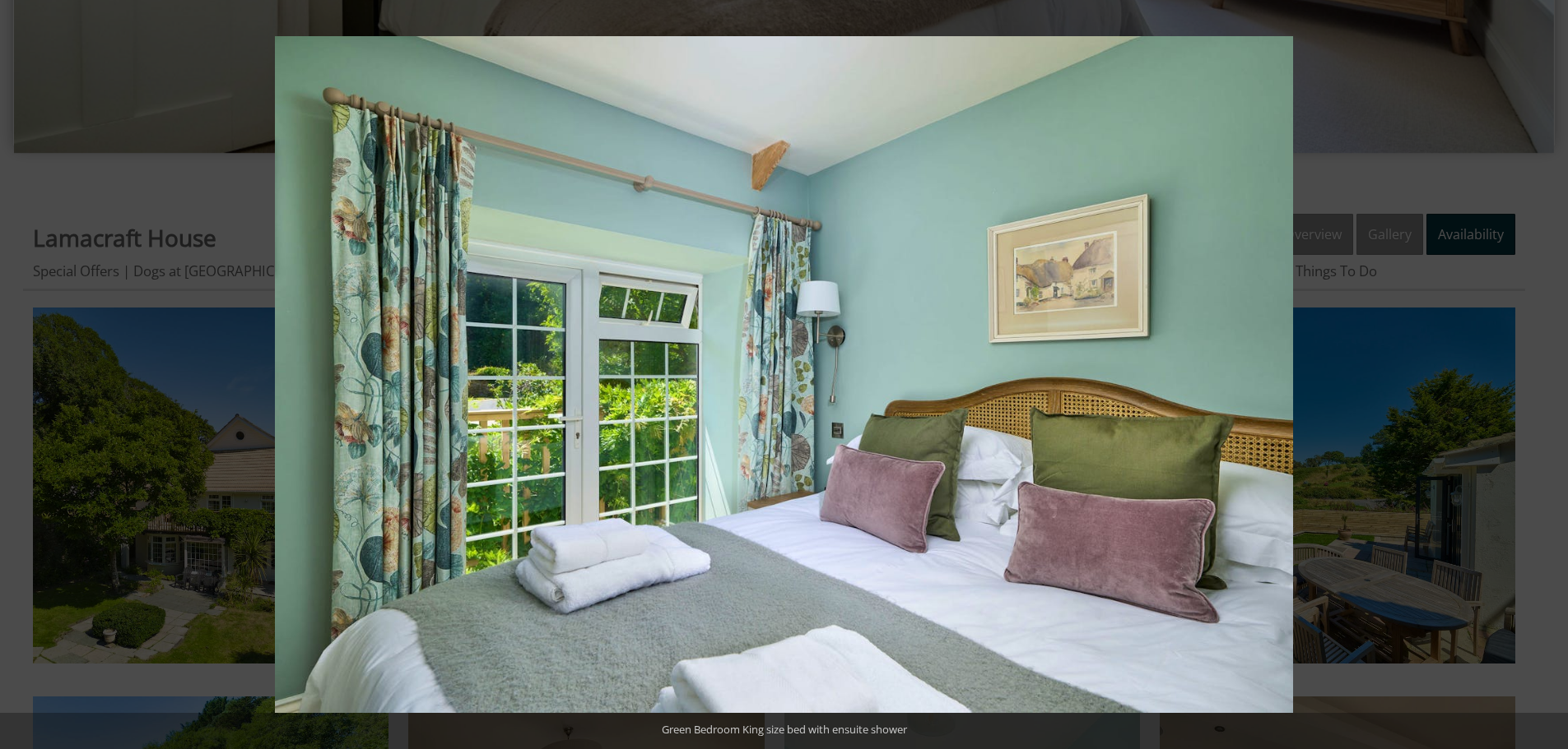
click at [1552, 378] on button at bounding box center [1538, 374] width 57 height 82
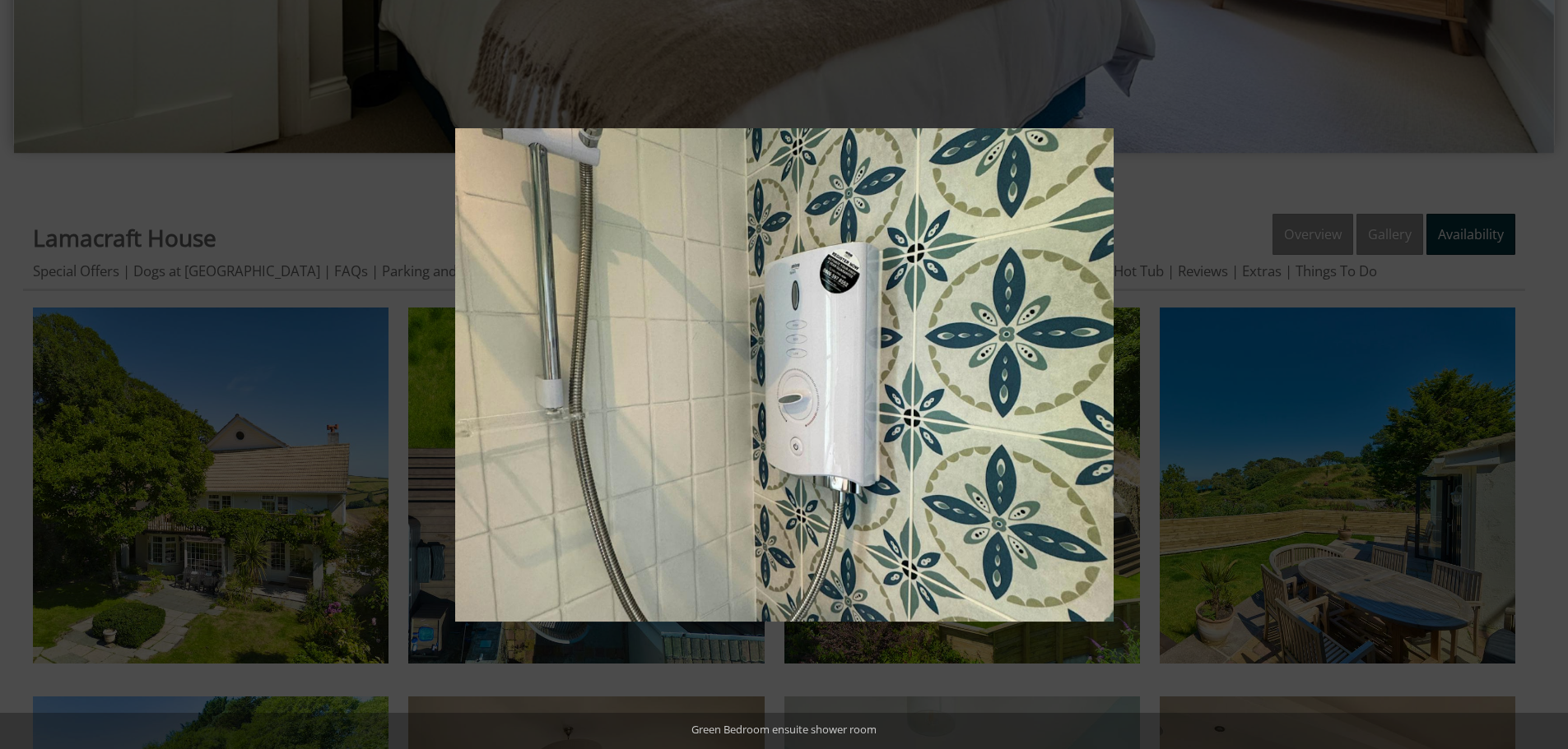
click at [1552, 378] on button at bounding box center [1538, 374] width 57 height 82
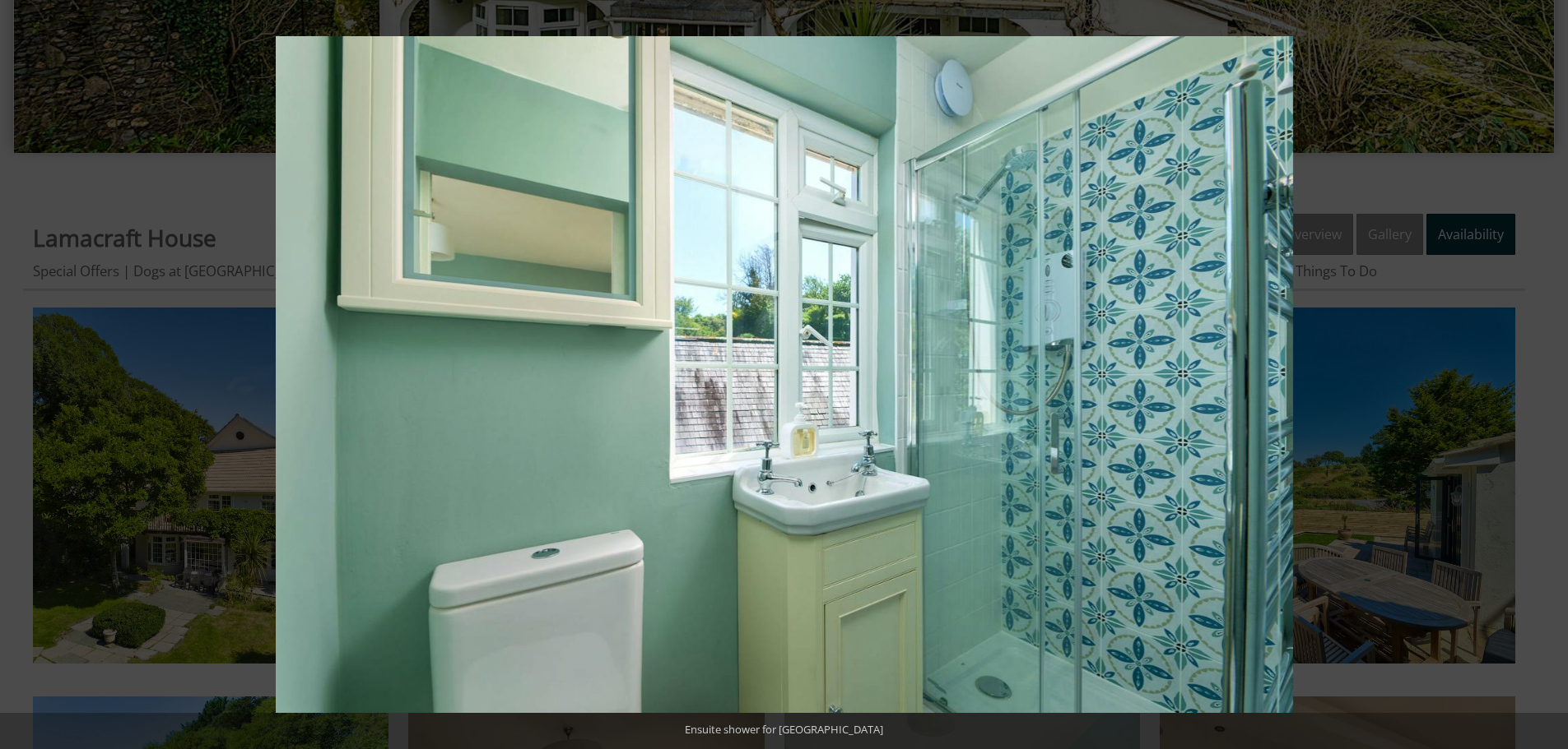
click at [1552, 378] on button at bounding box center [1538, 374] width 57 height 82
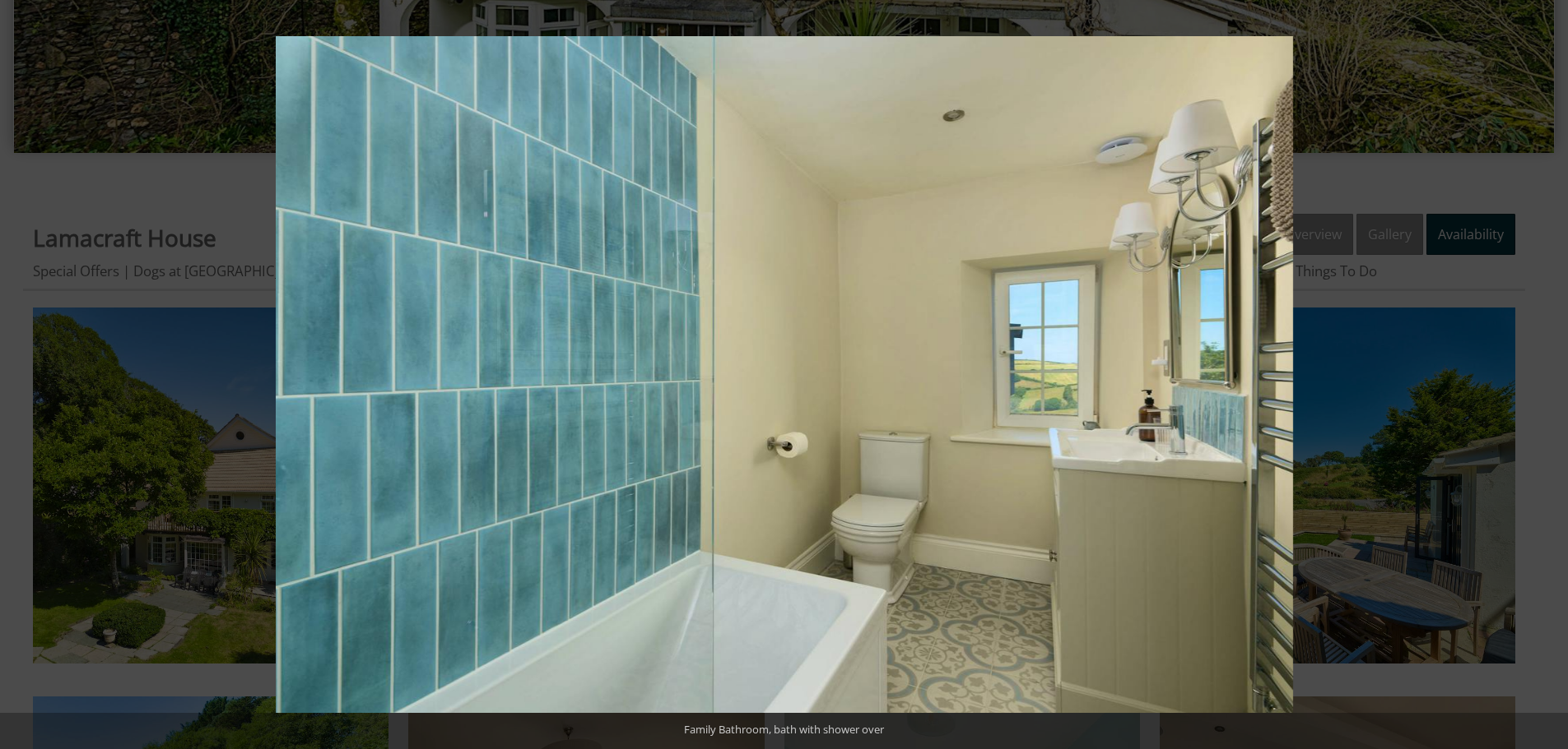
click at [1552, 378] on button at bounding box center [1538, 374] width 57 height 82
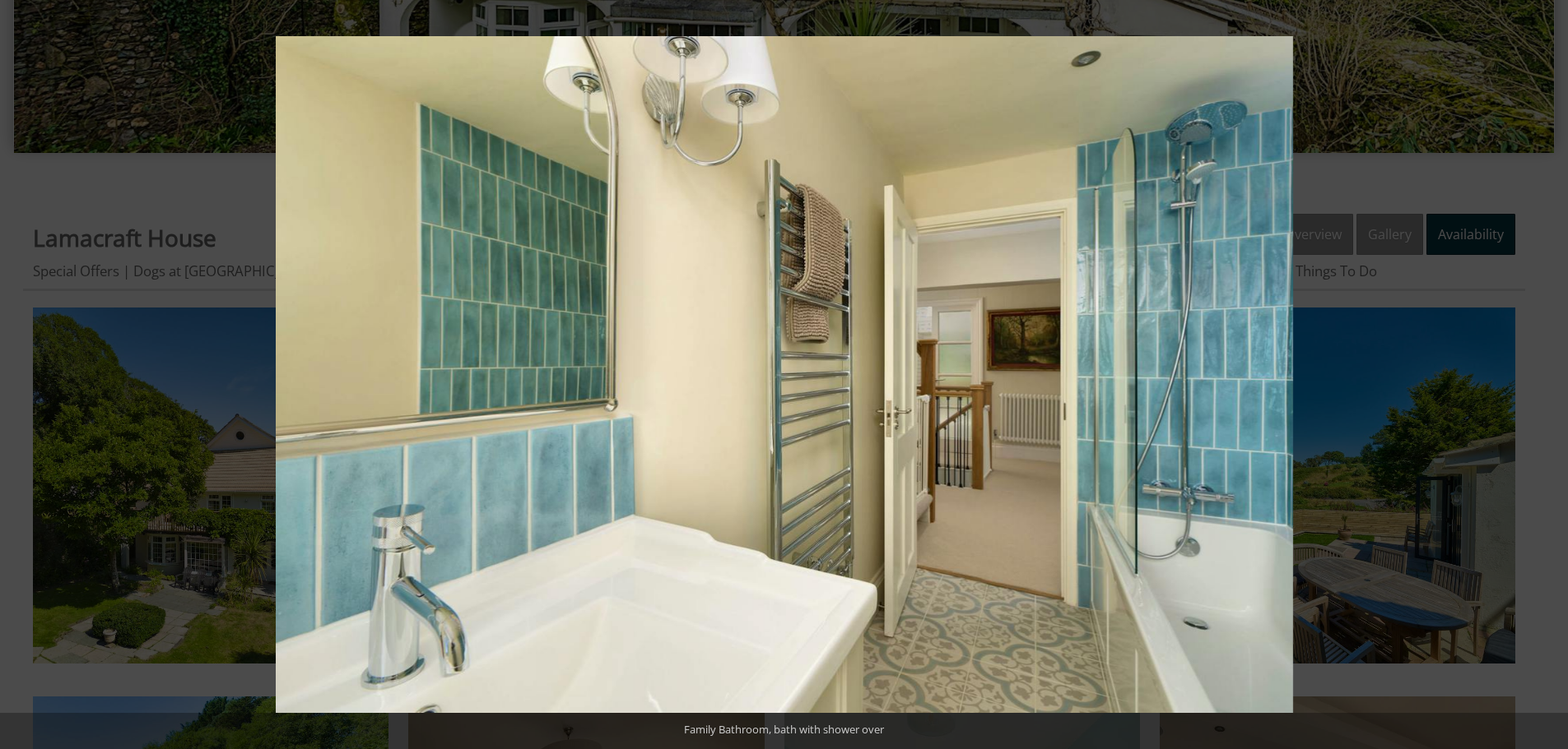
click at [1552, 378] on button at bounding box center [1538, 374] width 57 height 82
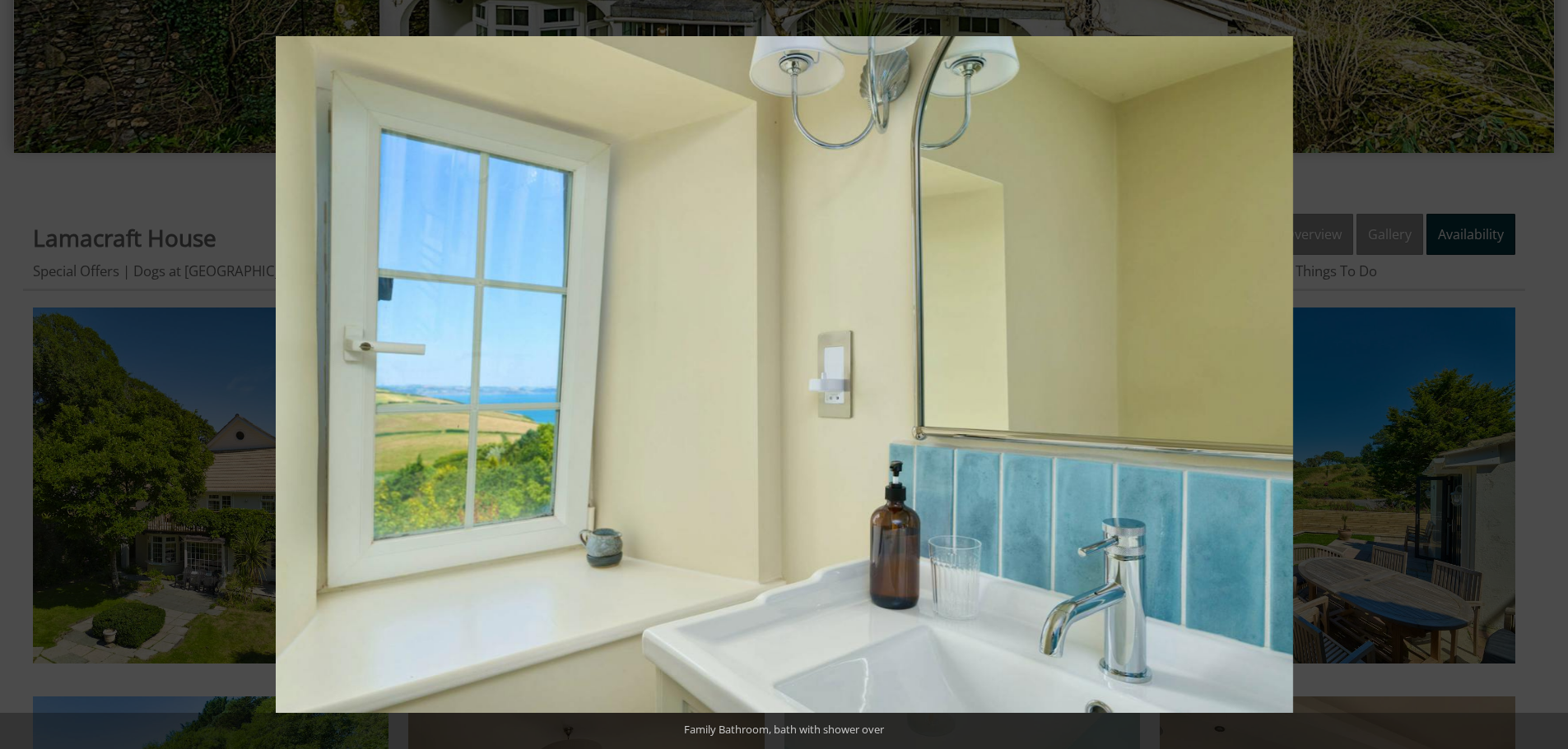
click at [1552, 378] on button at bounding box center [1538, 374] width 57 height 82
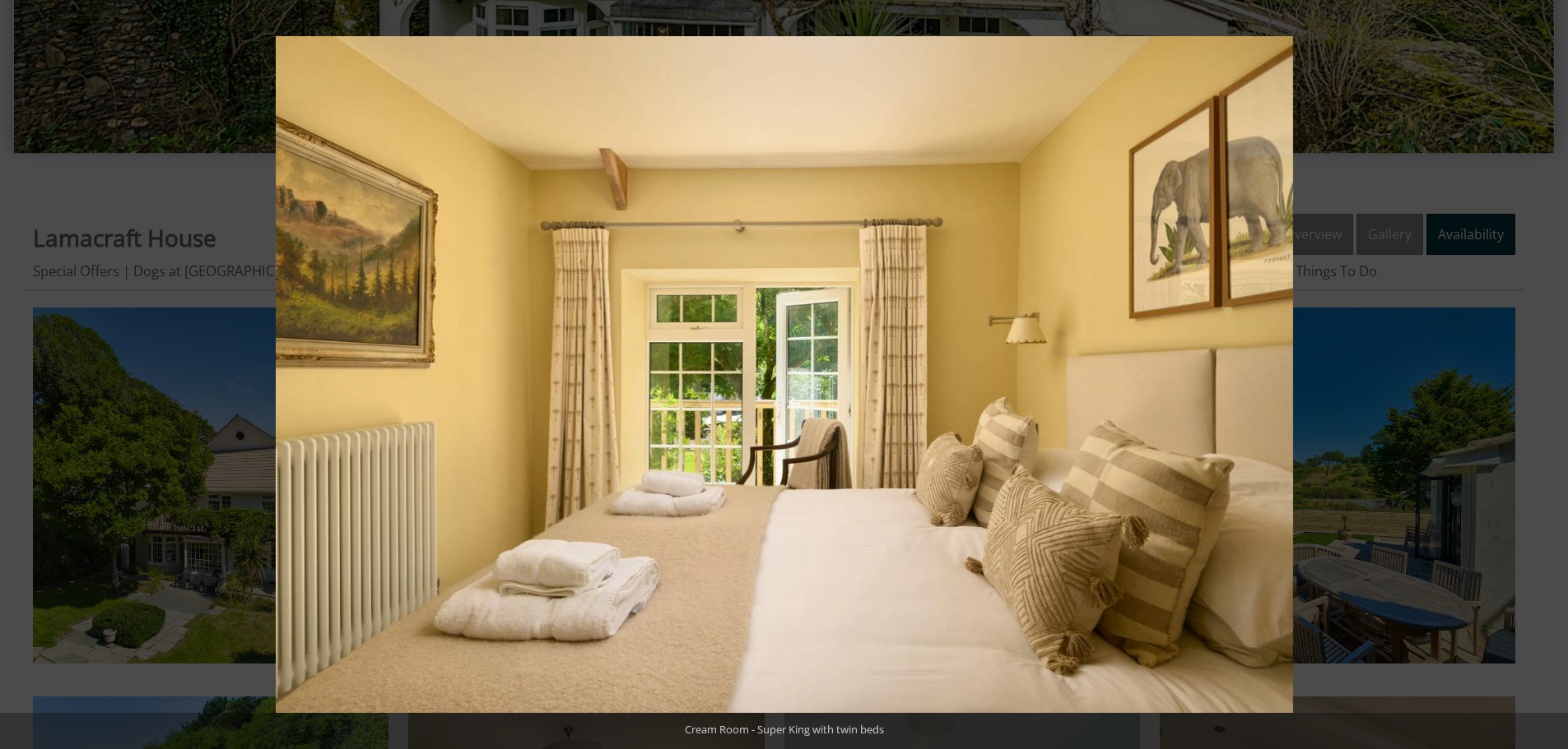
click at [1552, 378] on button at bounding box center [1538, 374] width 57 height 82
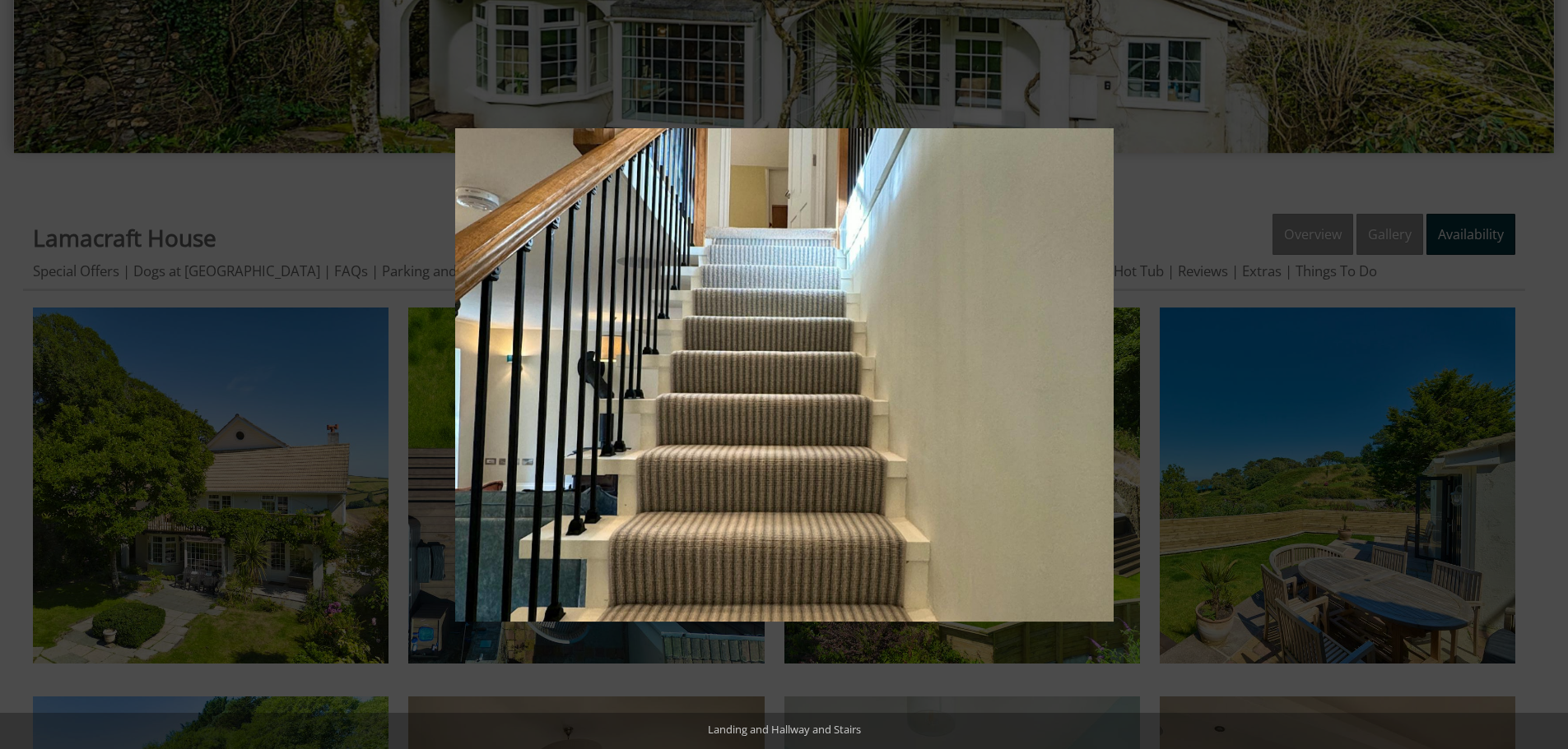
click at [1552, 378] on button at bounding box center [1538, 374] width 57 height 82
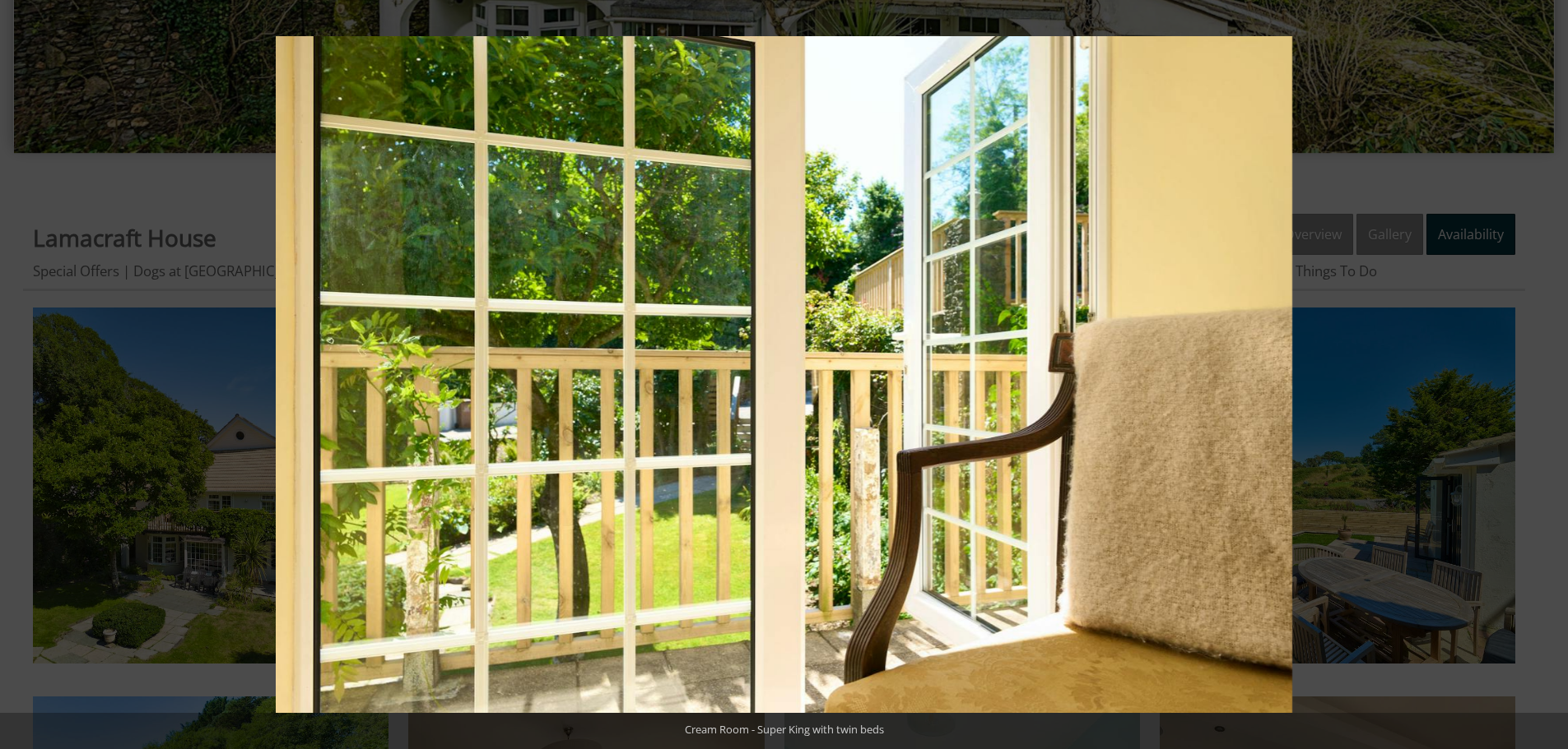
click at [1552, 378] on button at bounding box center [1538, 374] width 57 height 82
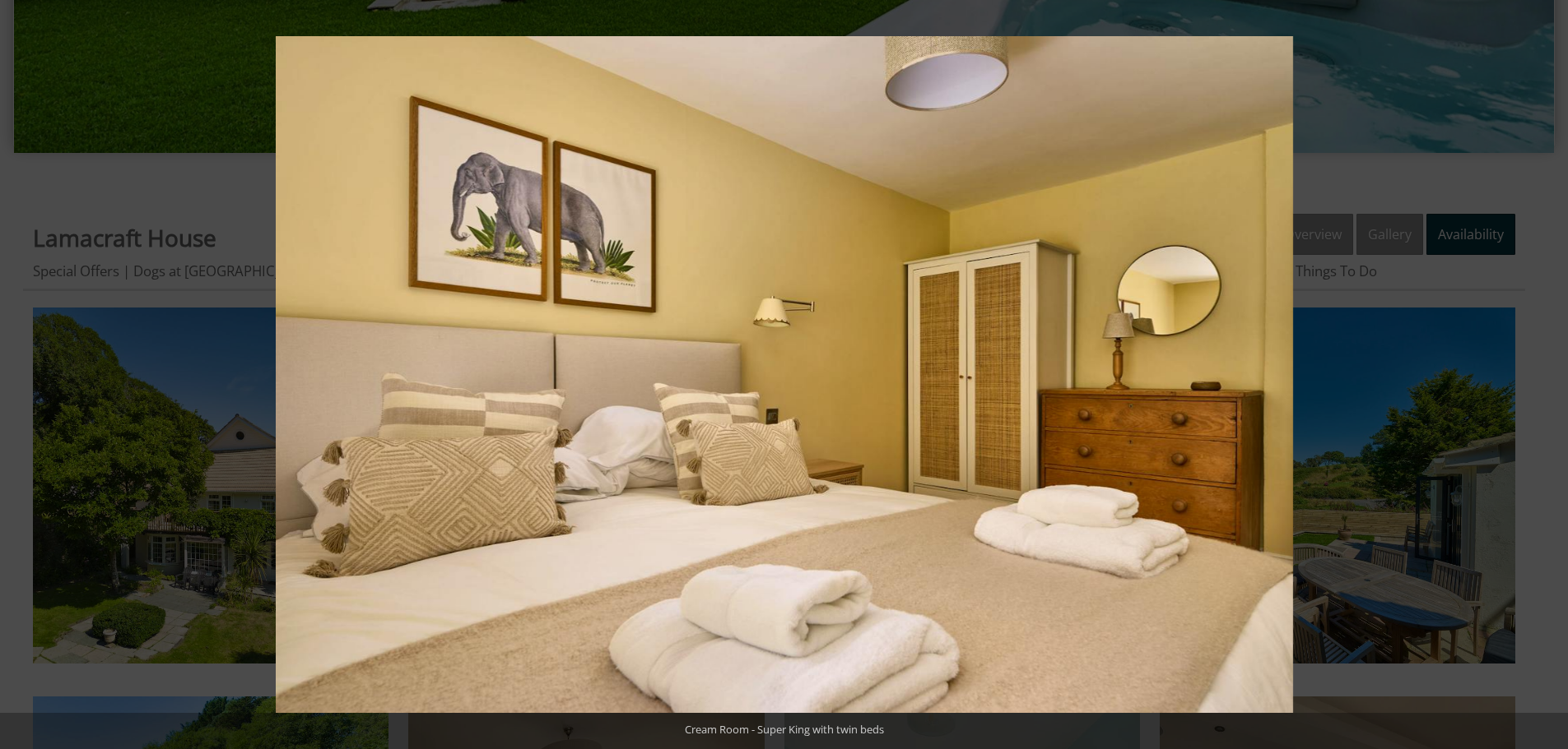
click at [1552, 378] on button at bounding box center [1538, 374] width 57 height 82
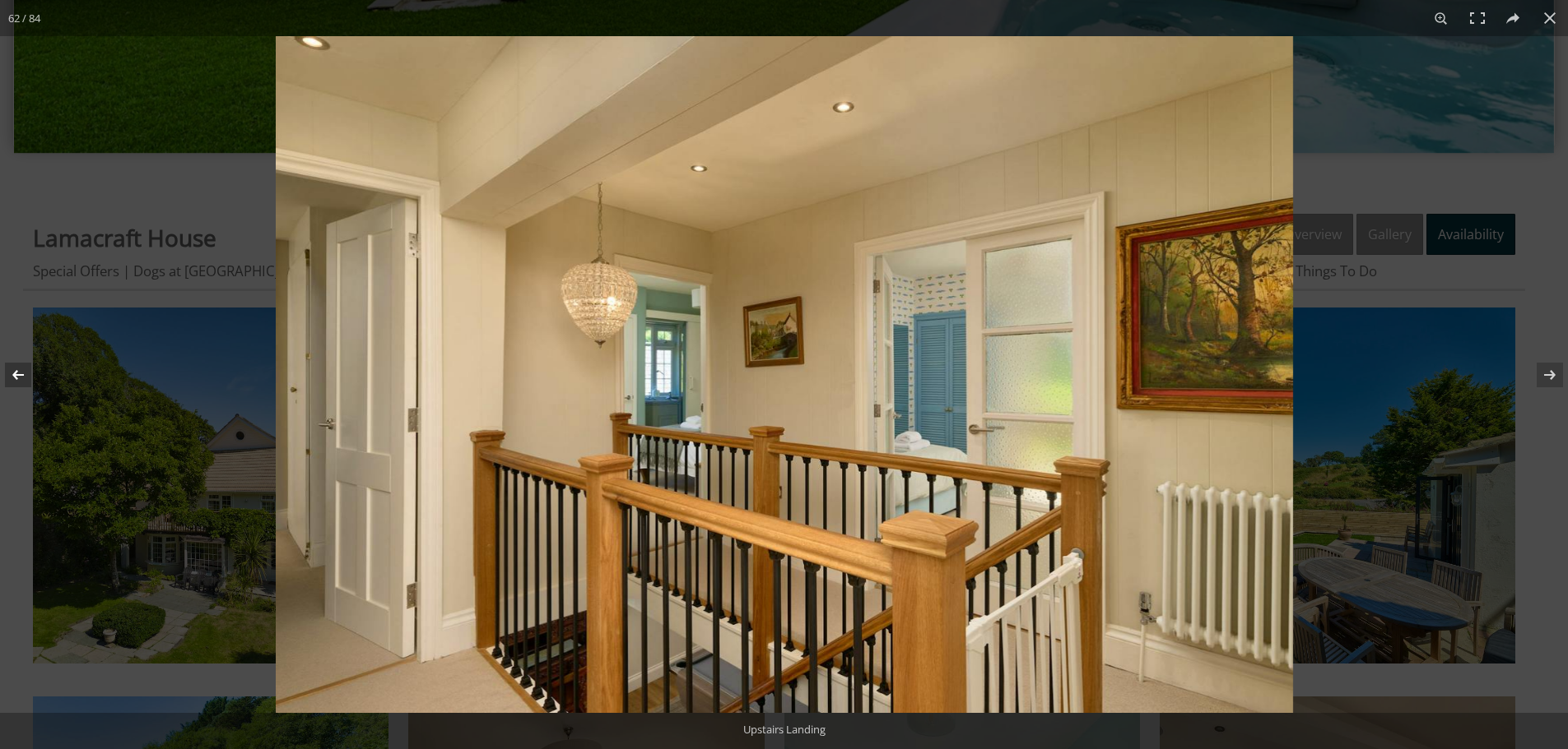
click at [26, 376] on button at bounding box center [29, 374] width 57 height 82
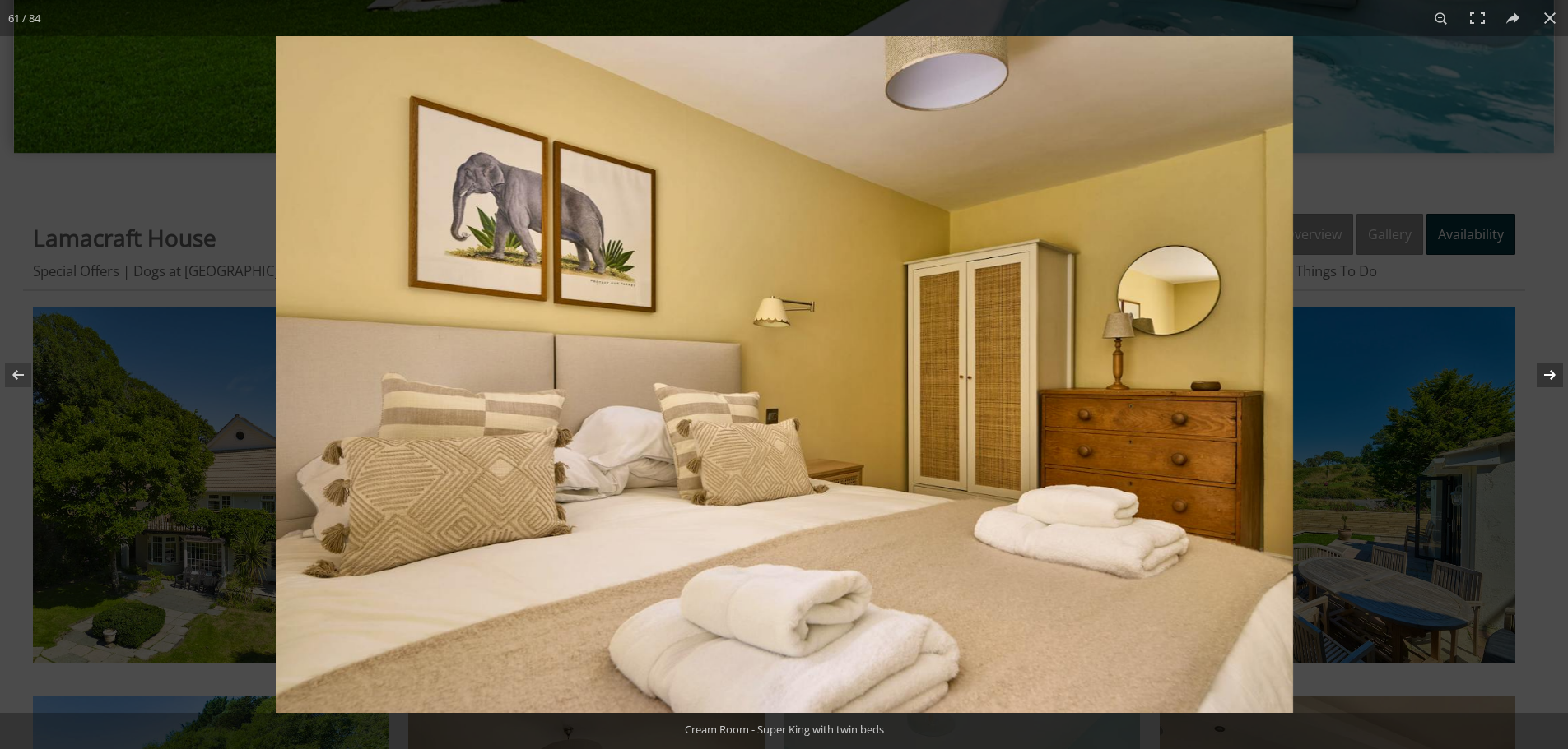
click at [1559, 370] on button at bounding box center [1538, 374] width 57 height 82
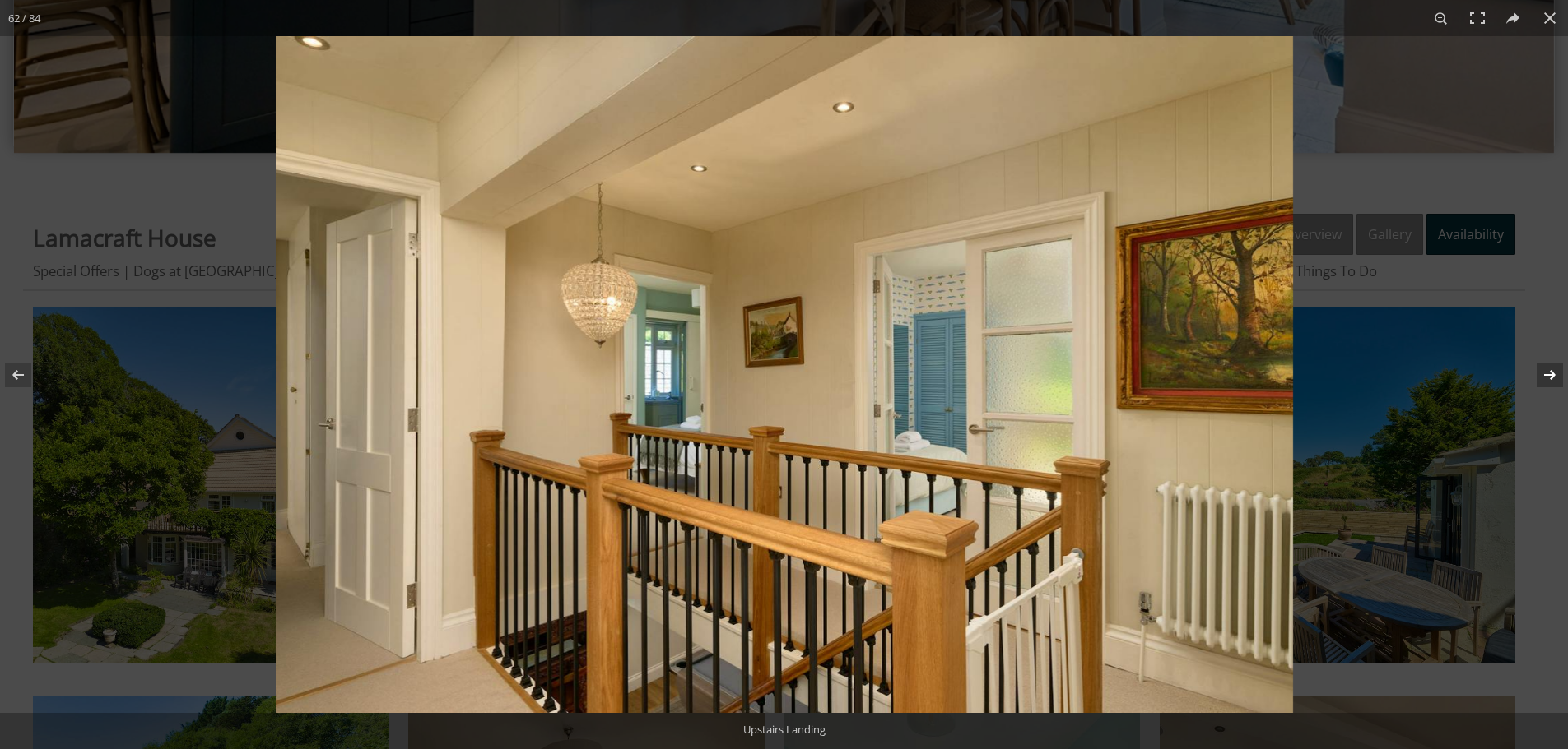
click at [1559, 370] on button at bounding box center [1538, 374] width 57 height 82
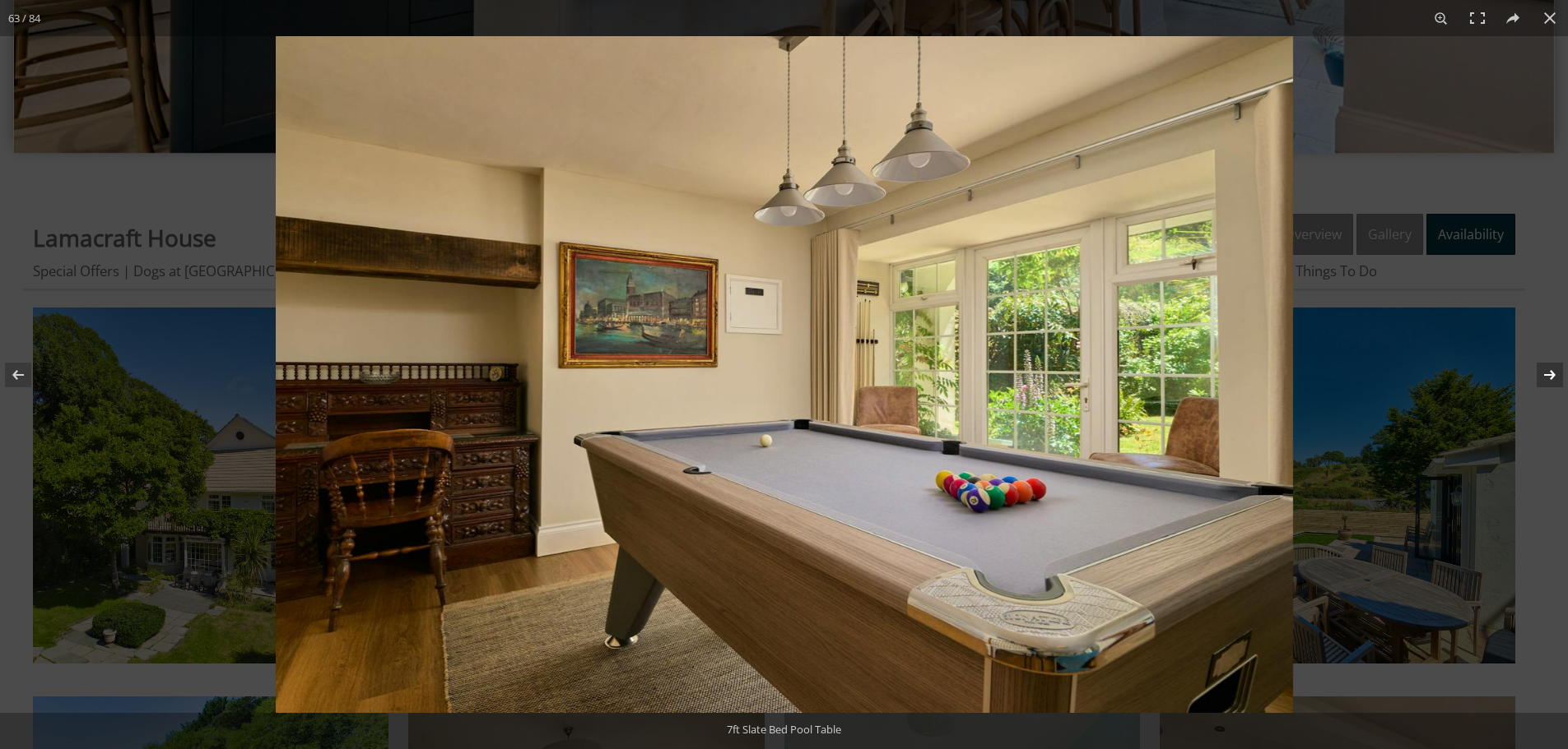
click at [1559, 370] on button at bounding box center [1538, 374] width 57 height 82
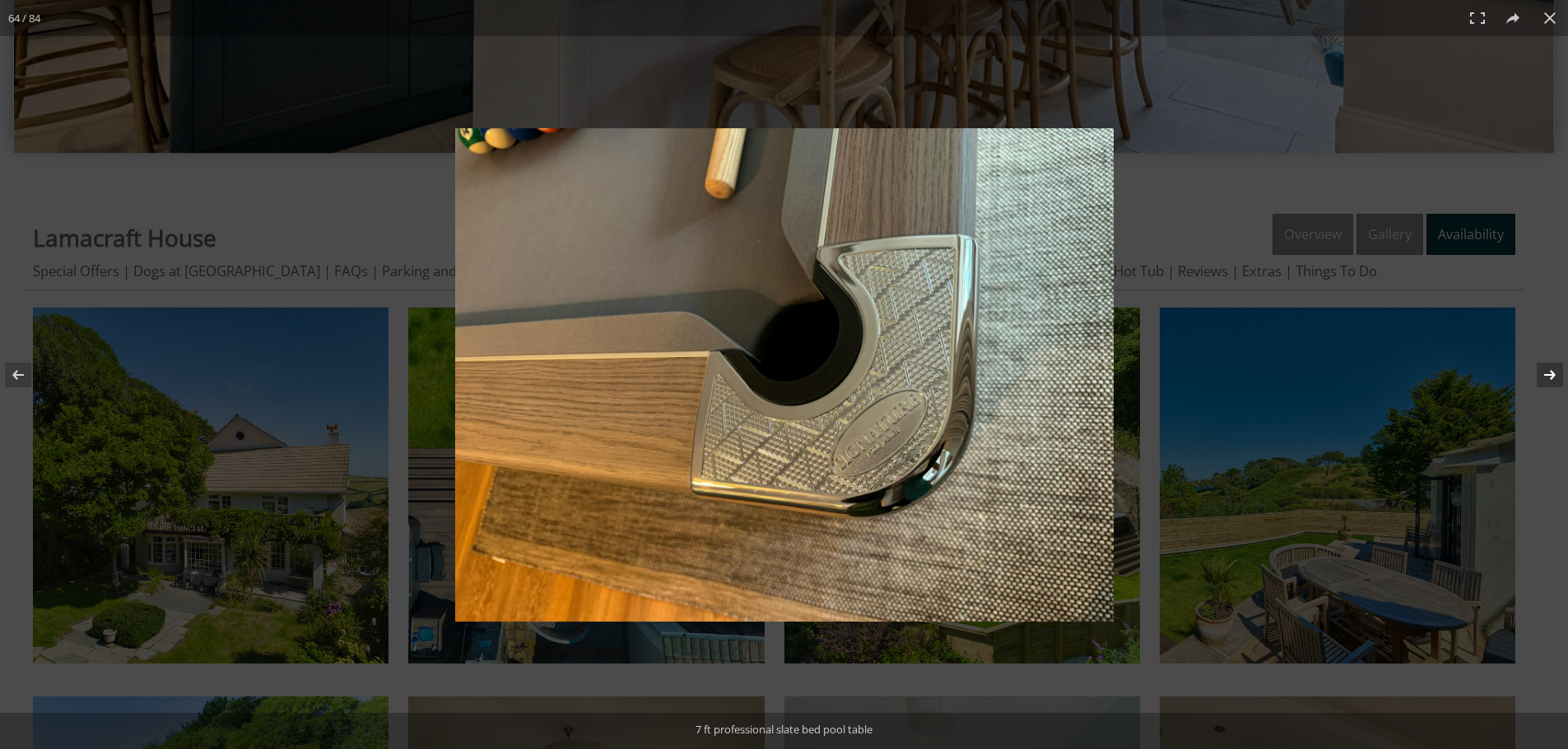
click at [1559, 370] on button at bounding box center [1538, 374] width 57 height 82
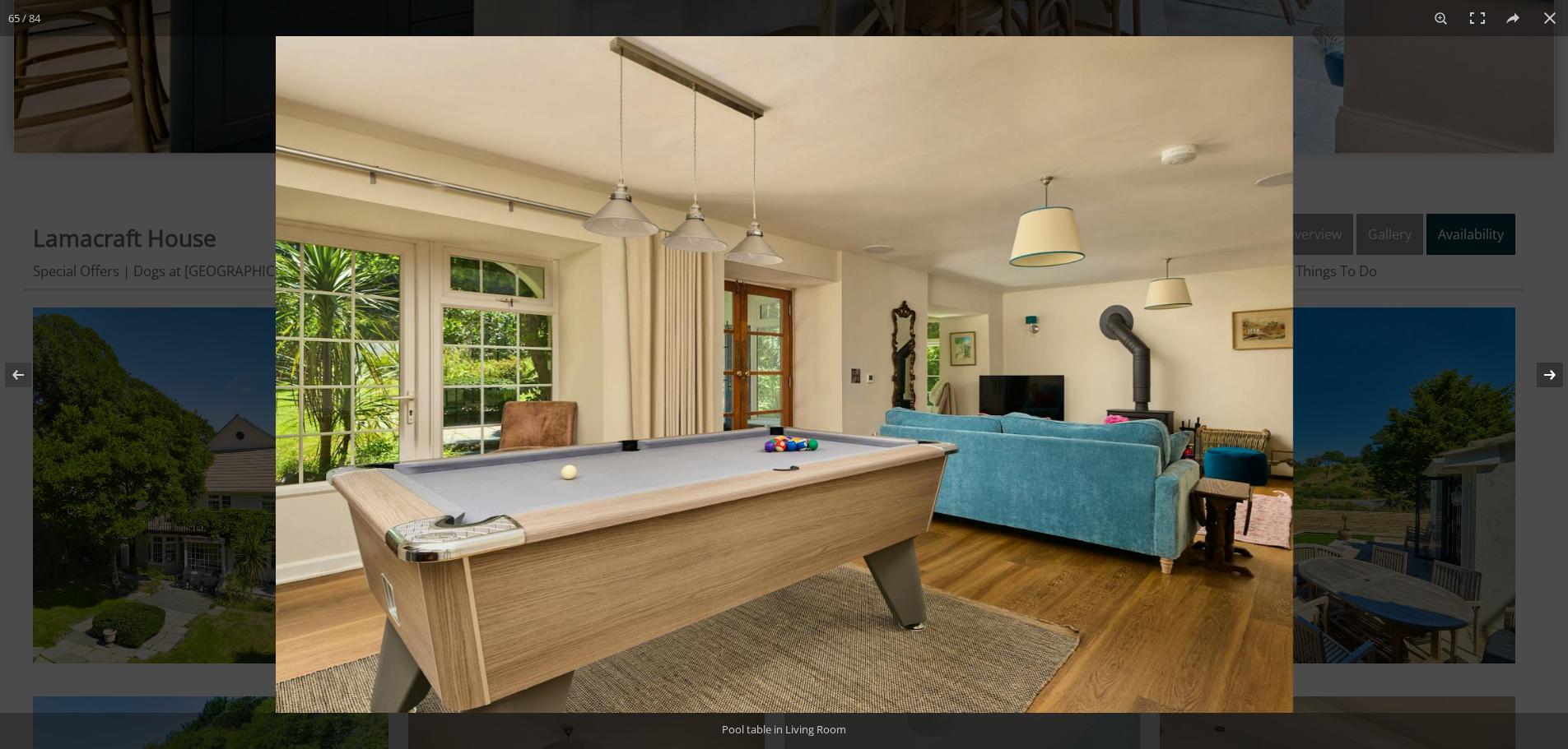
click at [1559, 370] on button at bounding box center [1538, 374] width 57 height 82
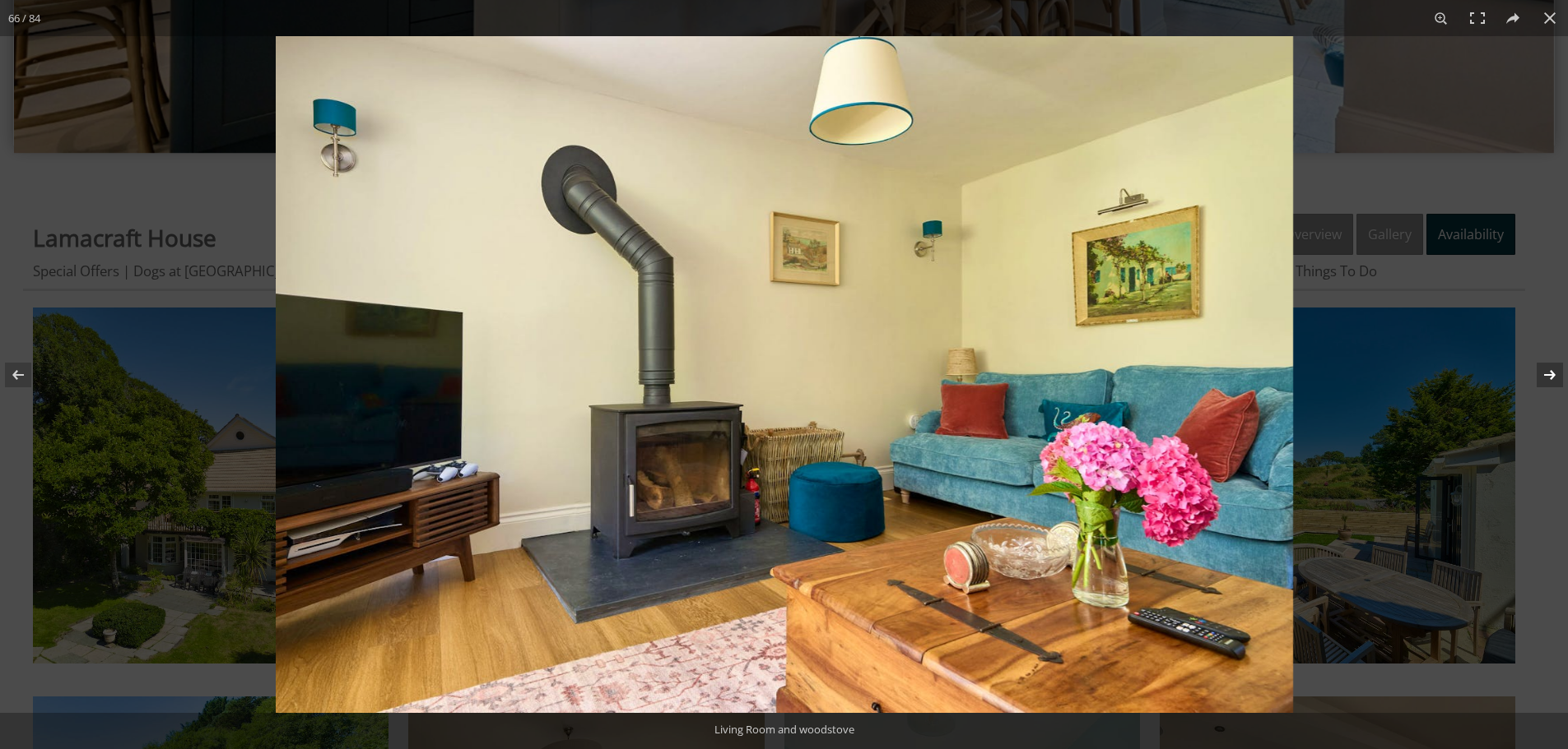
click at [1559, 370] on button at bounding box center [1538, 374] width 57 height 82
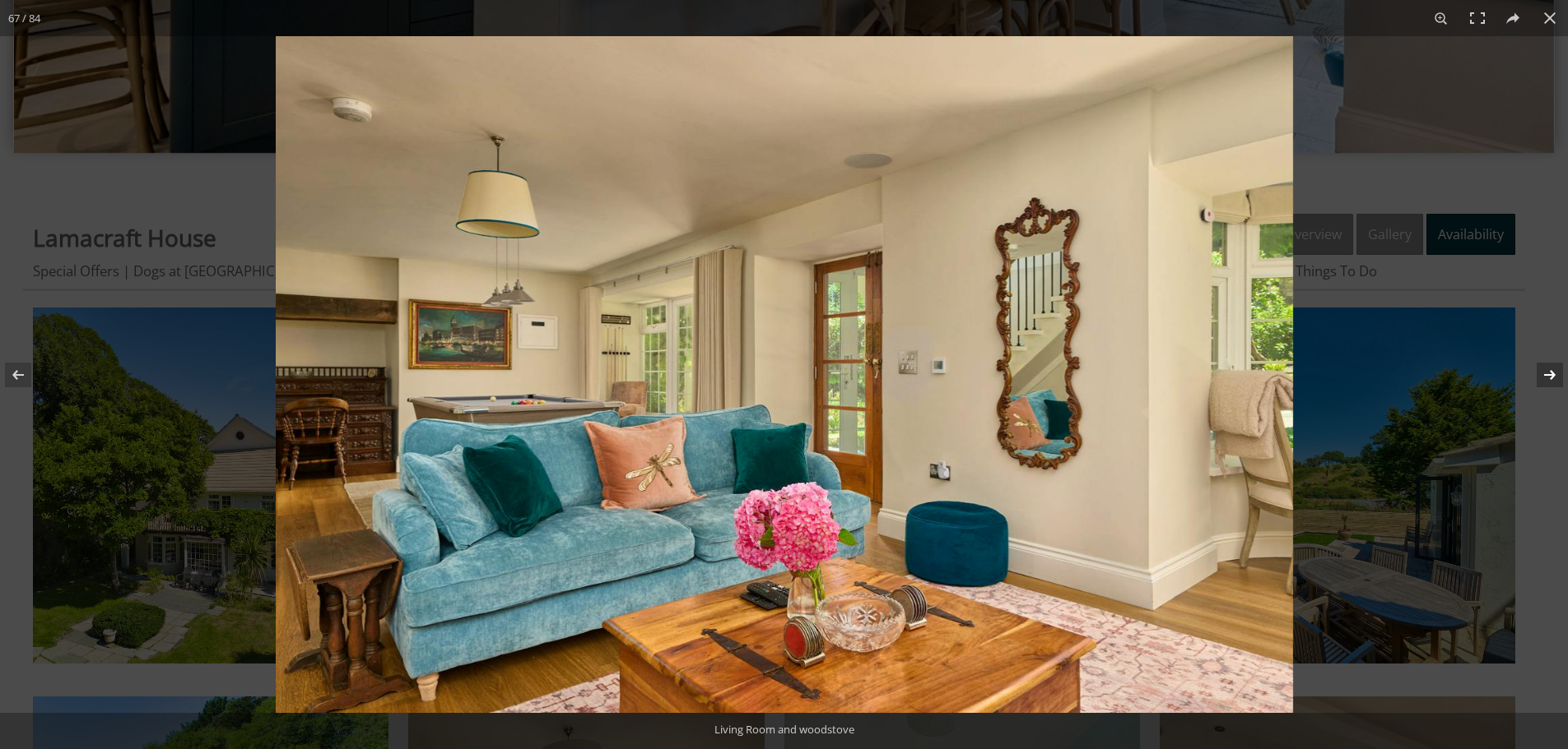
click at [1559, 370] on button at bounding box center [1538, 374] width 57 height 82
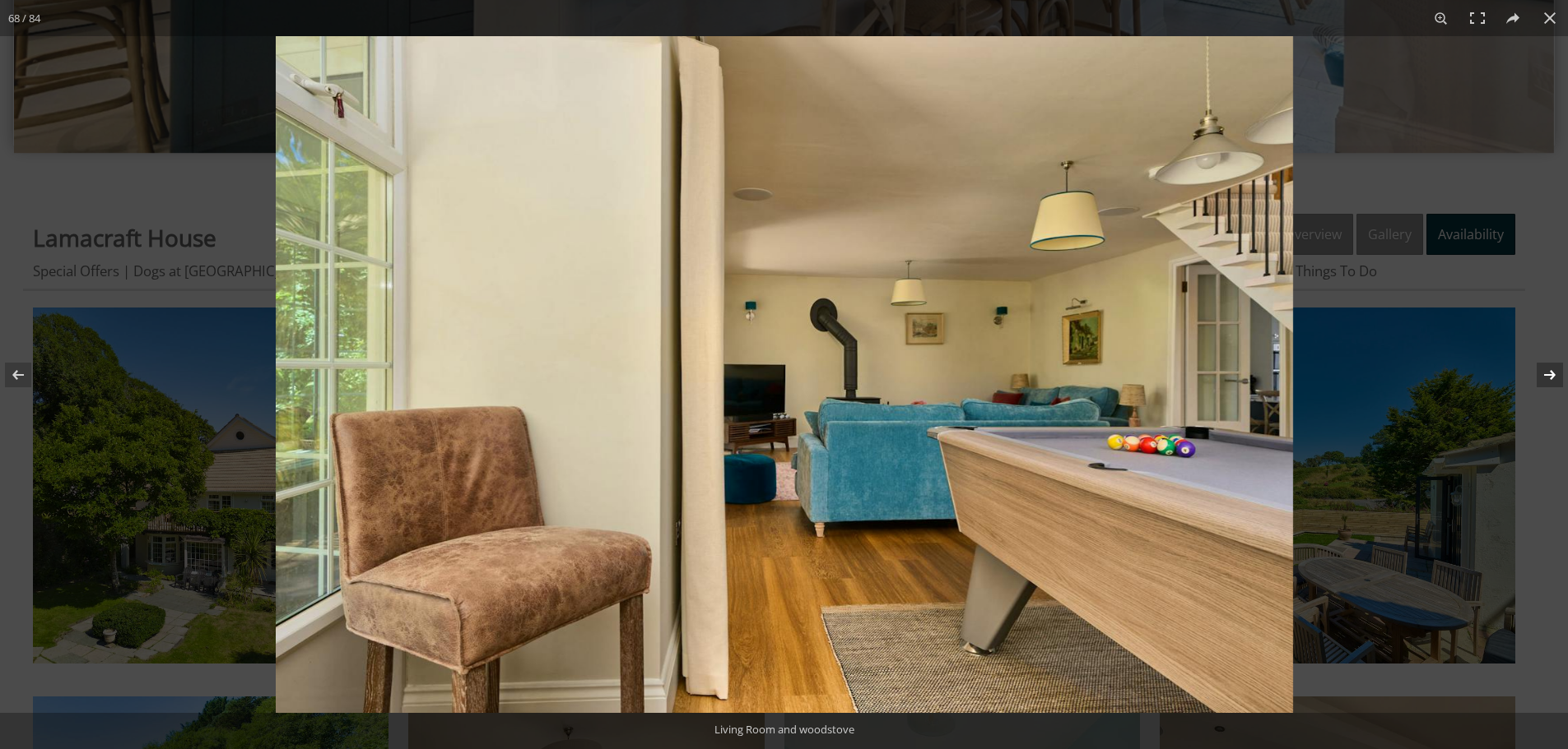
click at [1559, 370] on button at bounding box center [1538, 374] width 57 height 82
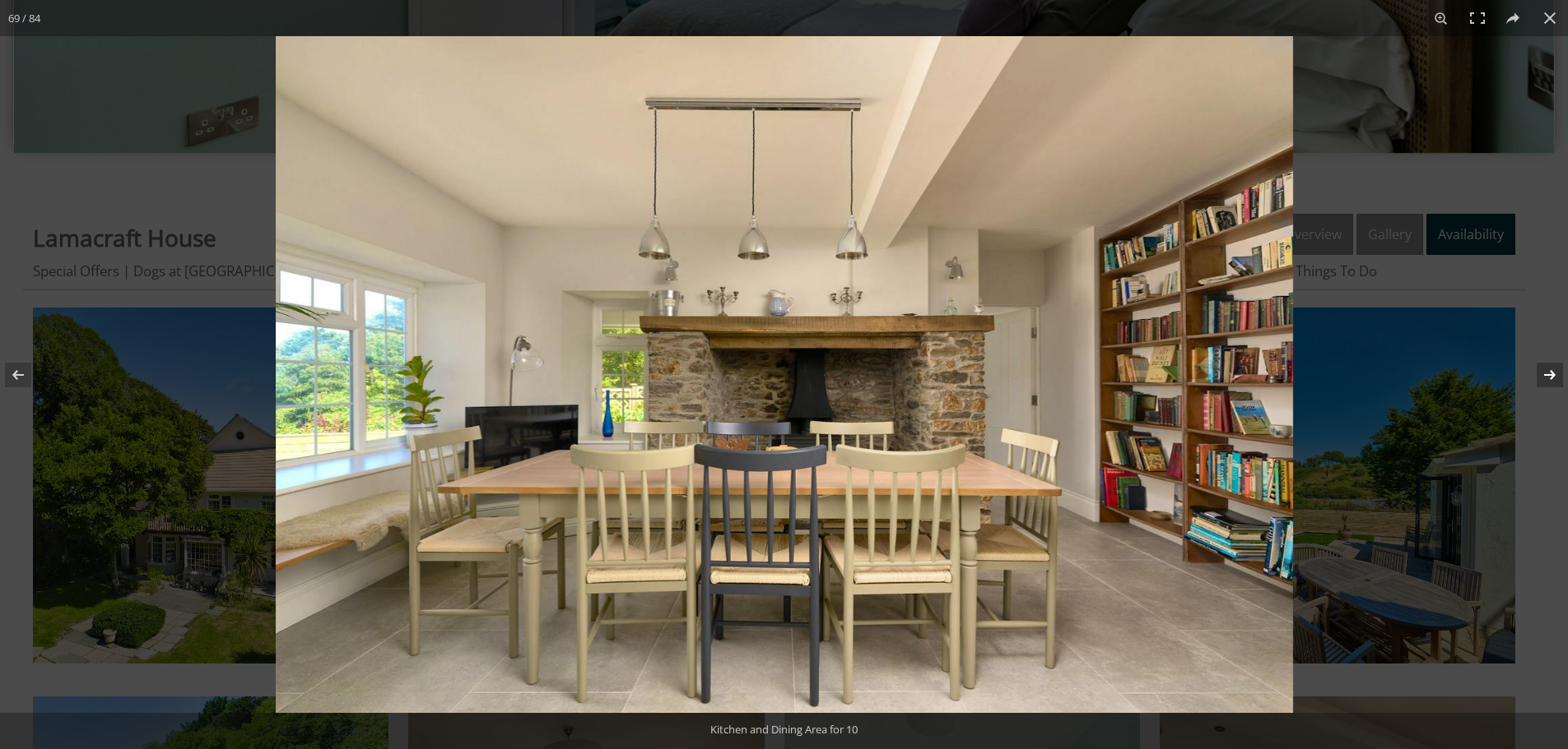
click at [1559, 370] on button at bounding box center [1538, 374] width 57 height 82
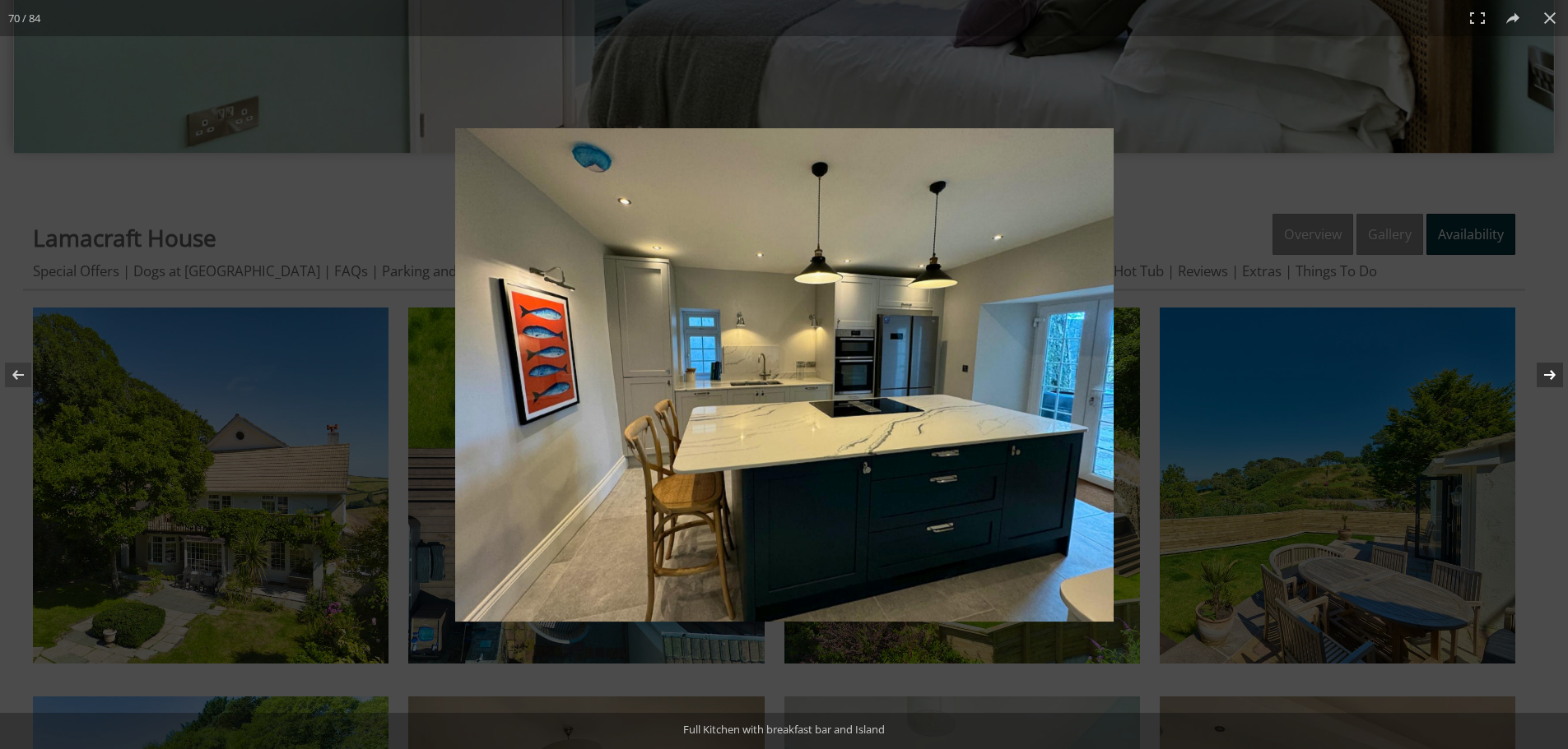
click at [1559, 370] on button at bounding box center [1538, 374] width 57 height 82
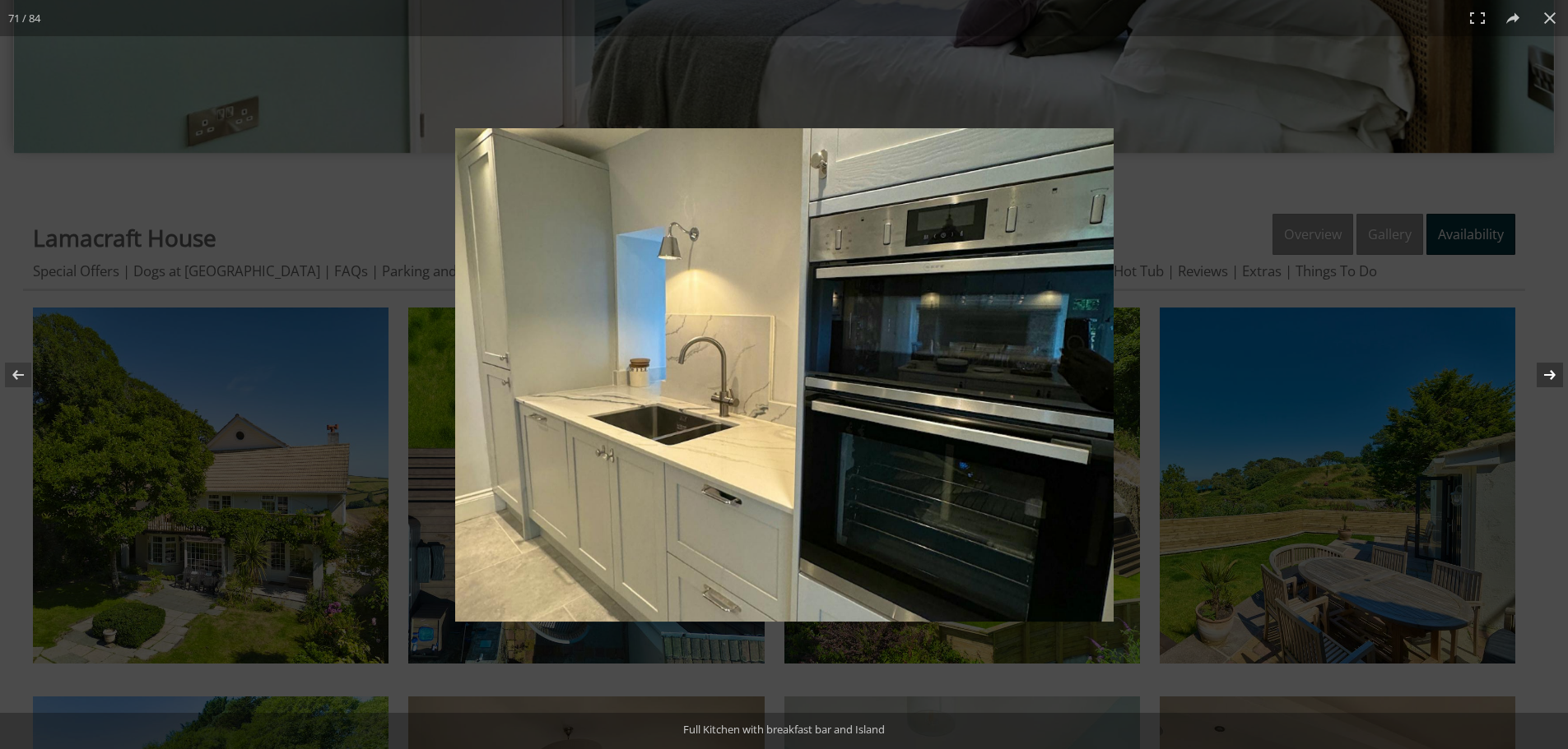
click at [1559, 370] on button at bounding box center [1538, 374] width 57 height 82
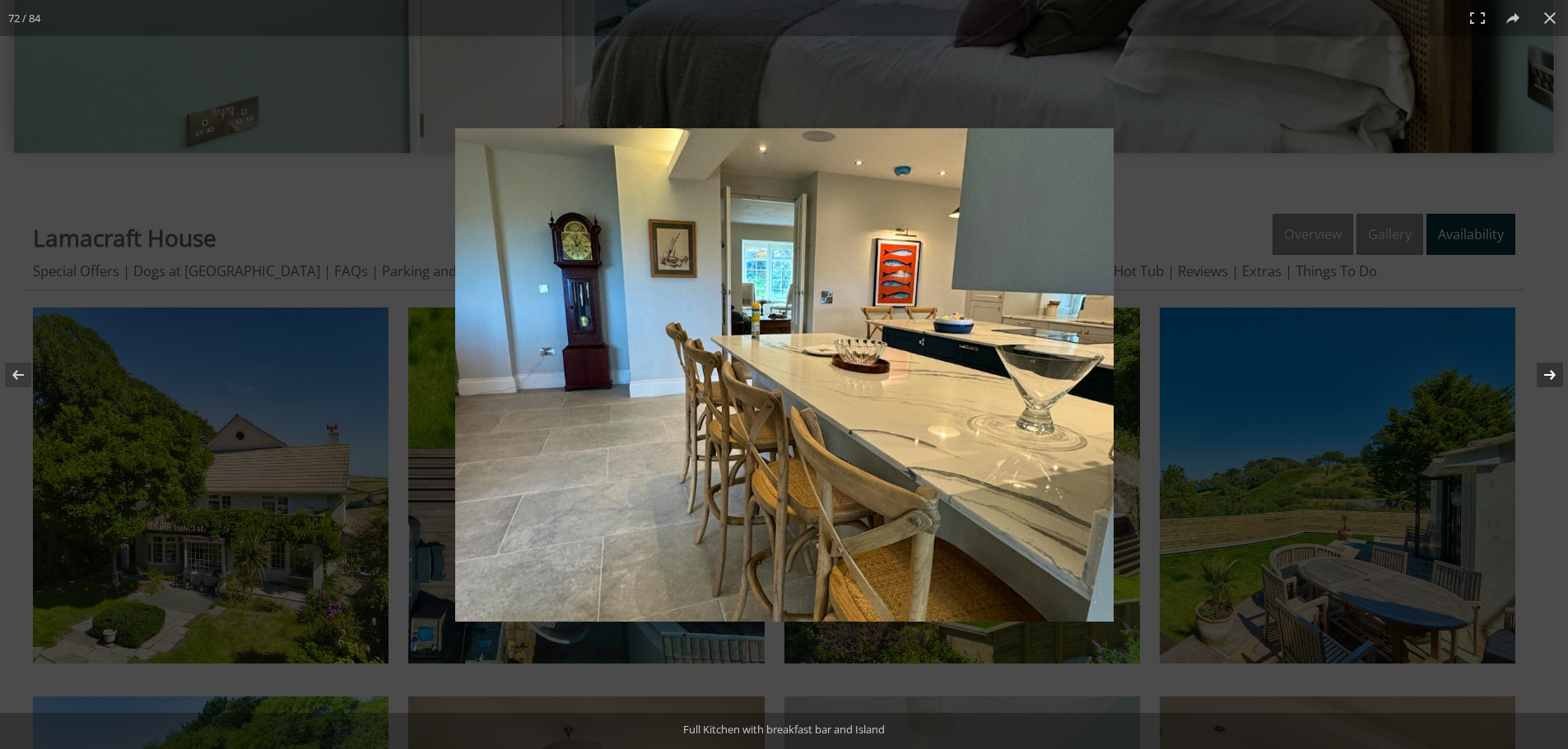
click at [1559, 370] on button at bounding box center [1538, 374] width 57 height 82
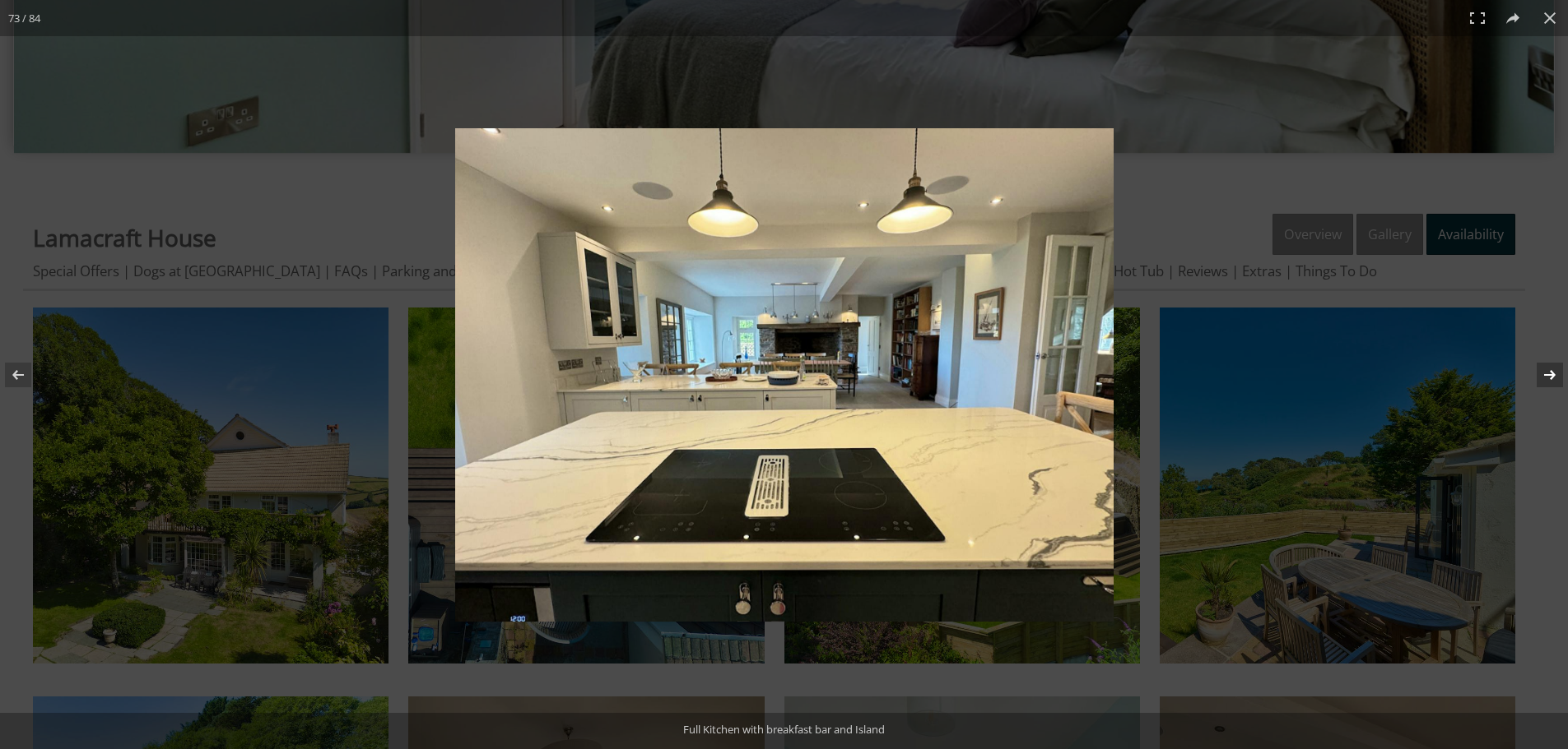
click at [1559, 370] on button at bounding box center [1538, 374] width 57 height 82
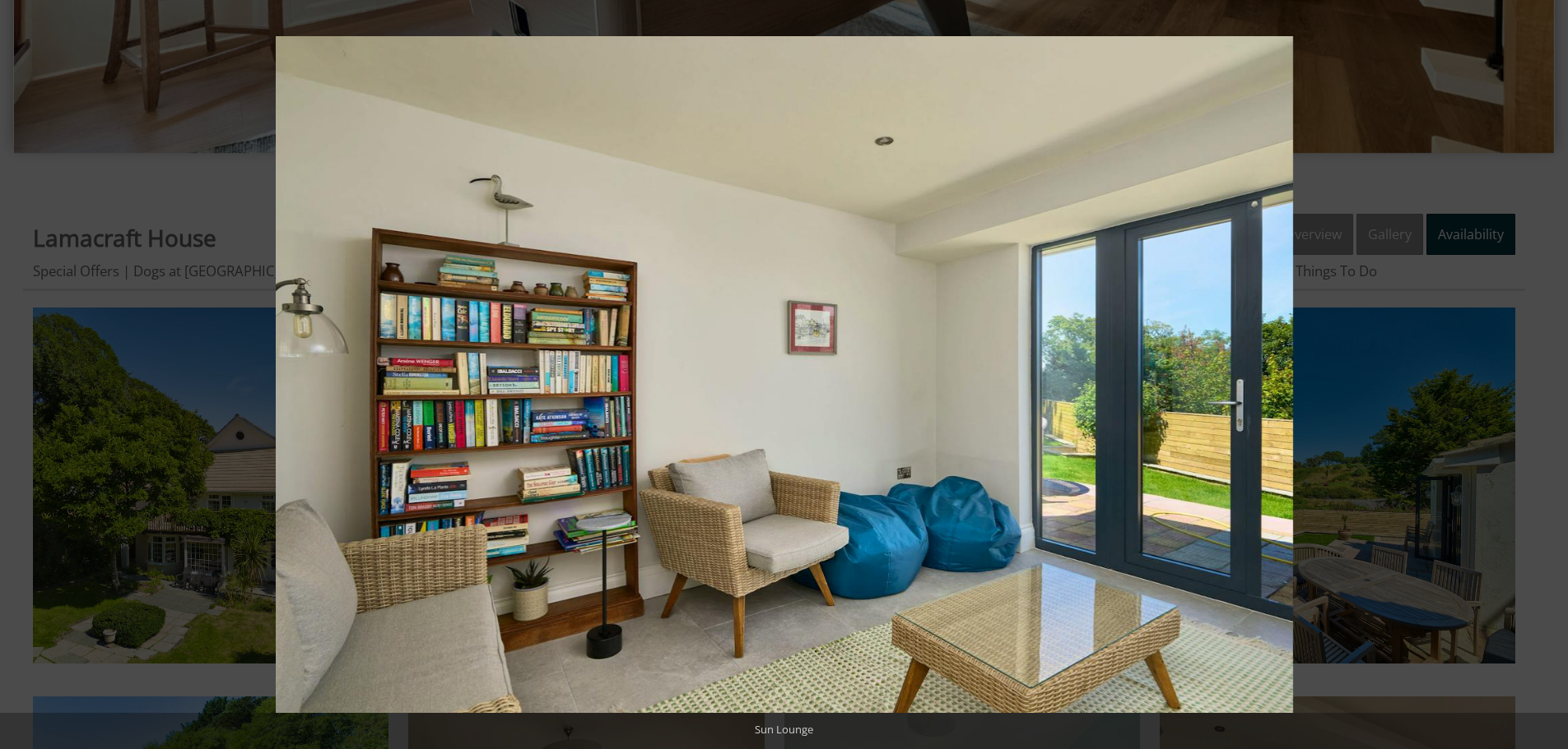
click at [1559, 370] on button at bounding box center [1538, 374] width 57 height 82
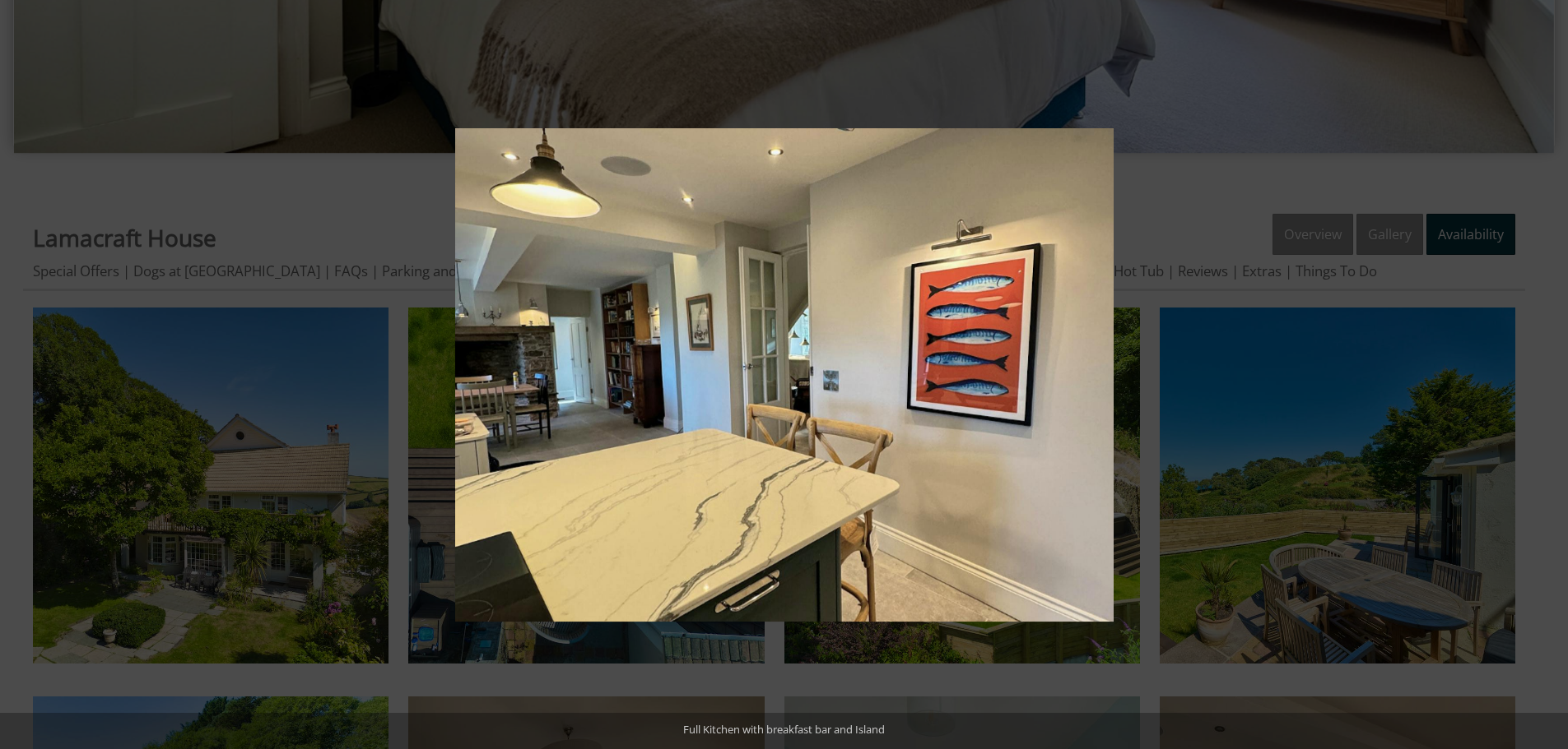
click at [1559, 370] on button at bounding box center [1538, 374] width 57 height 82
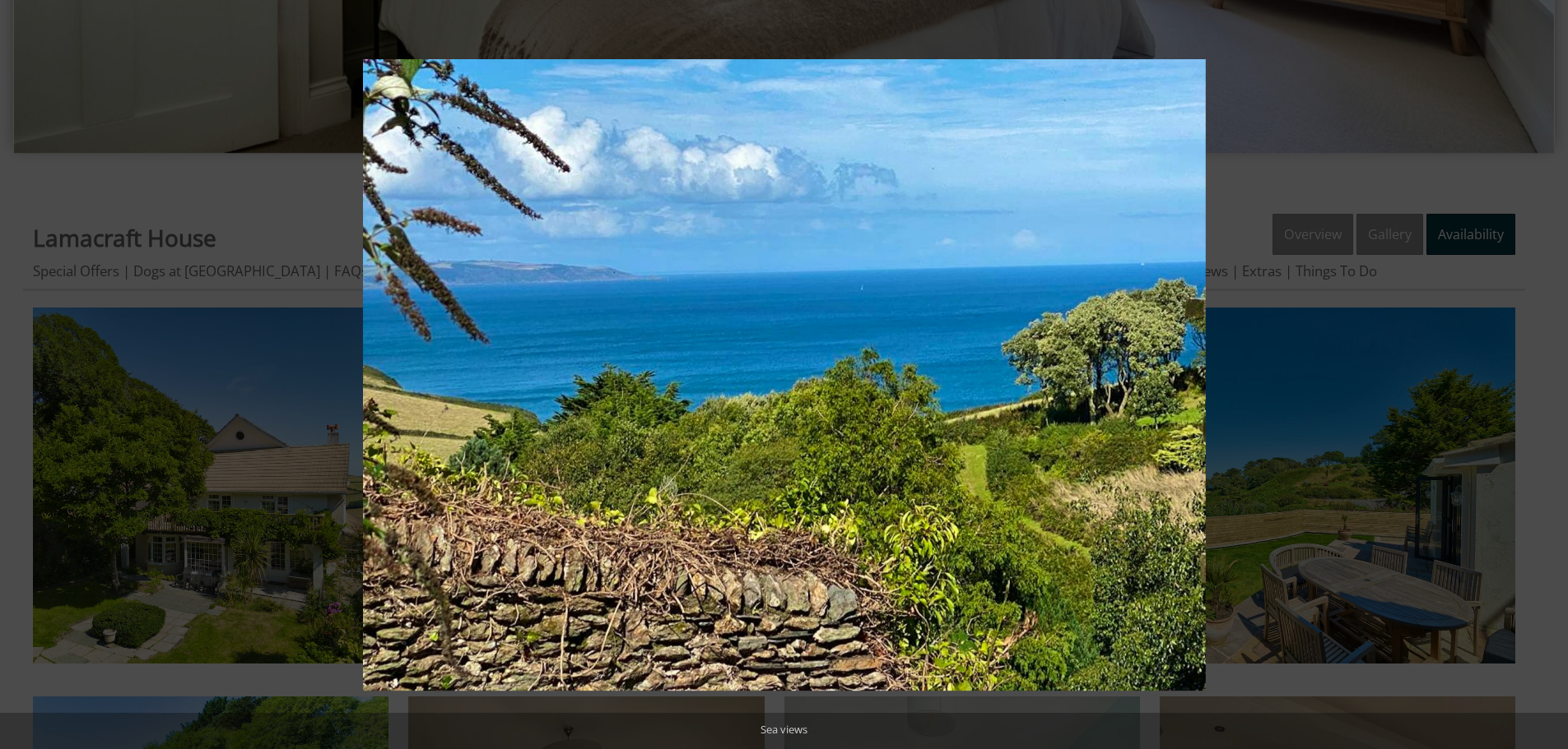
click at [1559, 370] on button at bounding box center [1538, 374] width 57 height 82
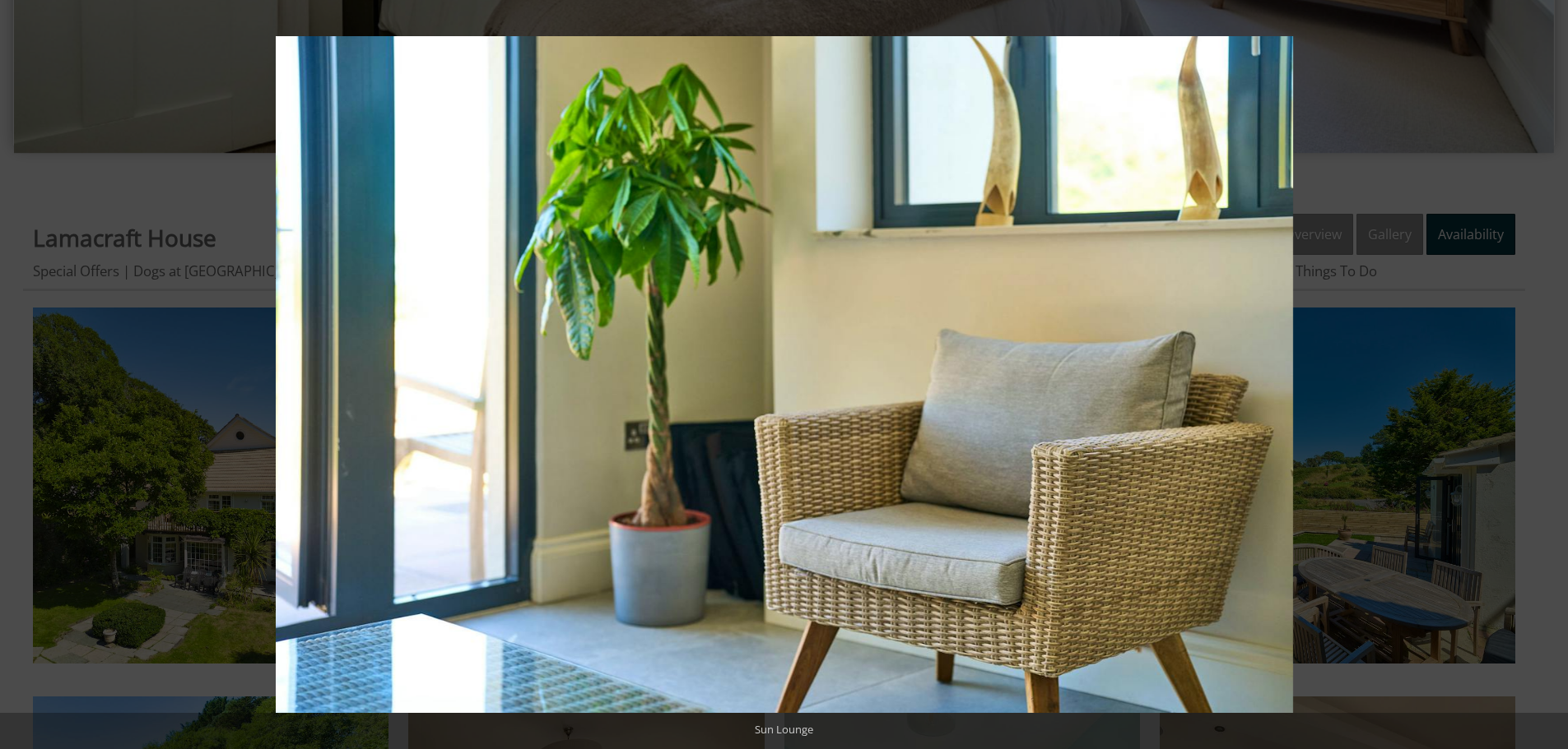
click at [1559, 370] on button at bounding box center [1538, 374] width 57 height 82
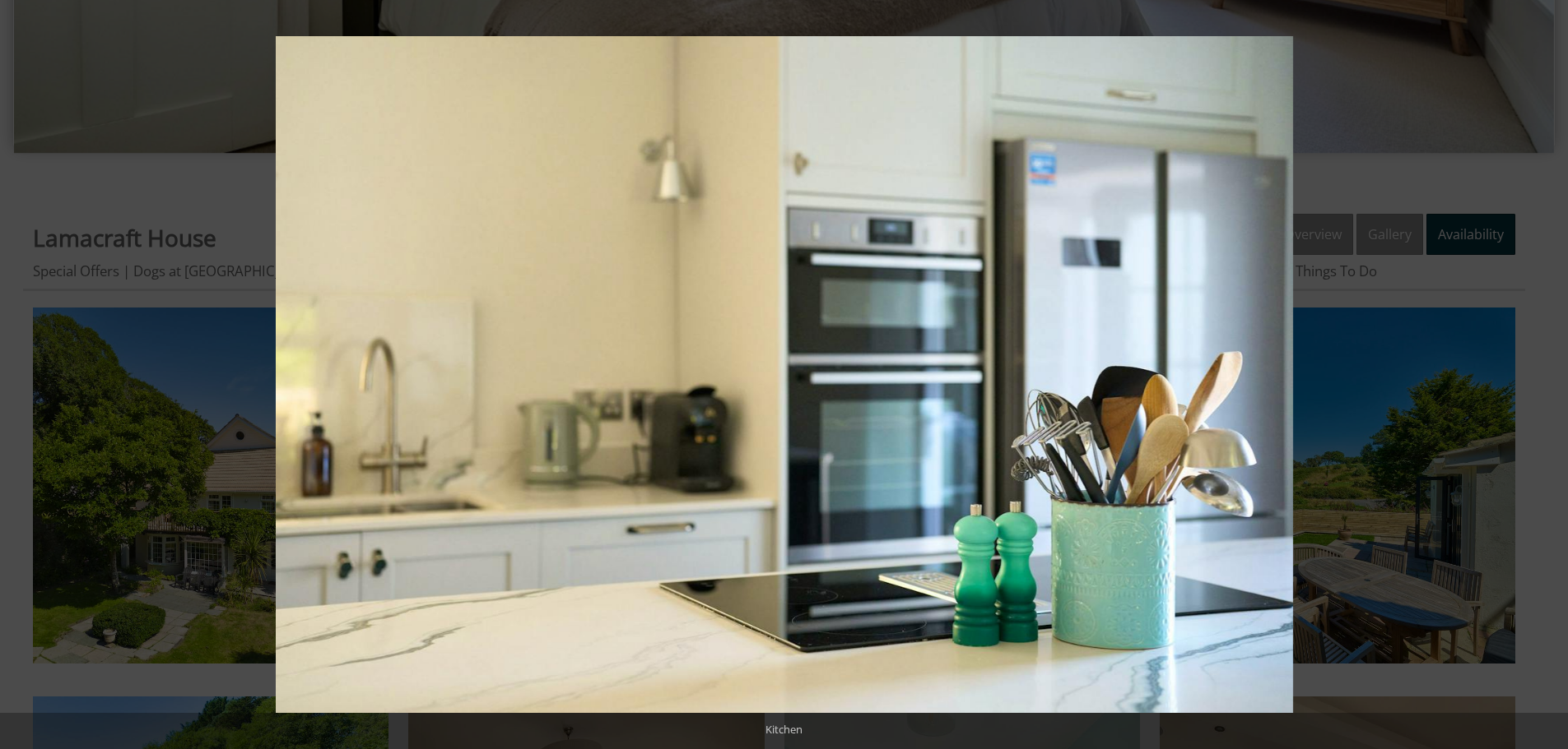
click at [1559, 370] on button at bounding box center [1538, 374] width 57 height 82
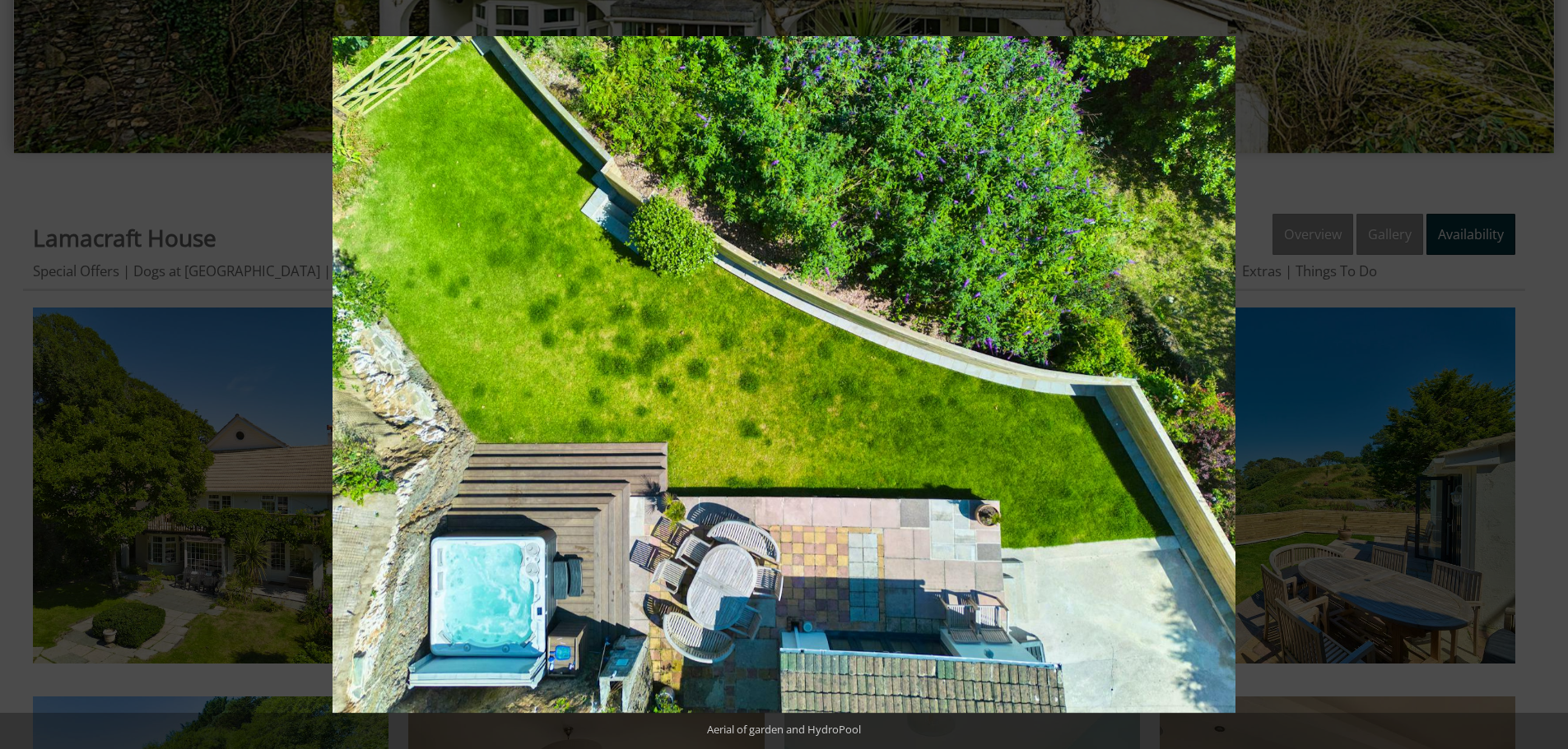
click at [1559, 370] on button at bounding box center [1538, 374] width 57 height 82
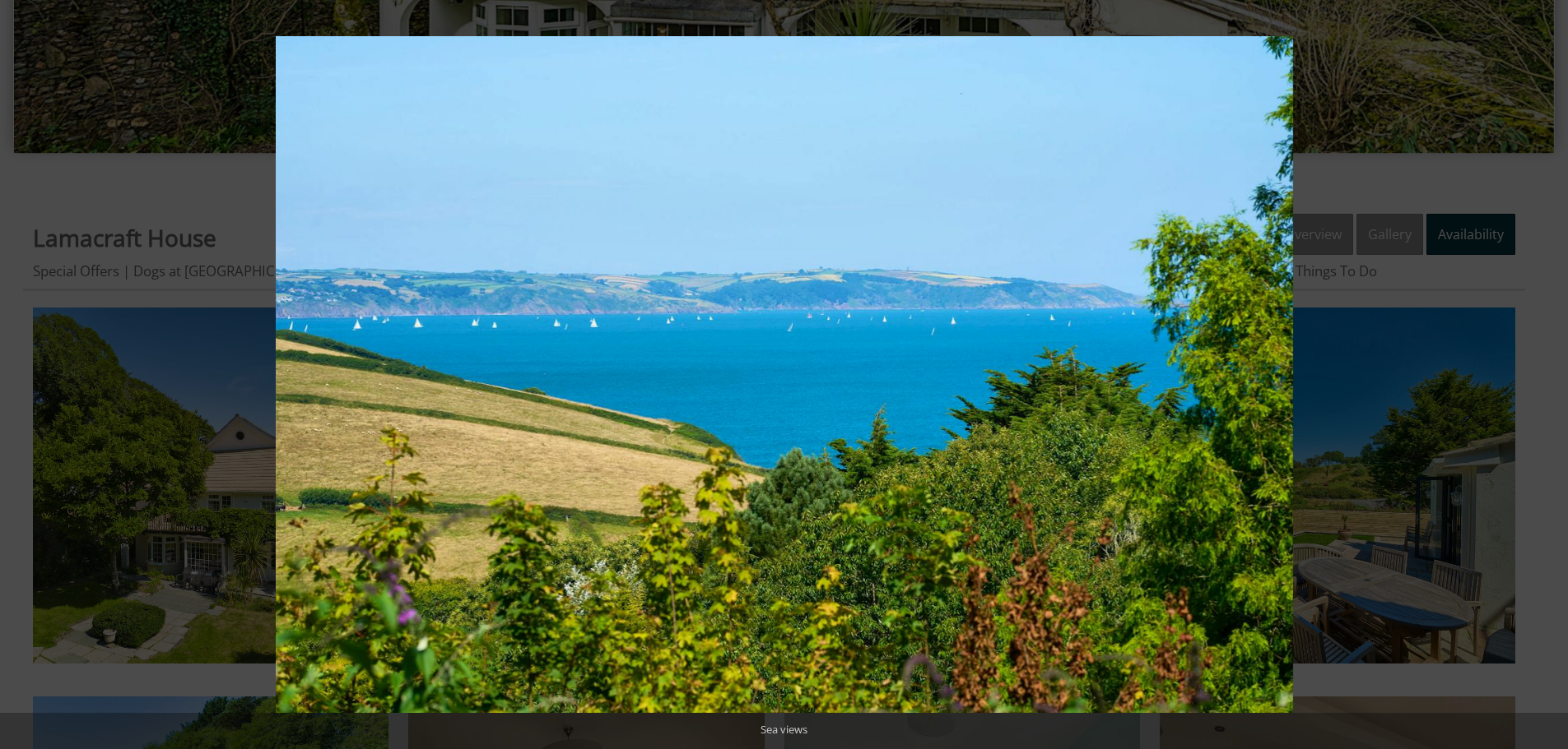
click at [1559, 370] on button at bounding box center [1538, 374] width 57 height 82
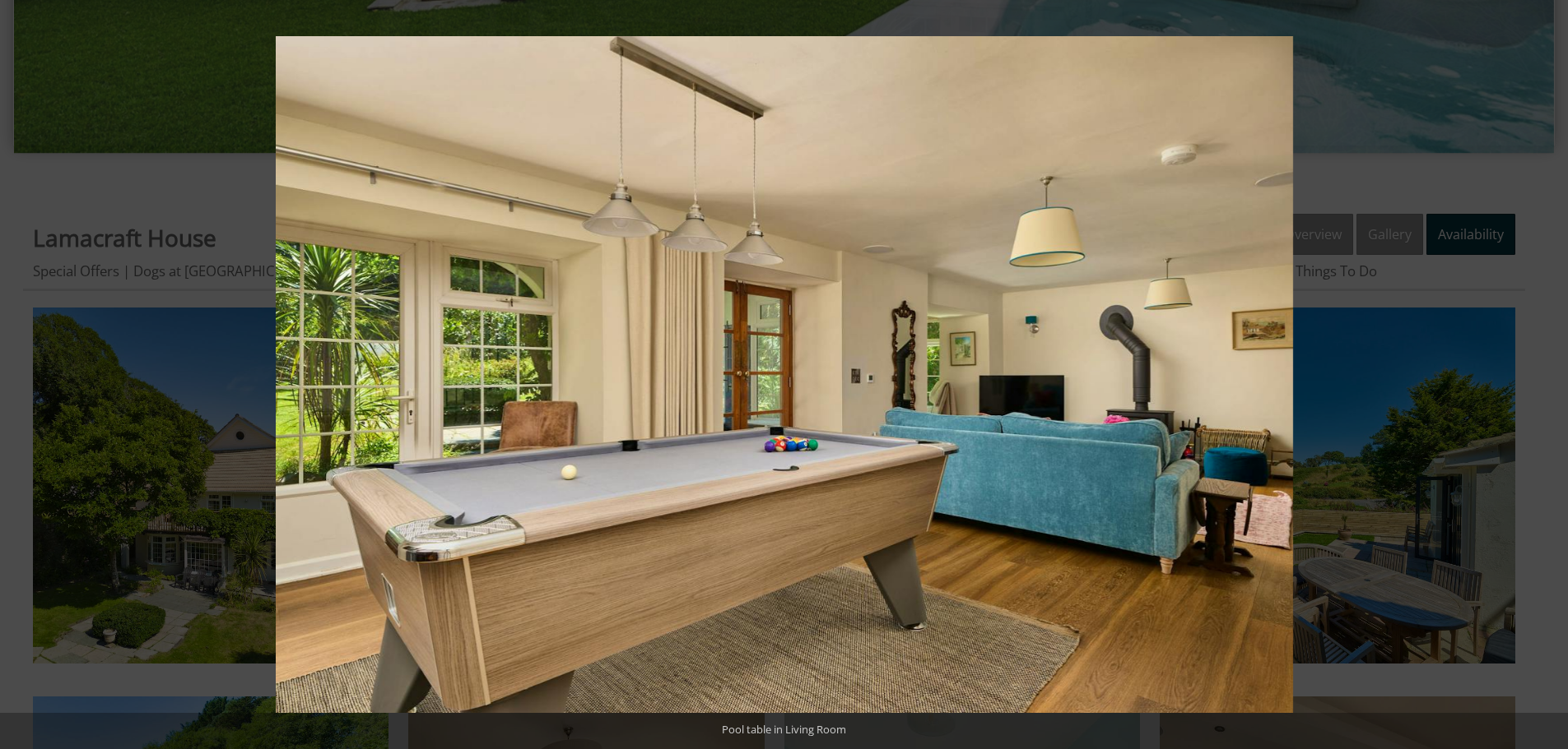
click at [1559, 370] on button at bounding box center [1538, 374] width 57 height 82
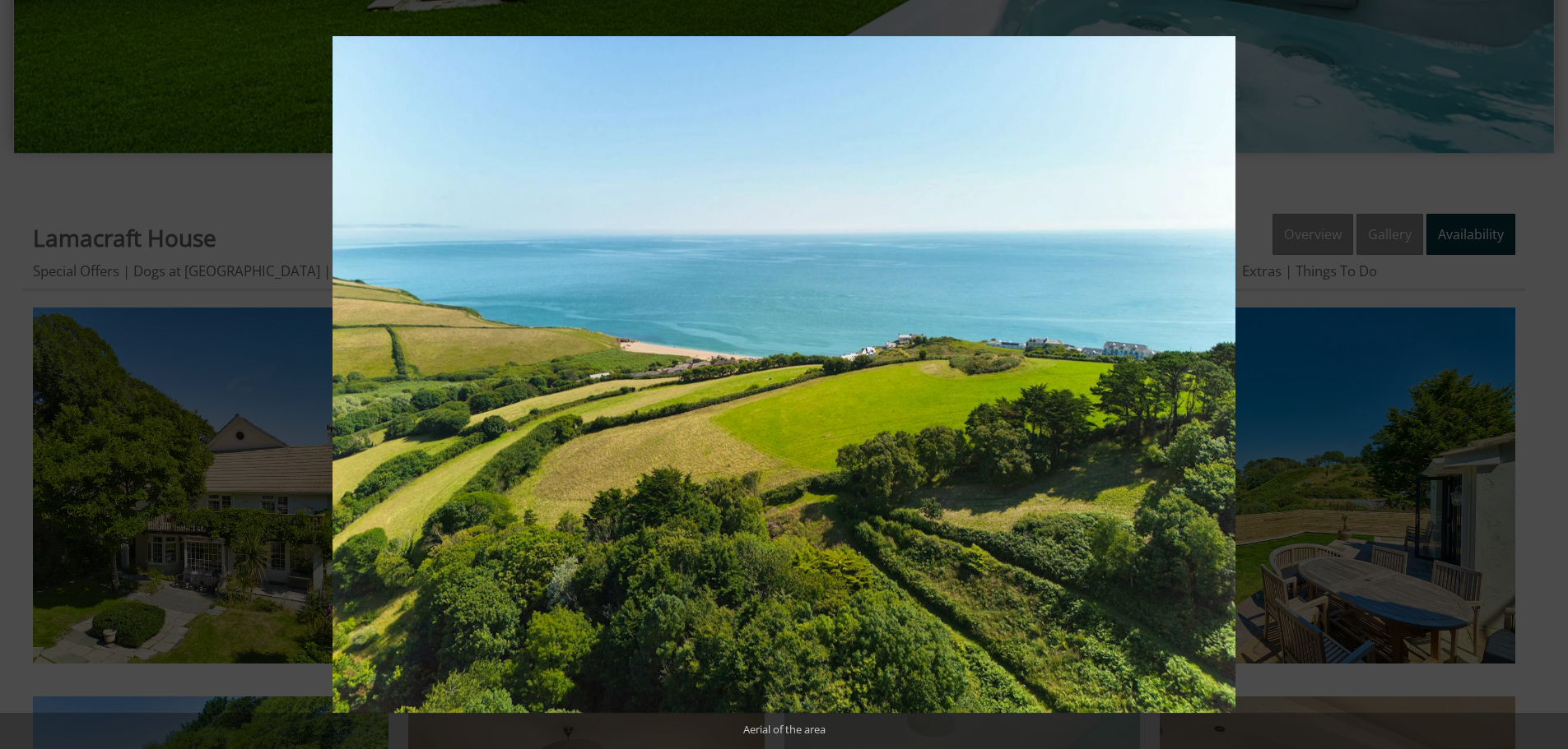
click at [1559, 370] on button at bounding box center [1538, 374] width 57 height 82
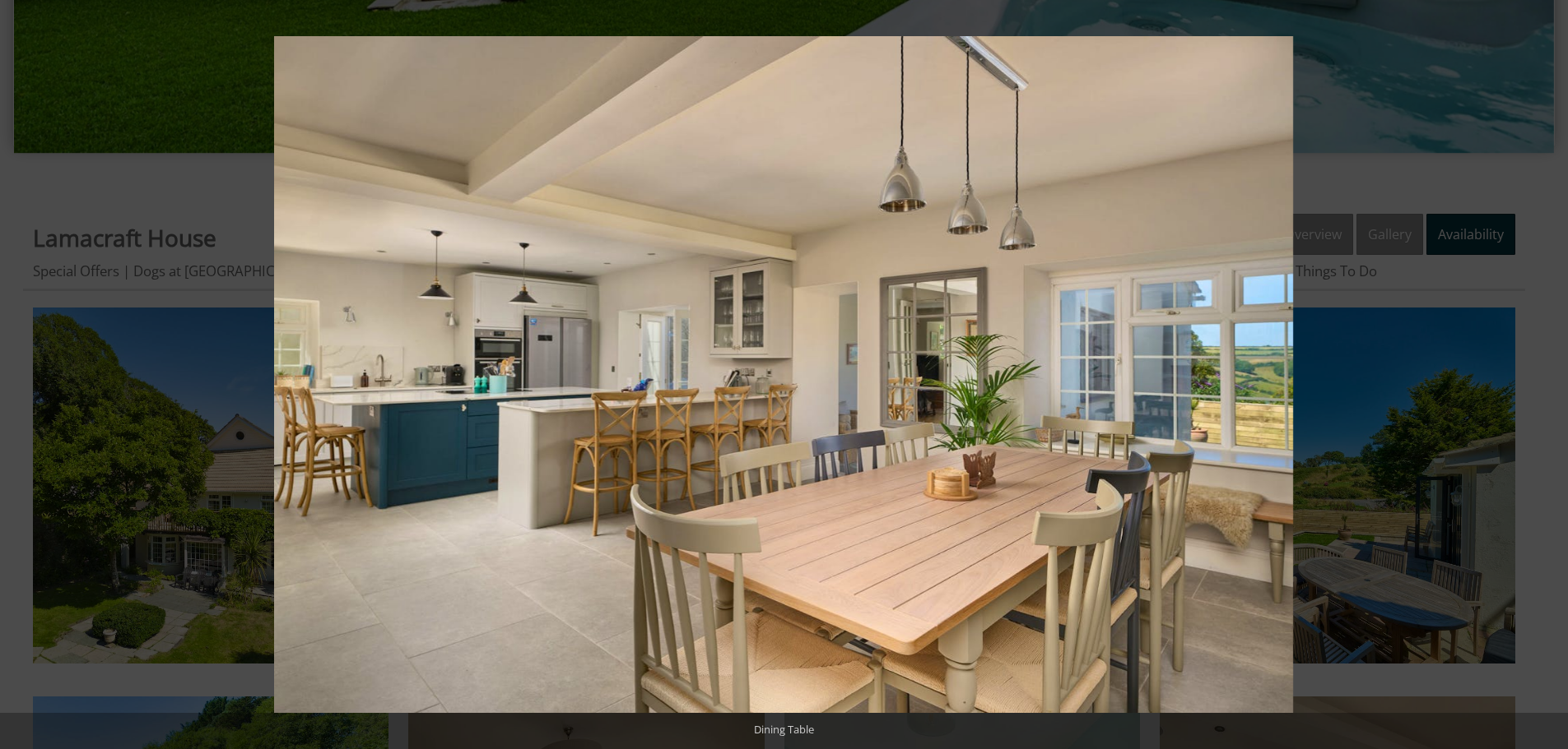
click at [1559, 370] on button at bounding box center [1538, 374] width 57 height 82
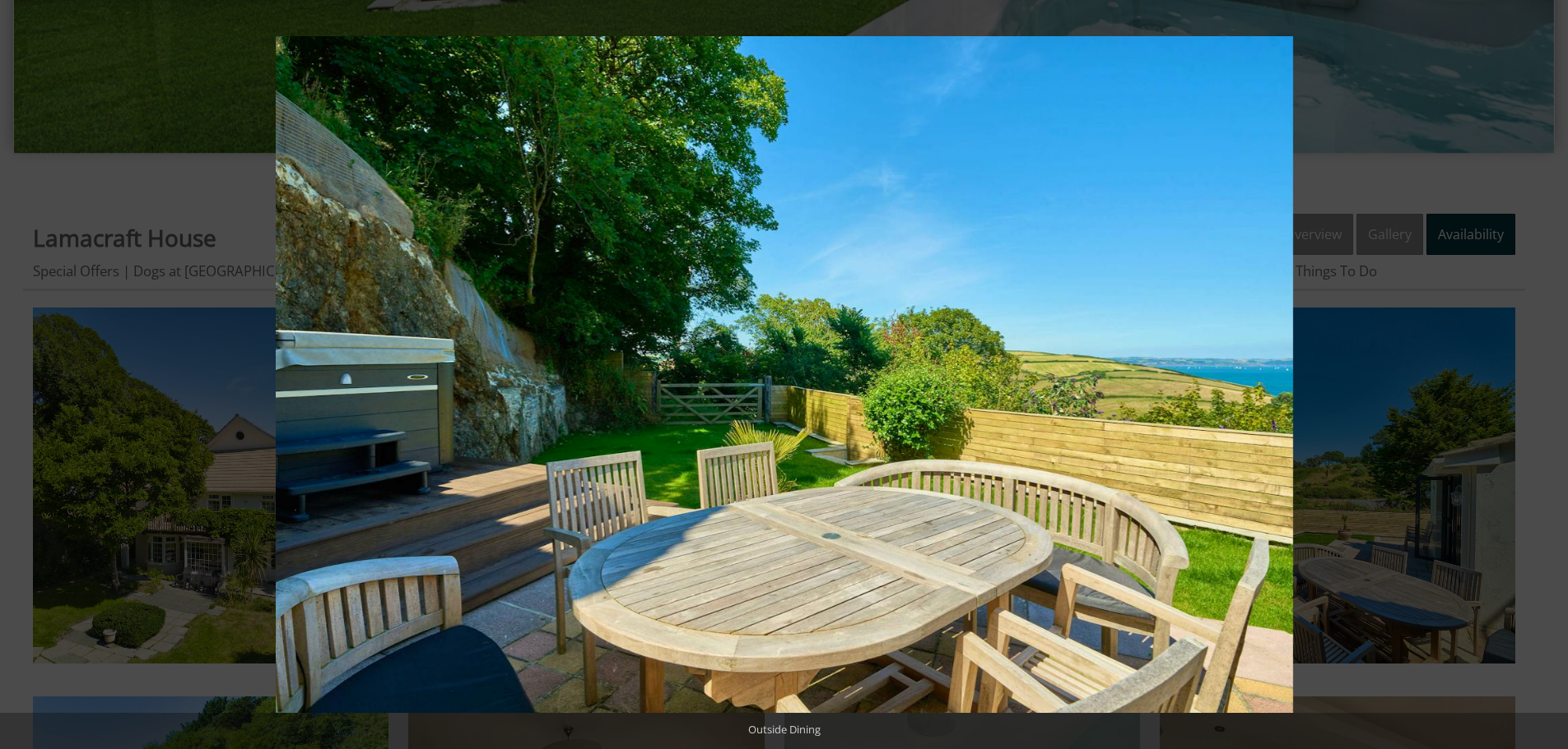
click at [1559, 370] on button at bounding box center [1538, 374] width 57 height 82
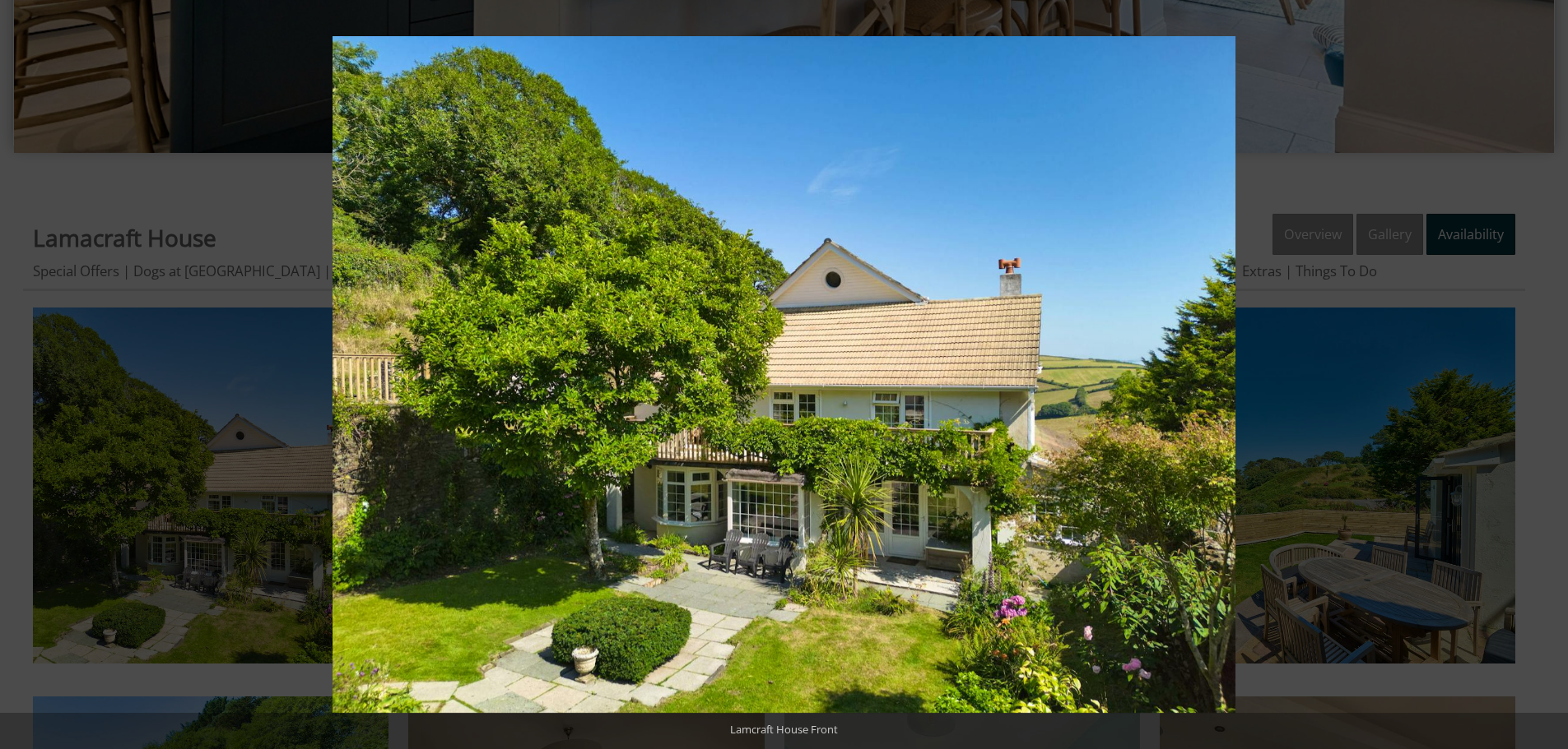
click at [1559, 370] on button at bounding box center [1538, 374] width 57 height 82
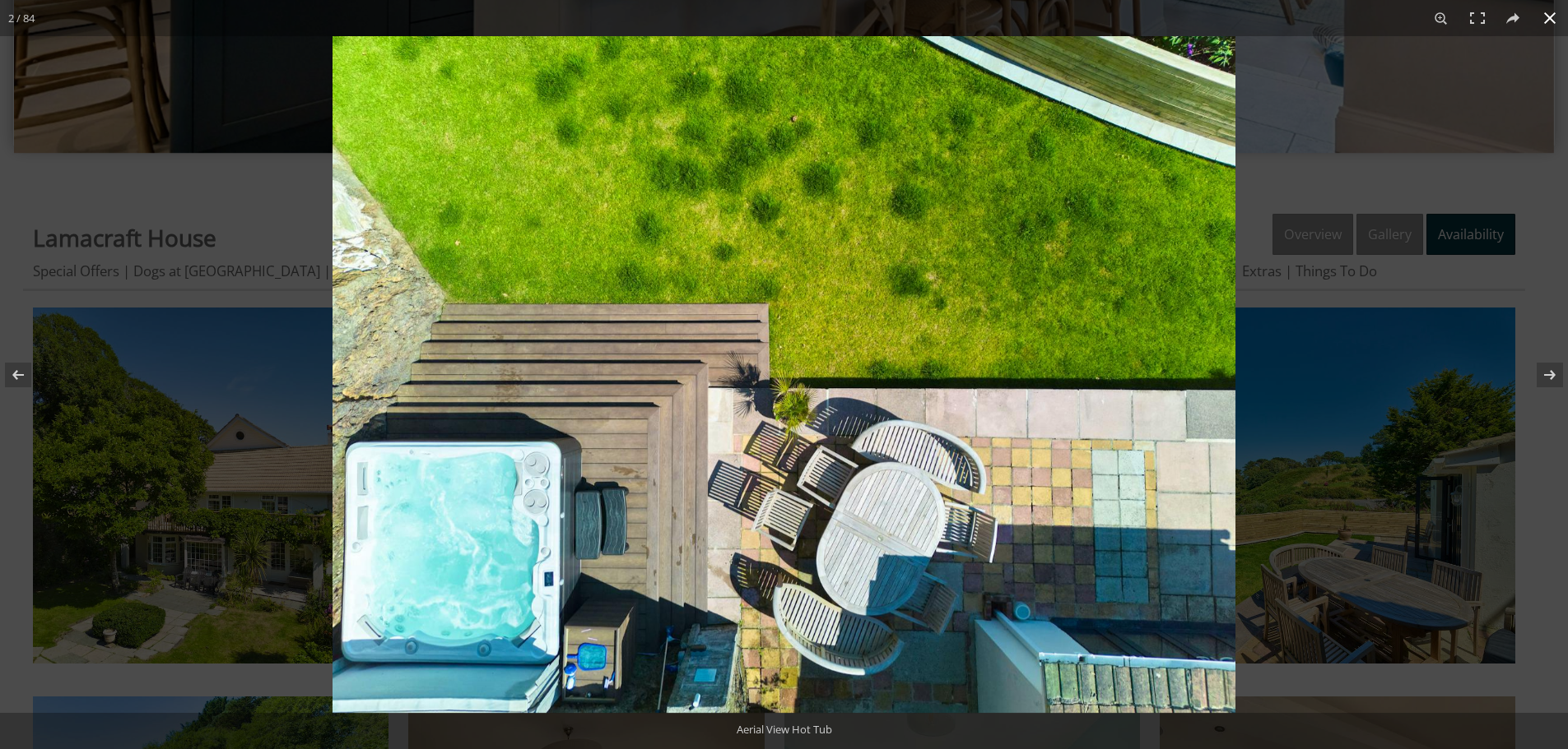
click at [1545, 15] on button at bounding box center [1550, 18] width 36 height 36
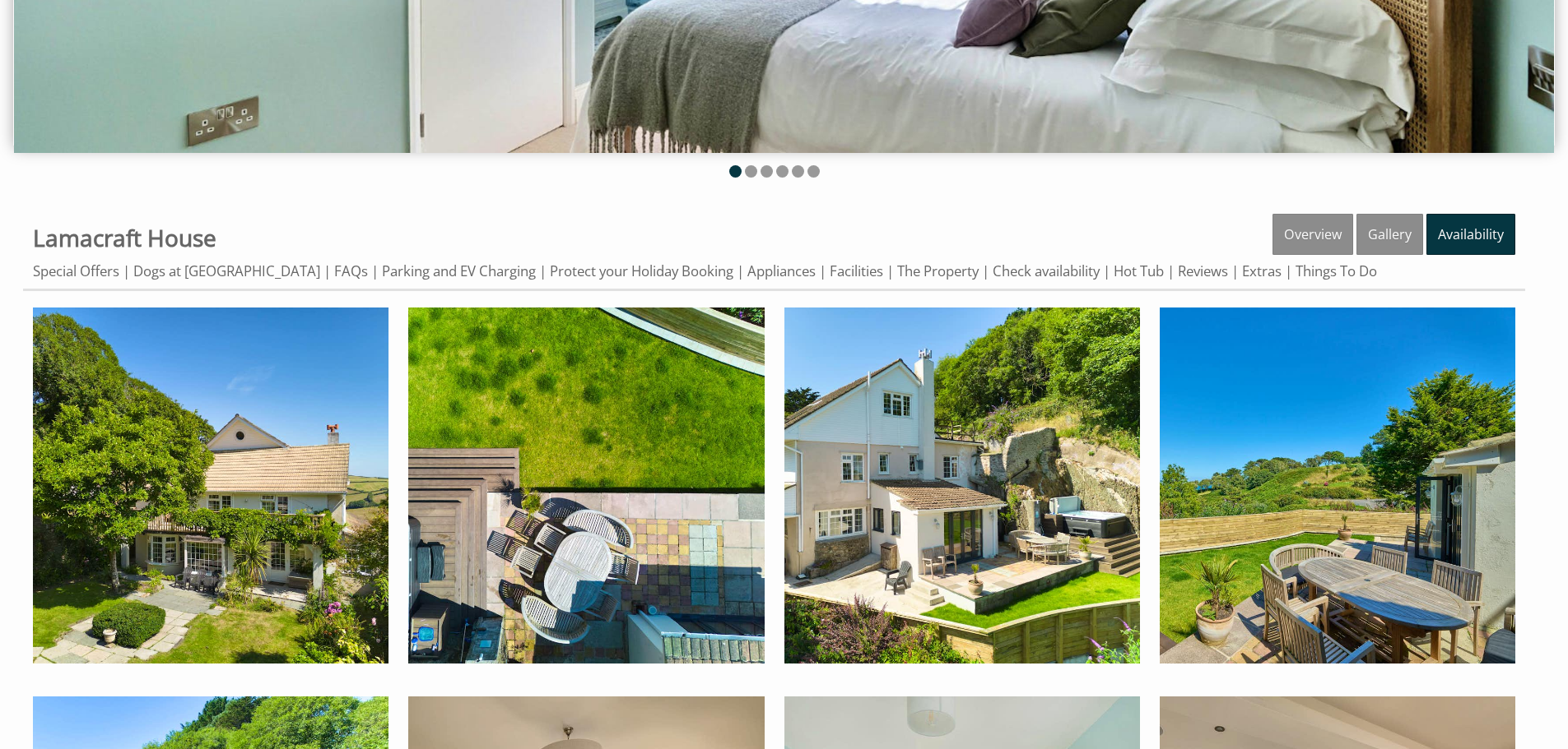
click at [850, 280] on li "Facilities" at bounding box center [861, 272] width 64 height 19
click at [846, 275] on link "Facilities" at bounding box center [856, 273] width 53 height 21
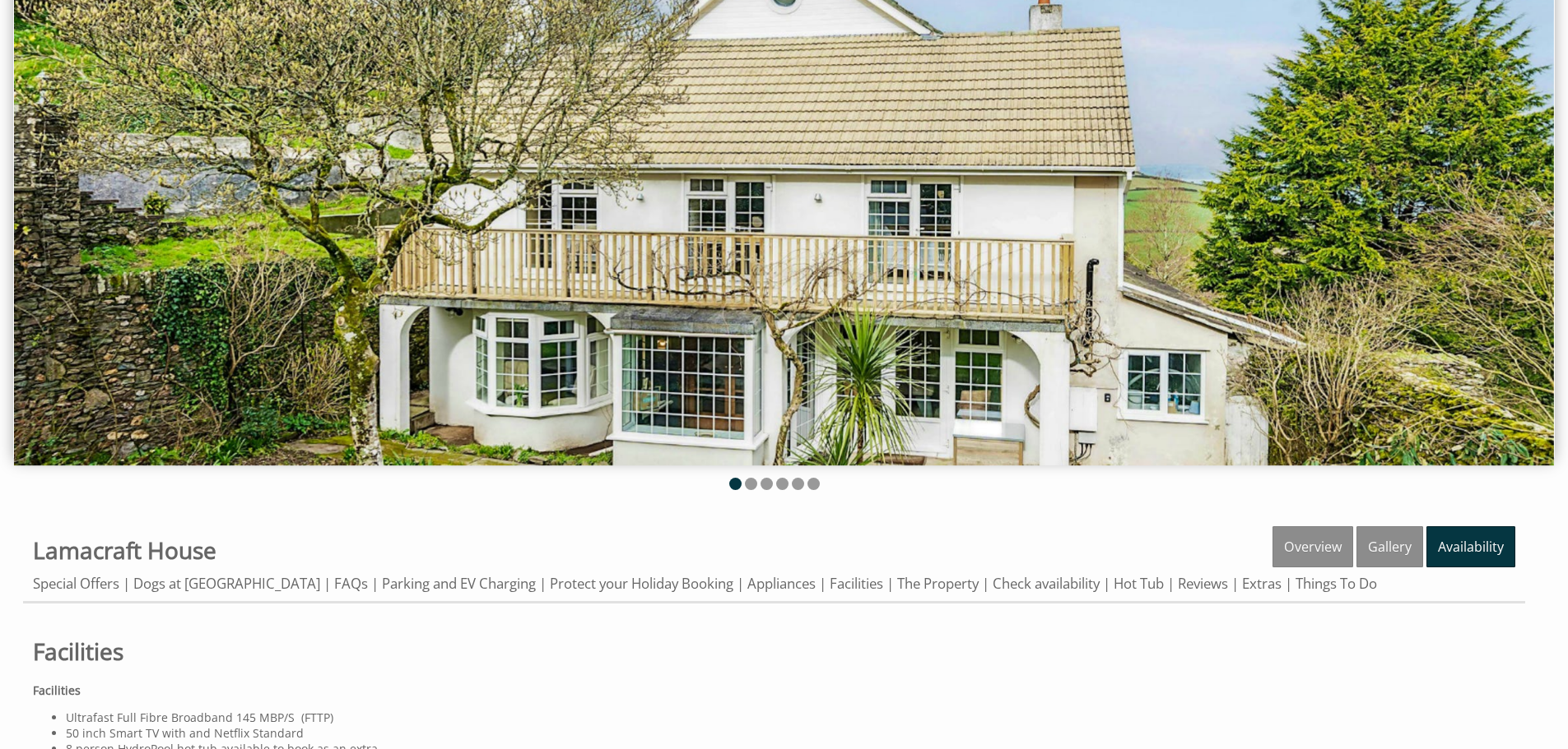
scroll to position [494, 0]
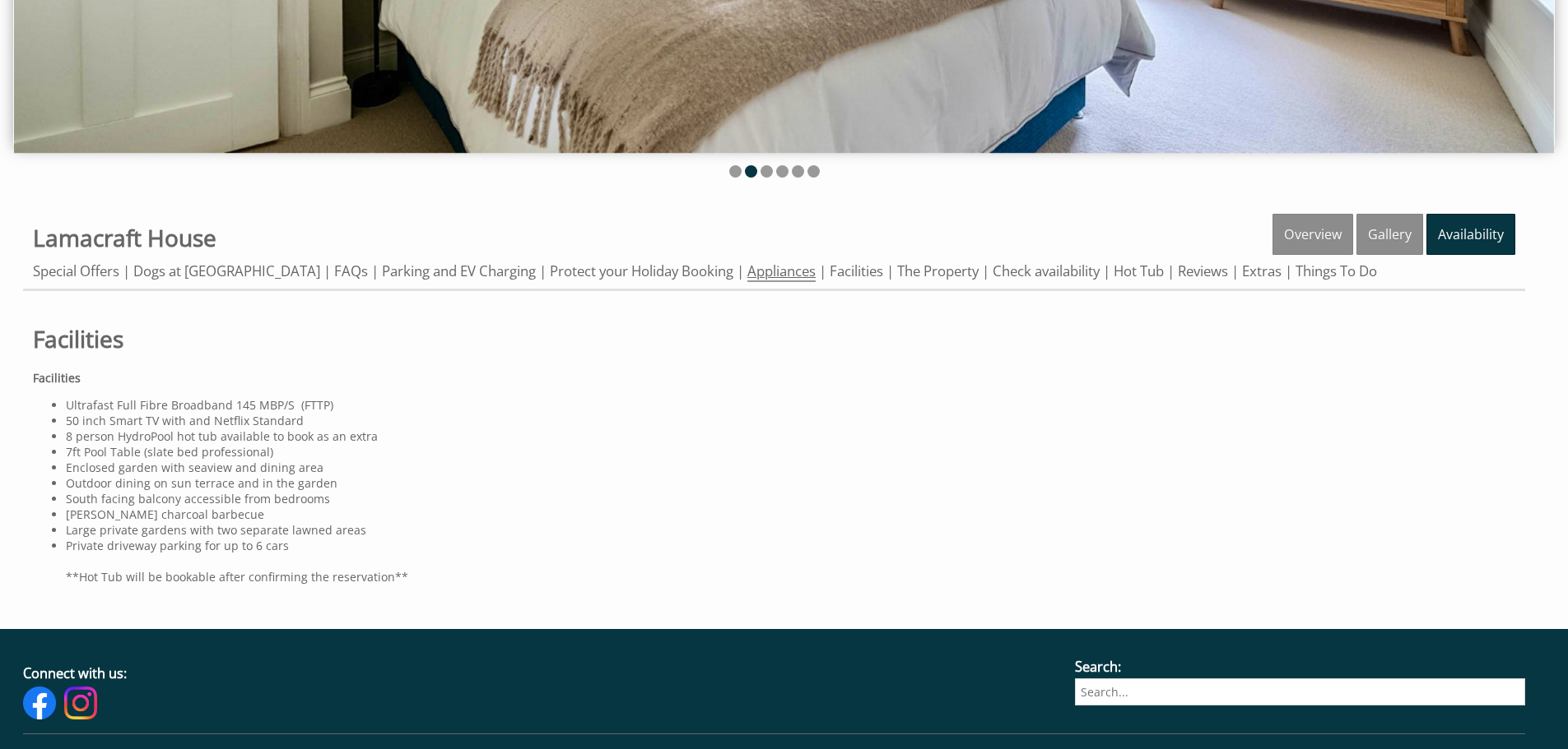
click at [773, 264] on link "Appliances" at bounding box center [782, 273] width 69 height 21
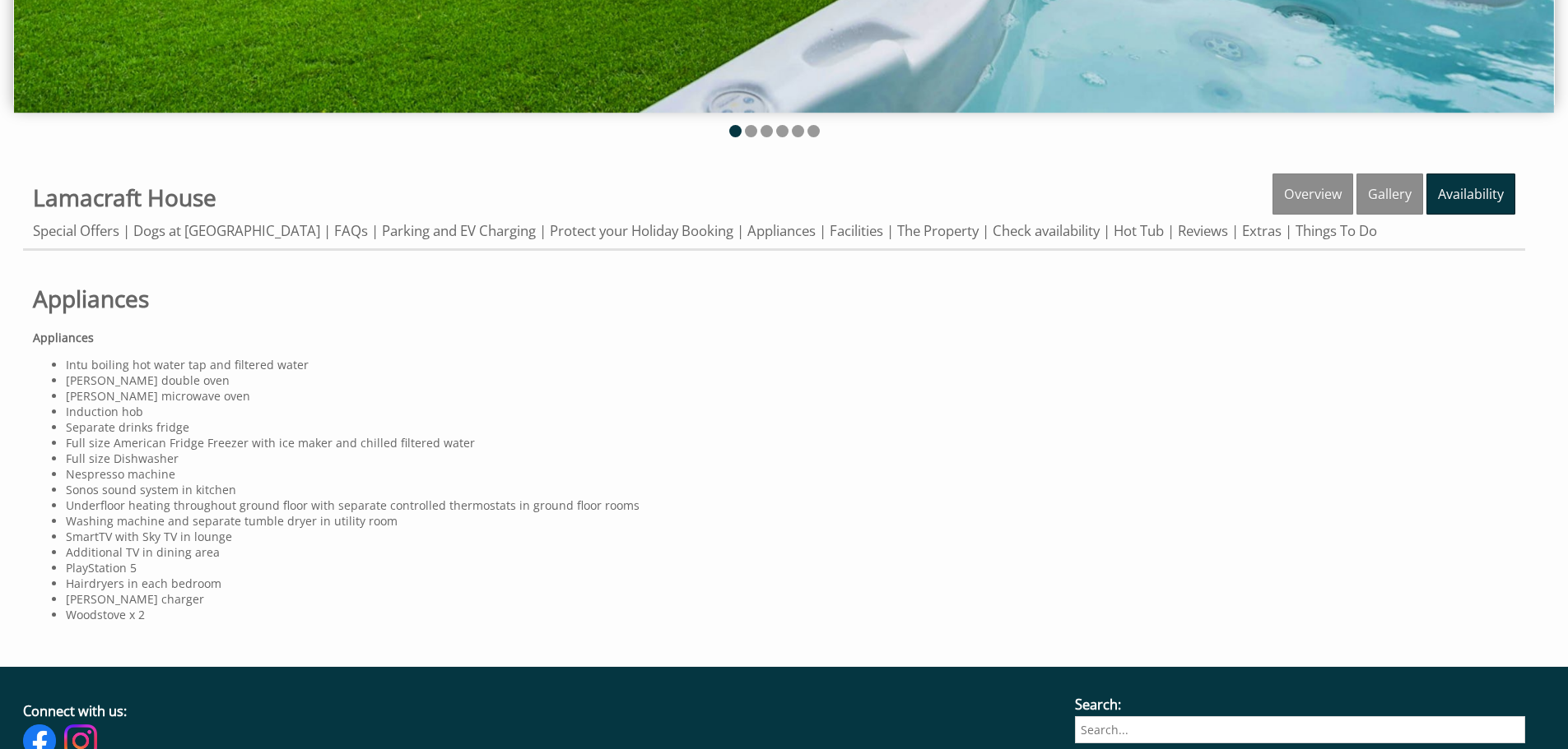
scroll to position [576, 0]
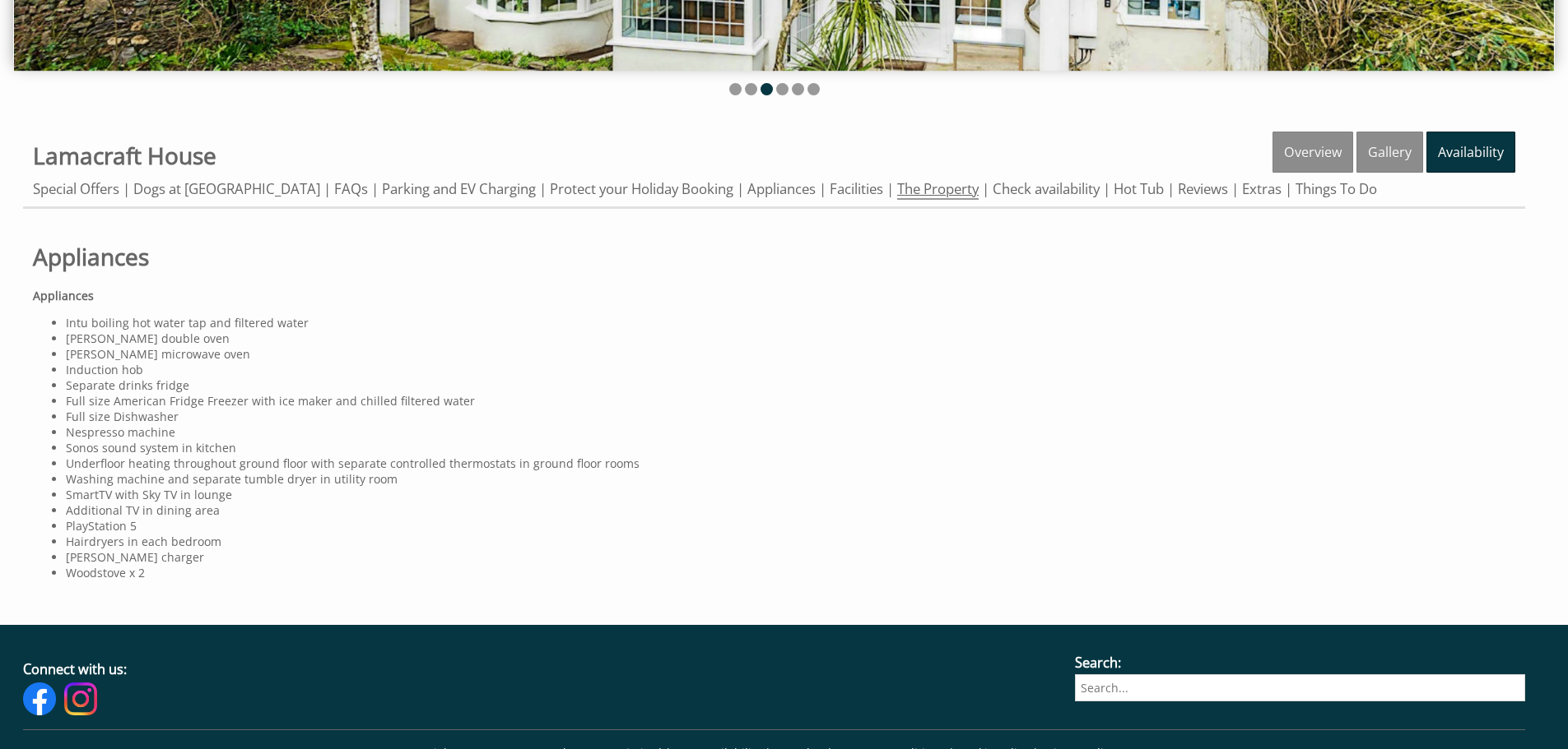
click at [919, 190] on link "The Property" at bounding box center [937, 190] width 81 height 21
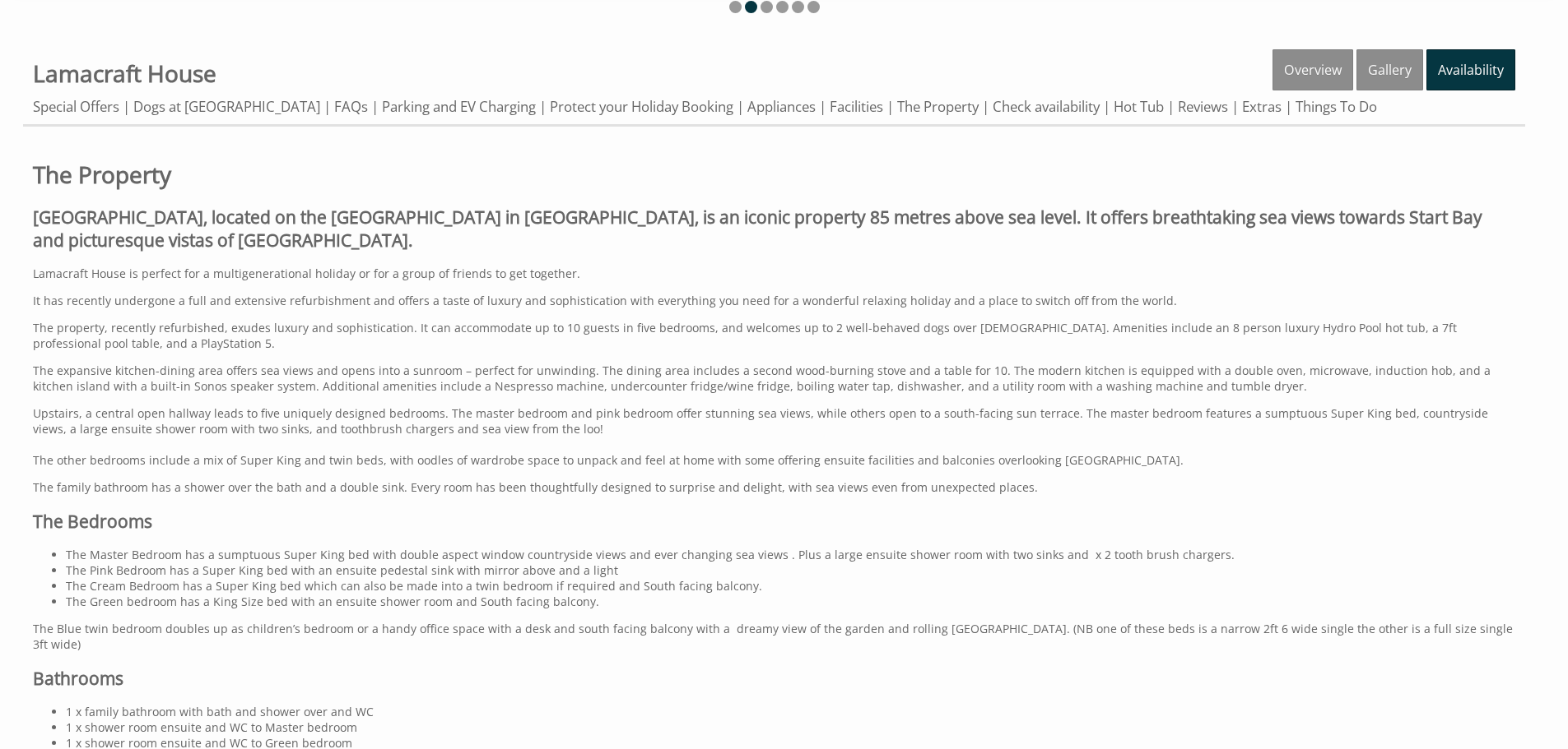
scroll to position [740, 0]
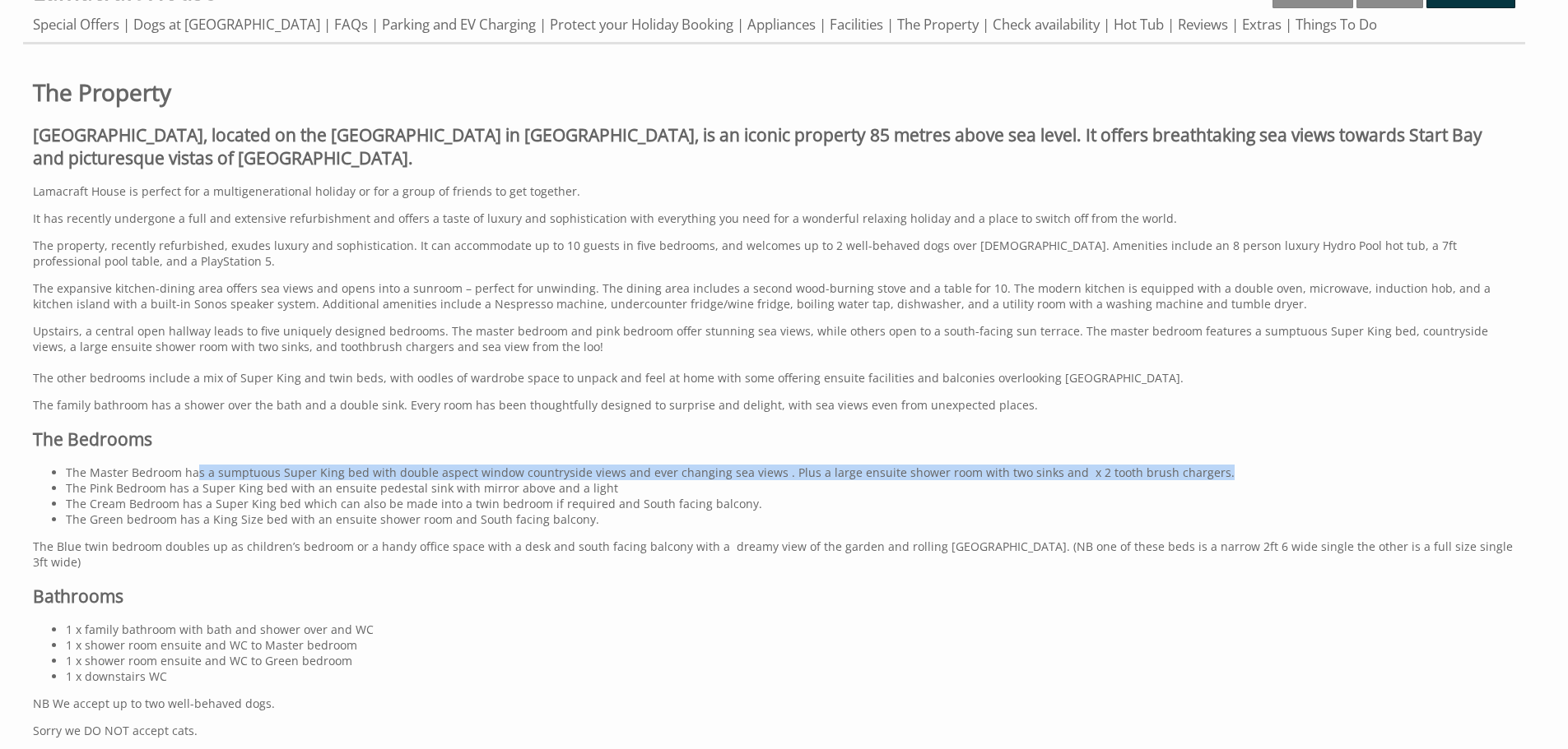
drag, startPoint x: 195, startPoint y: 473, endPoint x: 1281, endPoint y: 474, distance: 1086.0
click at [1281, 474] on li "The Master Bedroom has a sumptuous Super King bed with double aspect window cou…" at bounding box center [790, 473] width 1449 height 15
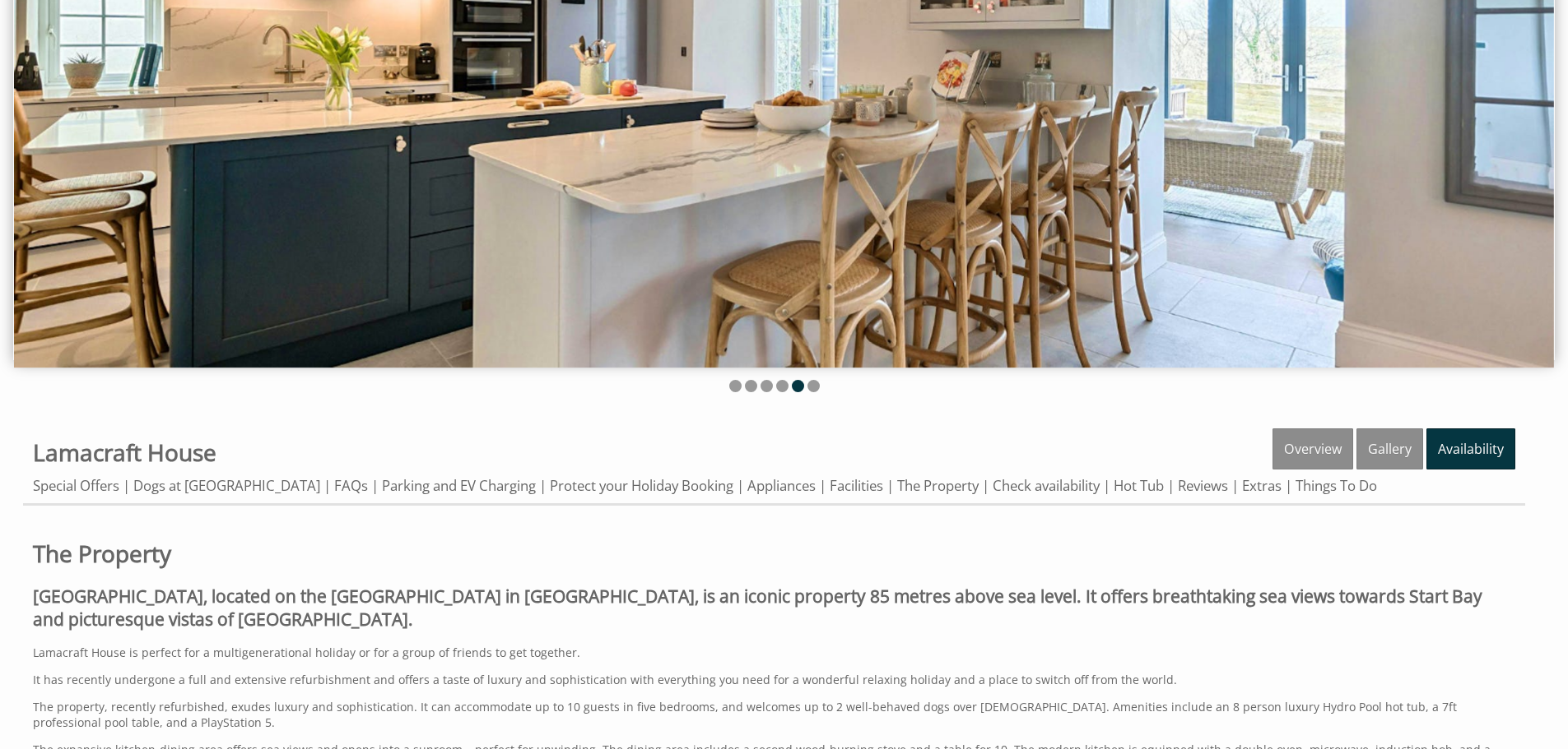
scroll to position [277, 0]
